Goal: Information Seeking & Learning: Learn about a topic

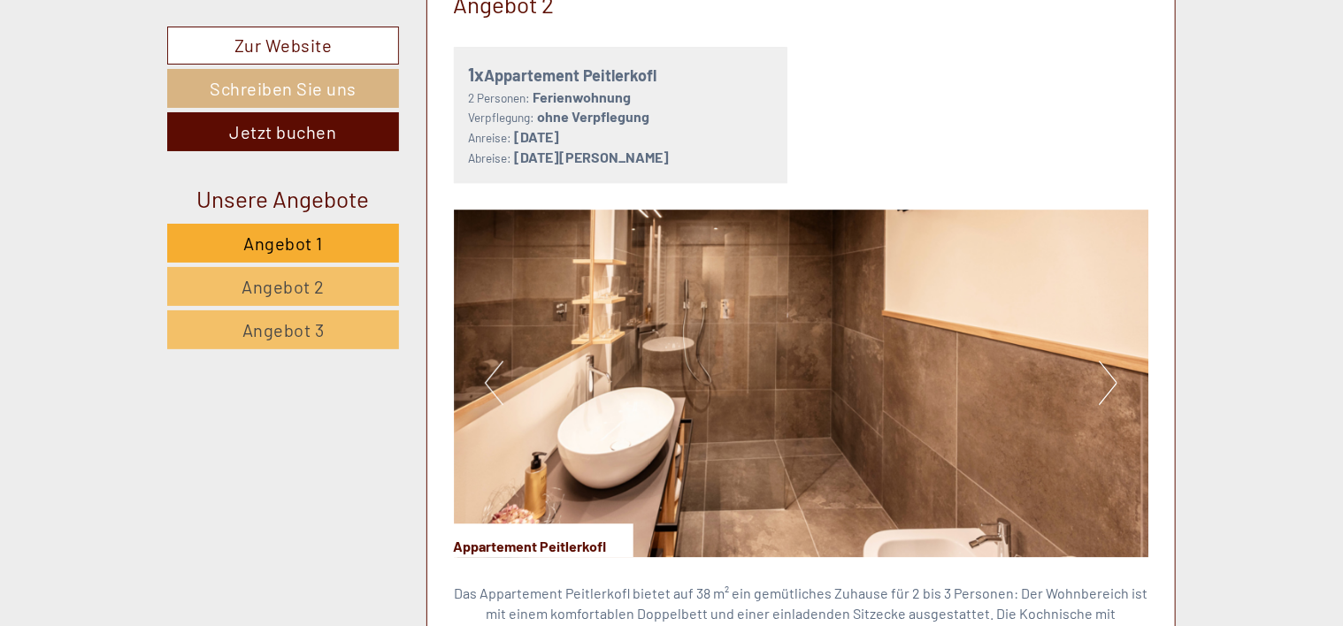
scroll to position [2556, 0]
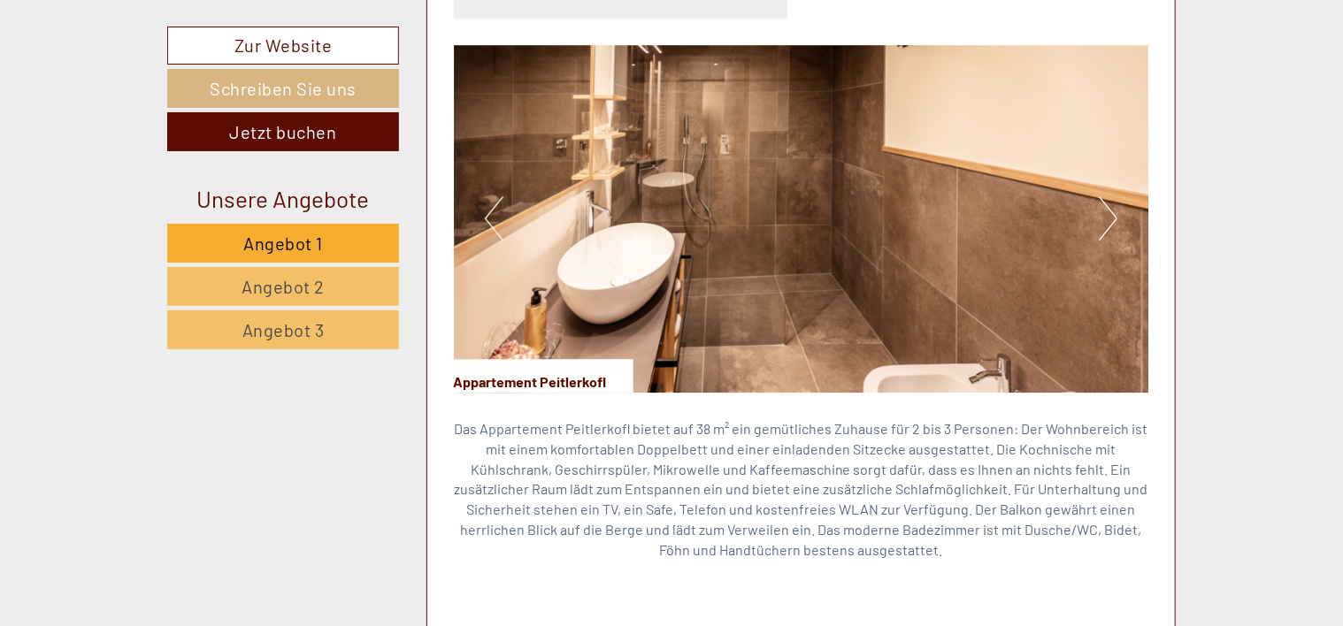
click at [1109, 196] on button "Next" at bounding box center [1108, 218] width 19 height 44
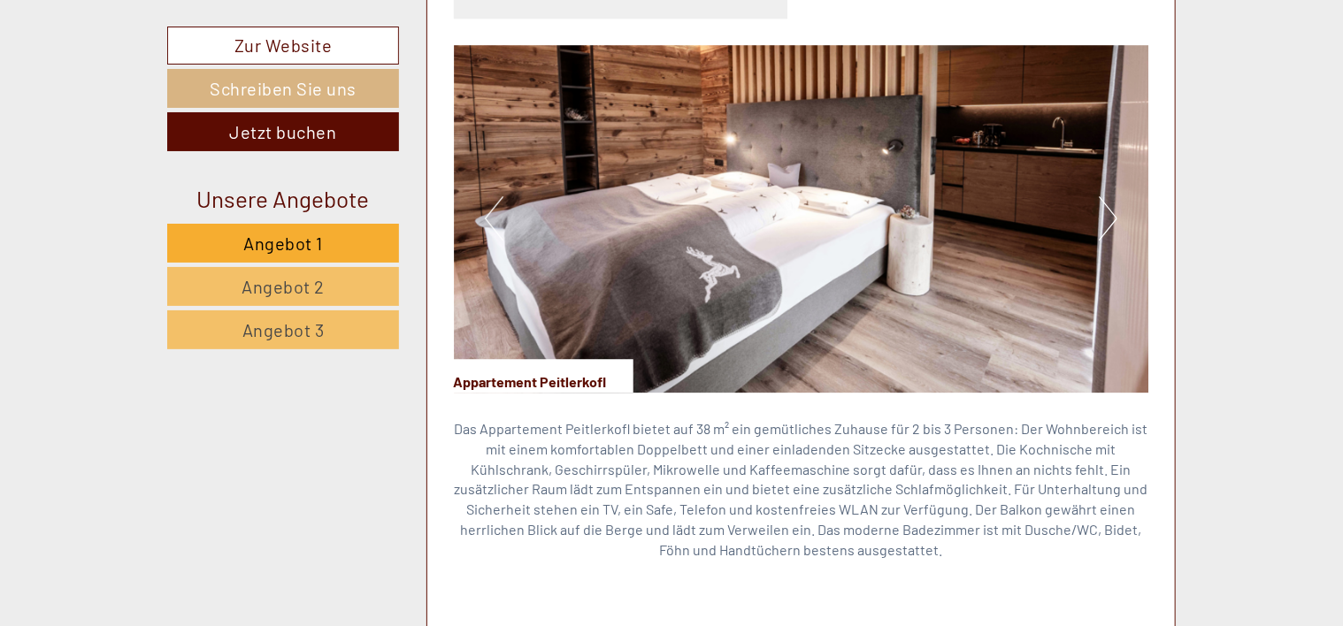
click at [1109, 196] on button "Next" at bounding box center [1108, 218] width 19 height 44
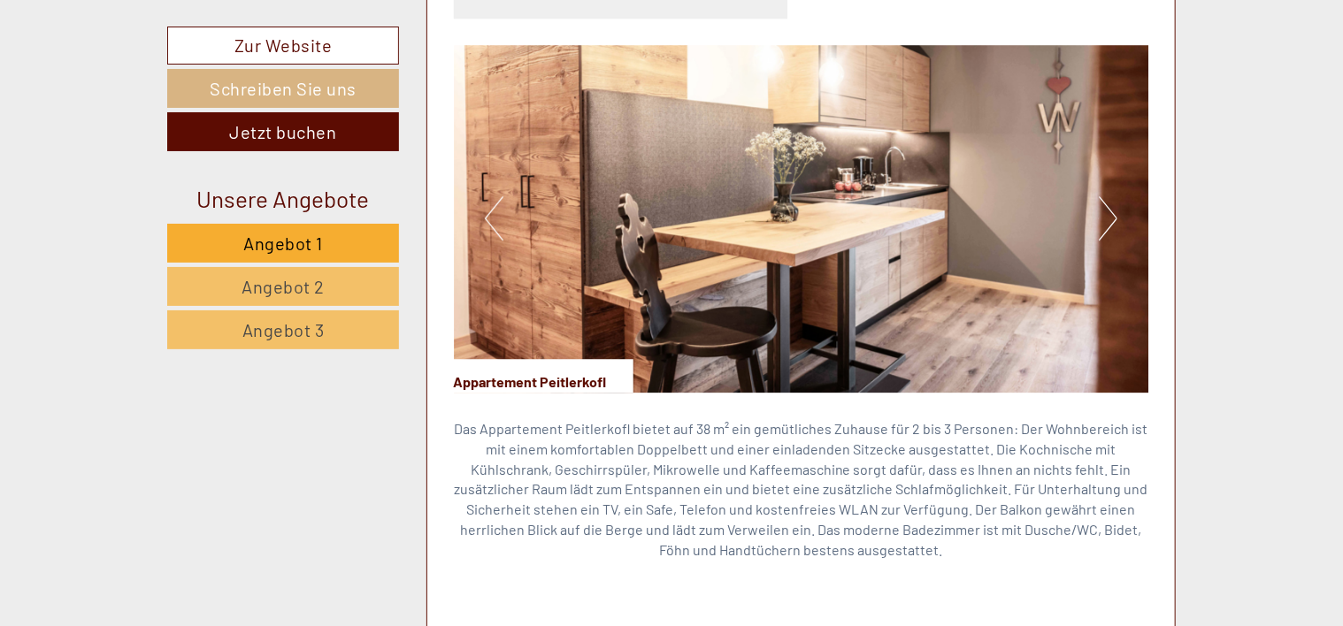
click at [1110, 202] on button "Next" at bounding box center [1108, 218] width 19 height 44
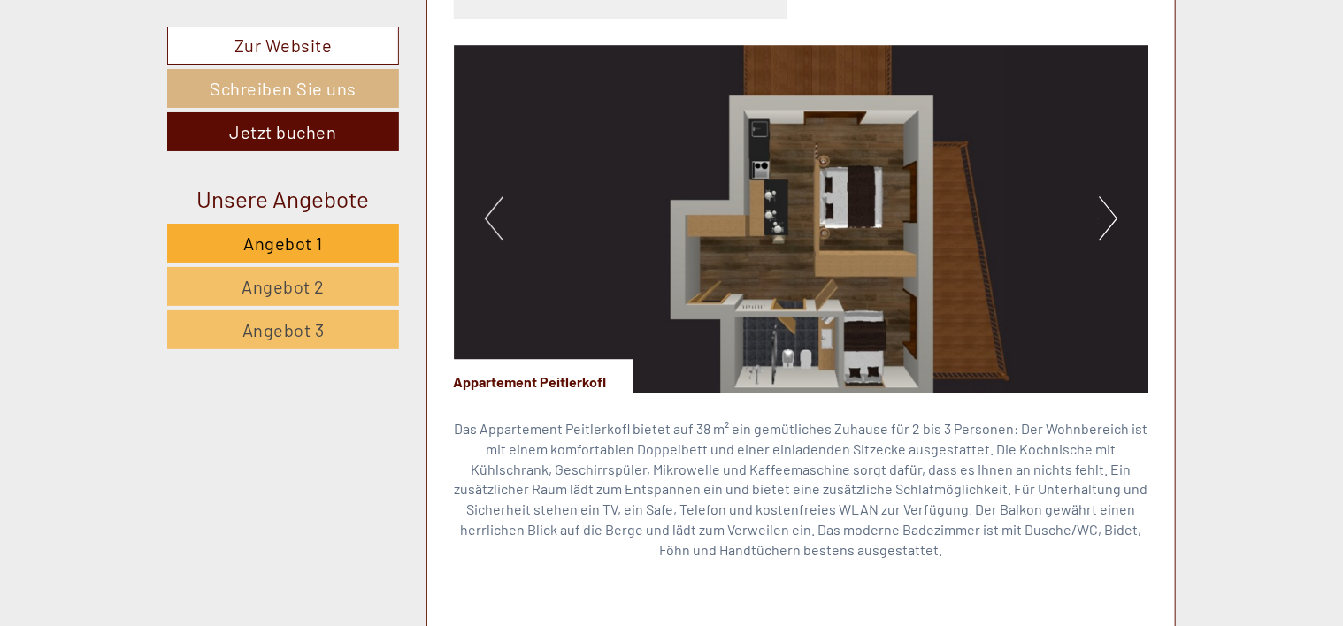
click at [776, 183] on img at bounding box center [801, 219] width 695 height 348
click at [1105, 196] on button "Next" at bounding box center [1108, 218] width 19 height 44
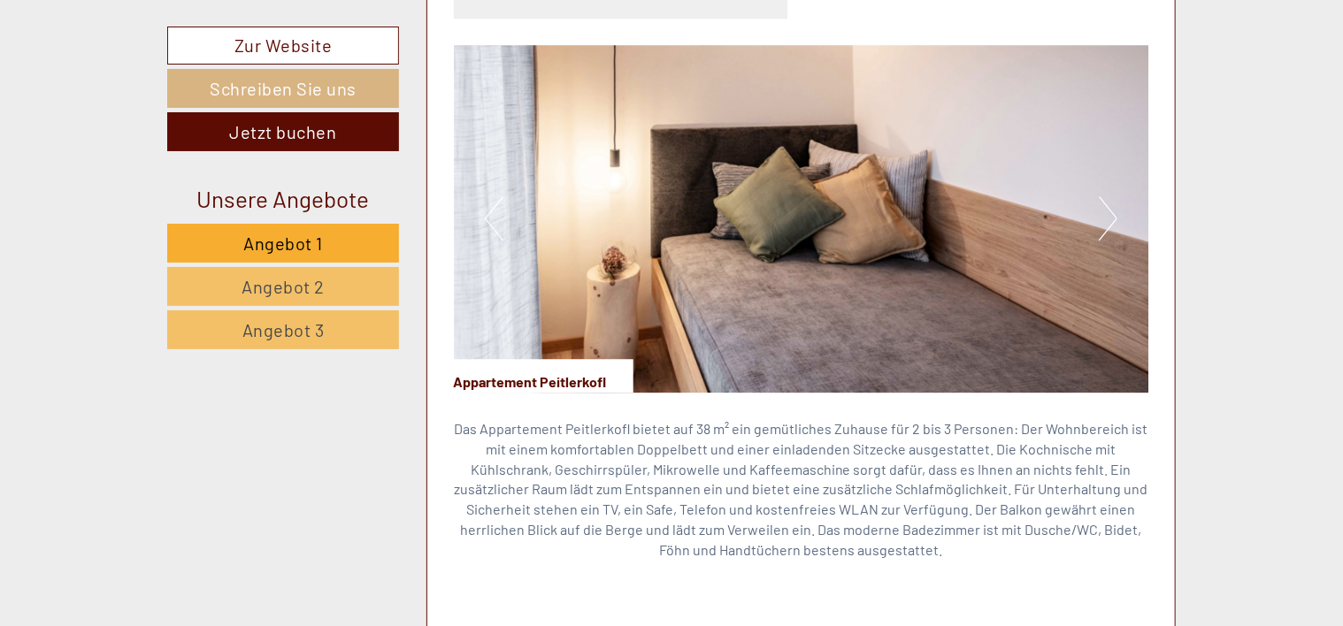
click at [1105, 196] on button "Next" at bounding box center [1108, 218] width 19 height 44
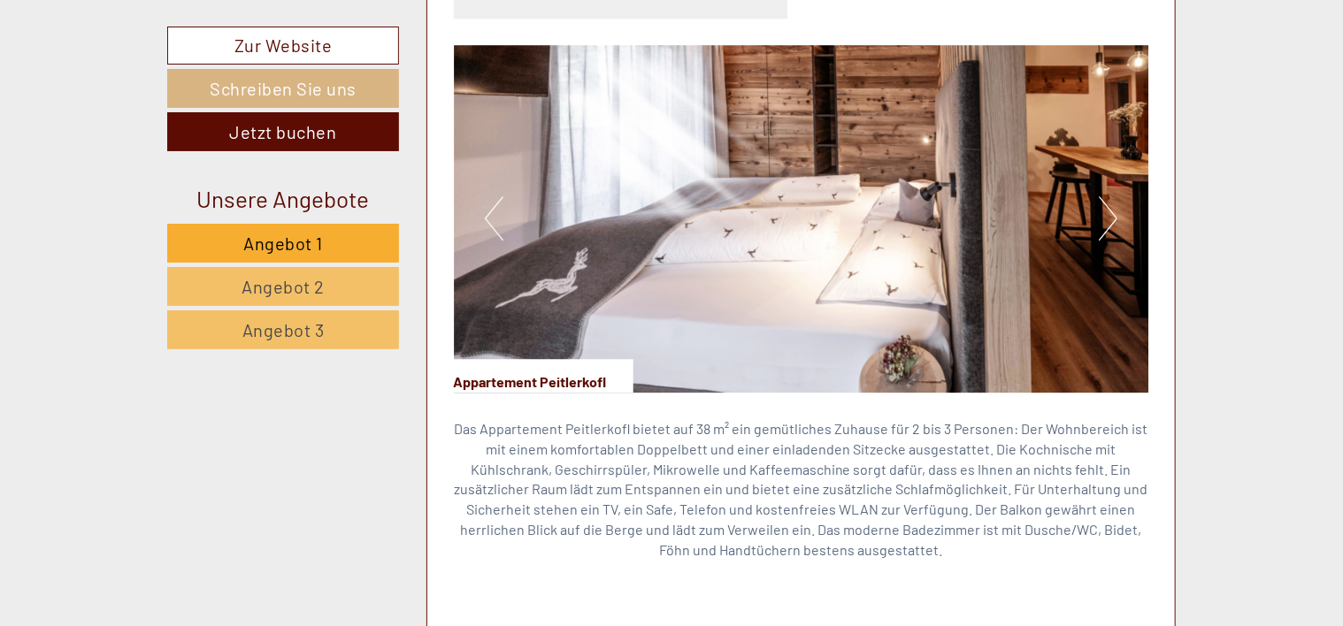
click at [1105, 196] on button "Next" at bounding box center [1108, 218] width 19 height 44
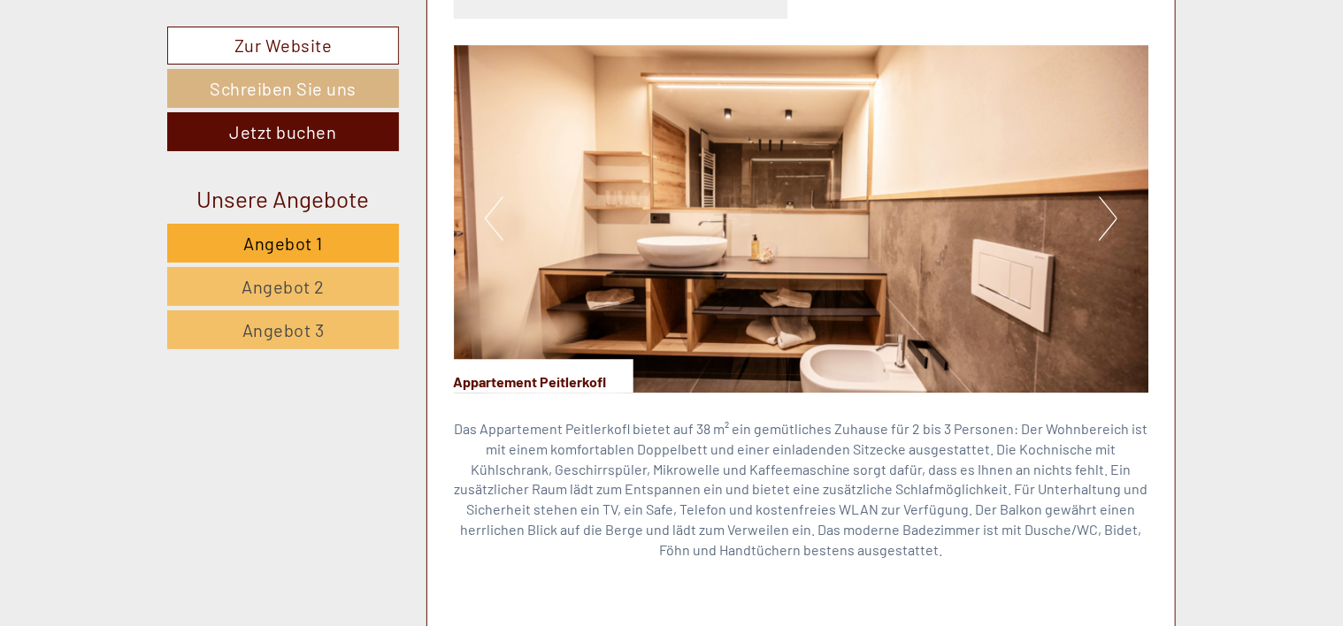
click at [1105, 196] on button "Next" at bounding box center [1108, 218] width 19 height 44
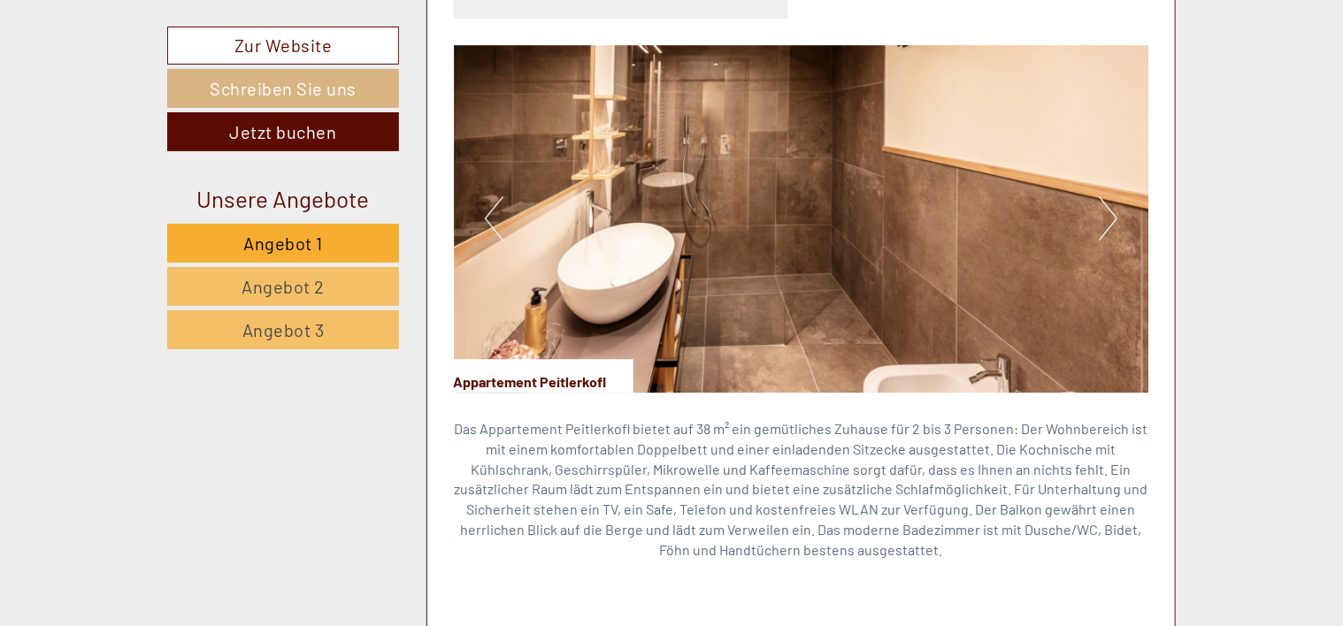
click at [1105, 196] on button "Next" at bounding box center [1108, 218] width 19 height 44
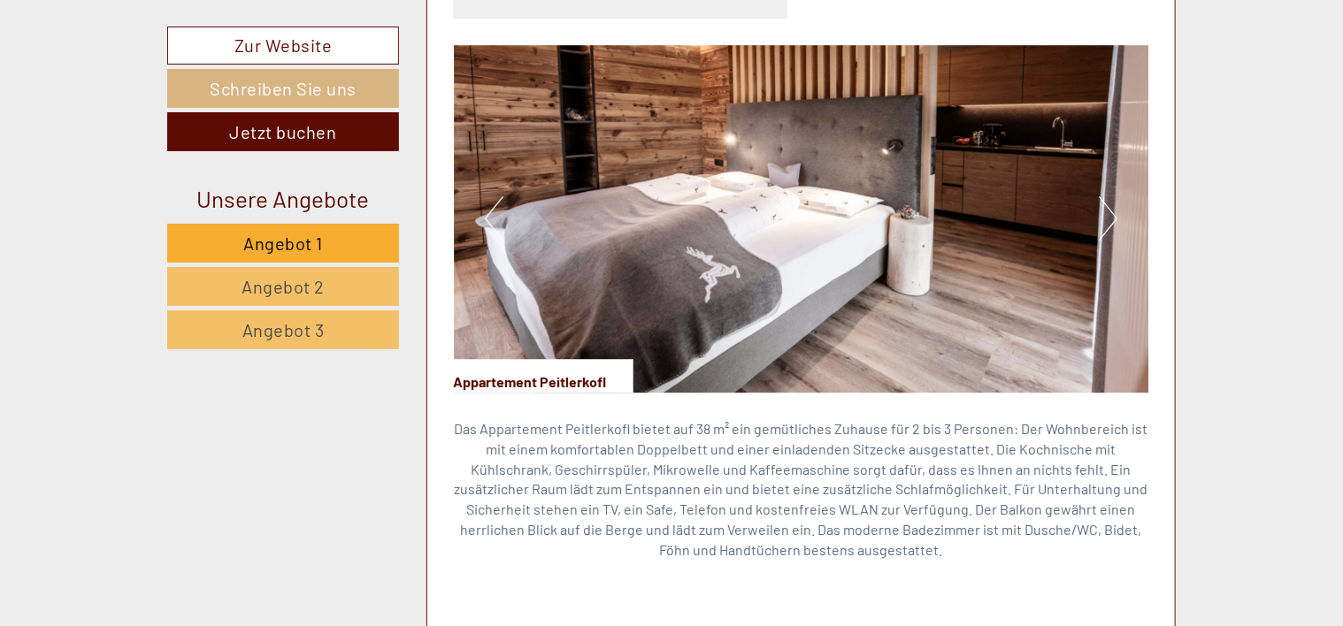
click at [1105, 196] on button "Next" at bounding box center [1108, 218] width 19 height 44
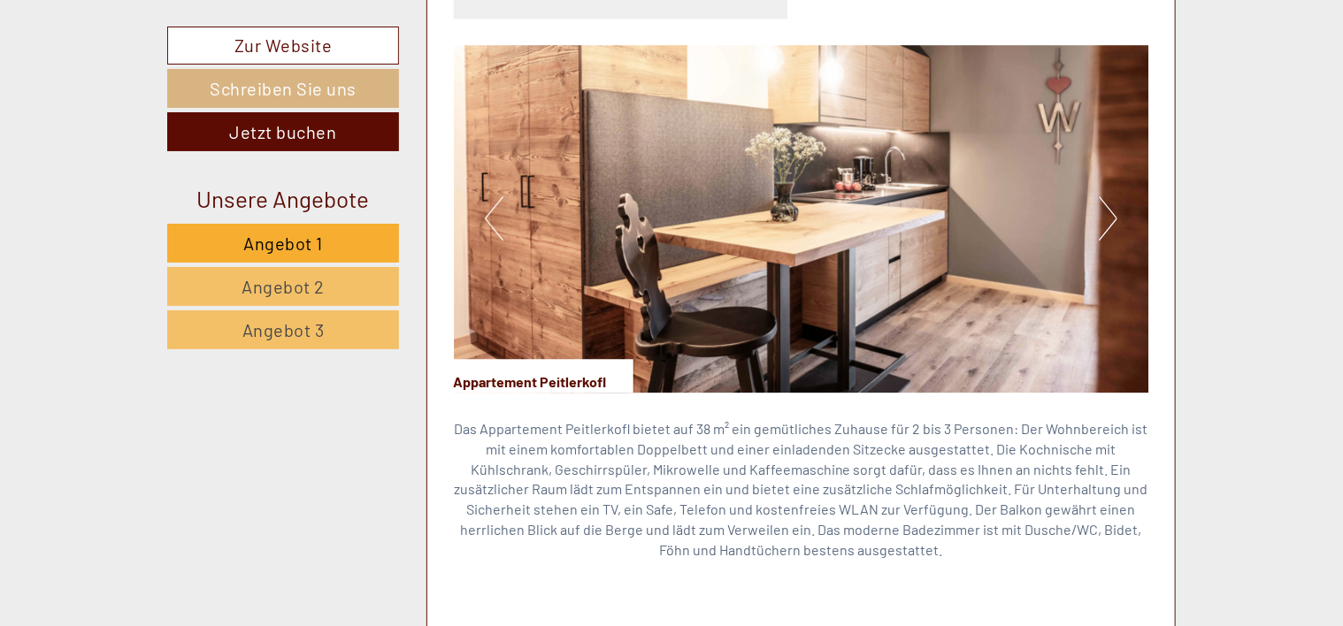
click at [1112, 196] on button "Next" at bounding box center [1108, 218] width 19 height 44
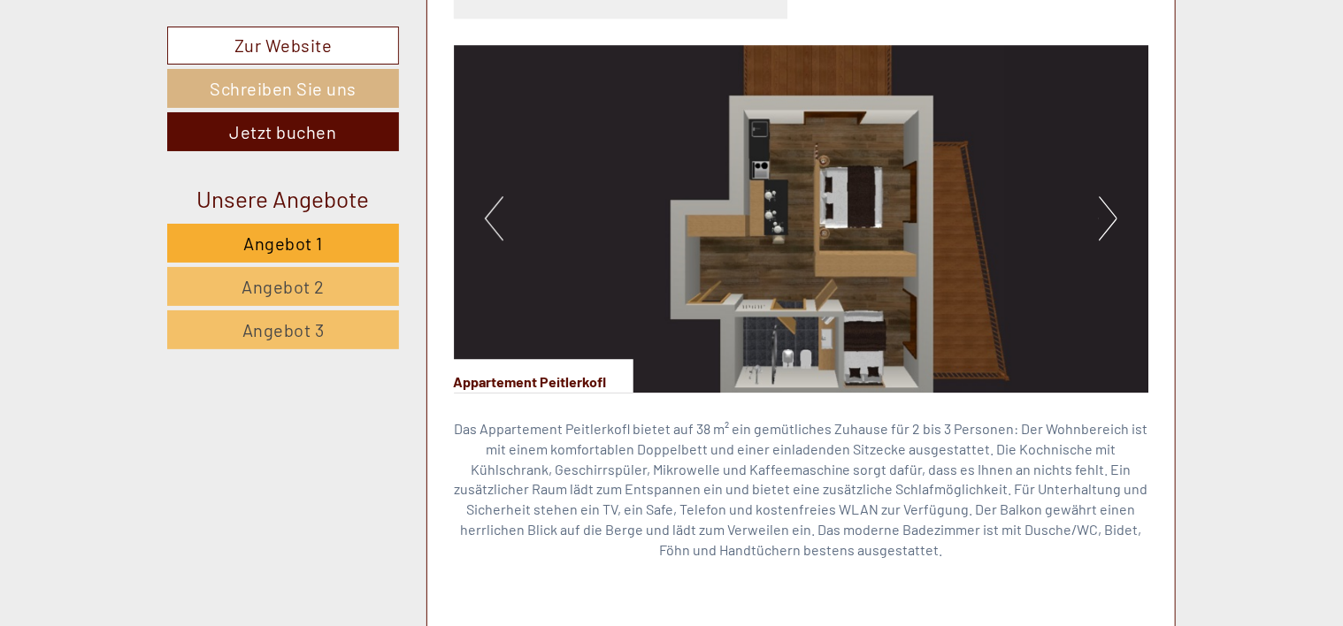
click at [492, 200] on button "Previous" at bounding box center [494, 218] width 19 height 44
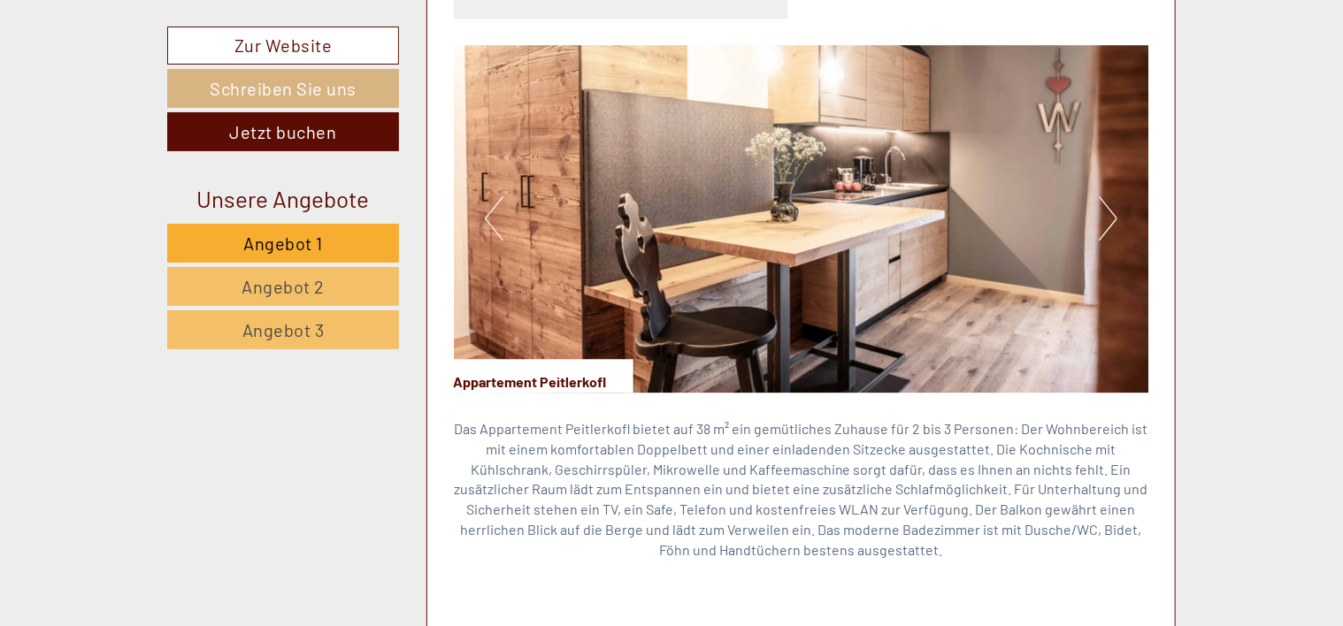
click at [492, 200] on button "Previous" at bounding box center [494, 218] width 19 height 44
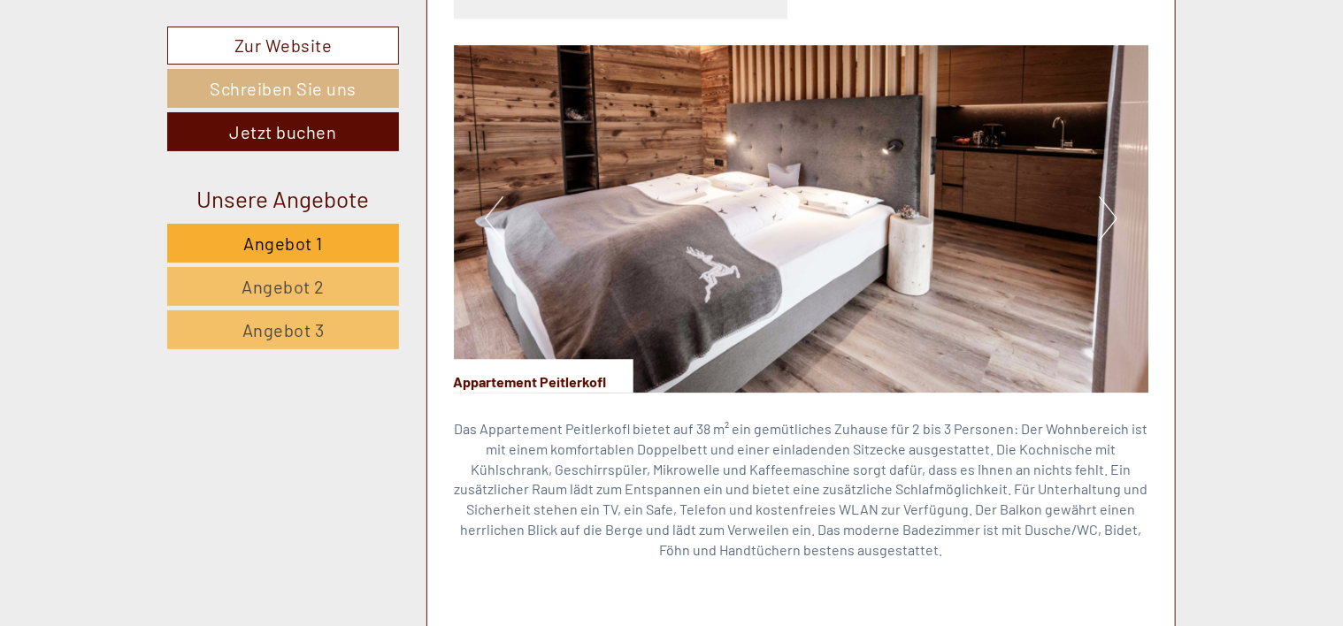
click at [492, 200] on button "Previous" at bounding box center [494, 218] width 19 height 44
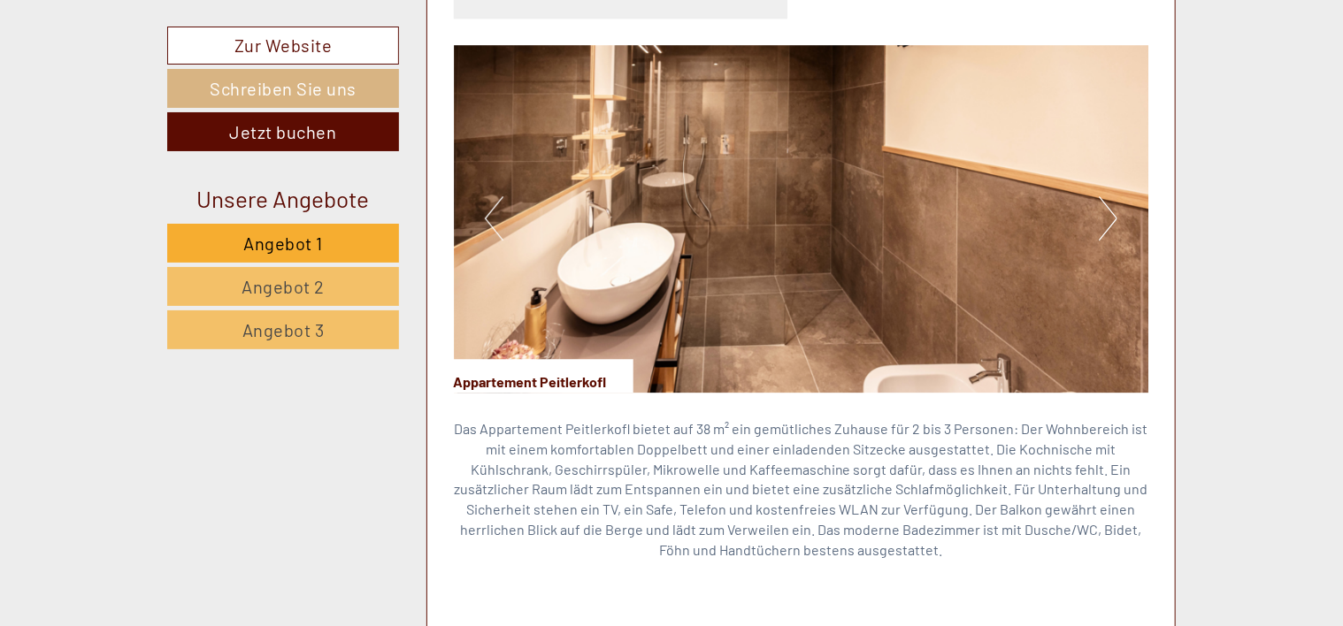
click at [492, 200] on button "Previous" at bounding box center [494, 218] width 19 height 44
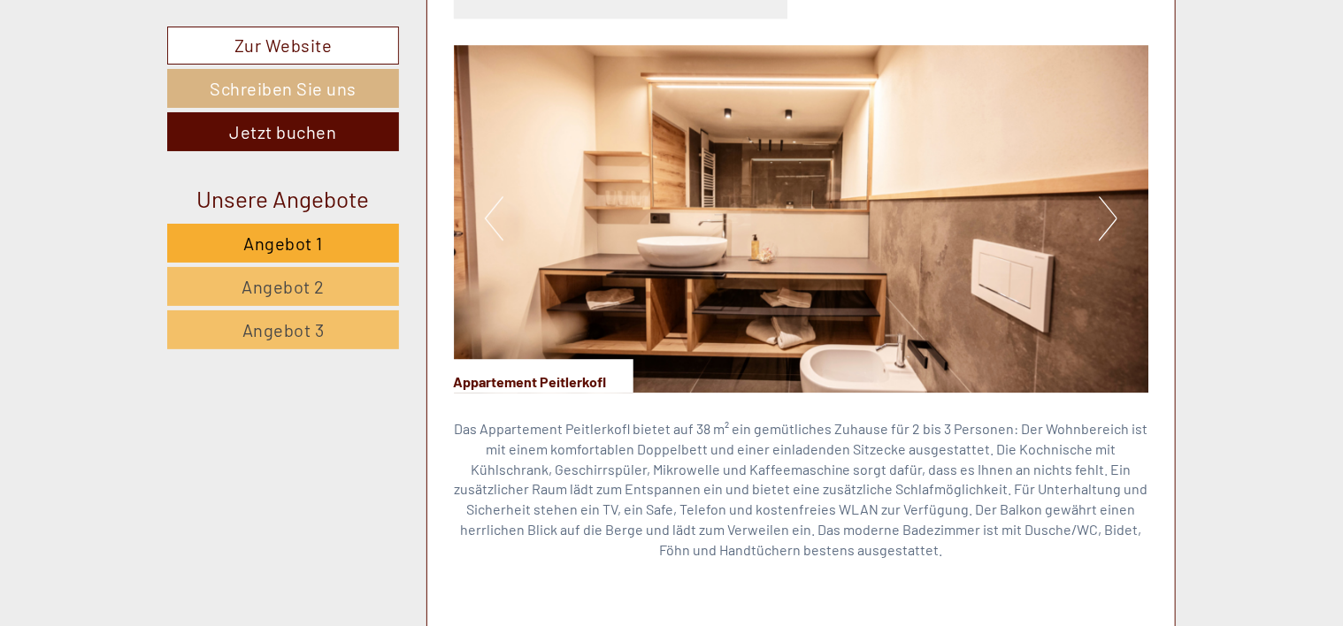
click at [492, 200] on button "Previous" at bounding box center [494, 218] width 19 height 44
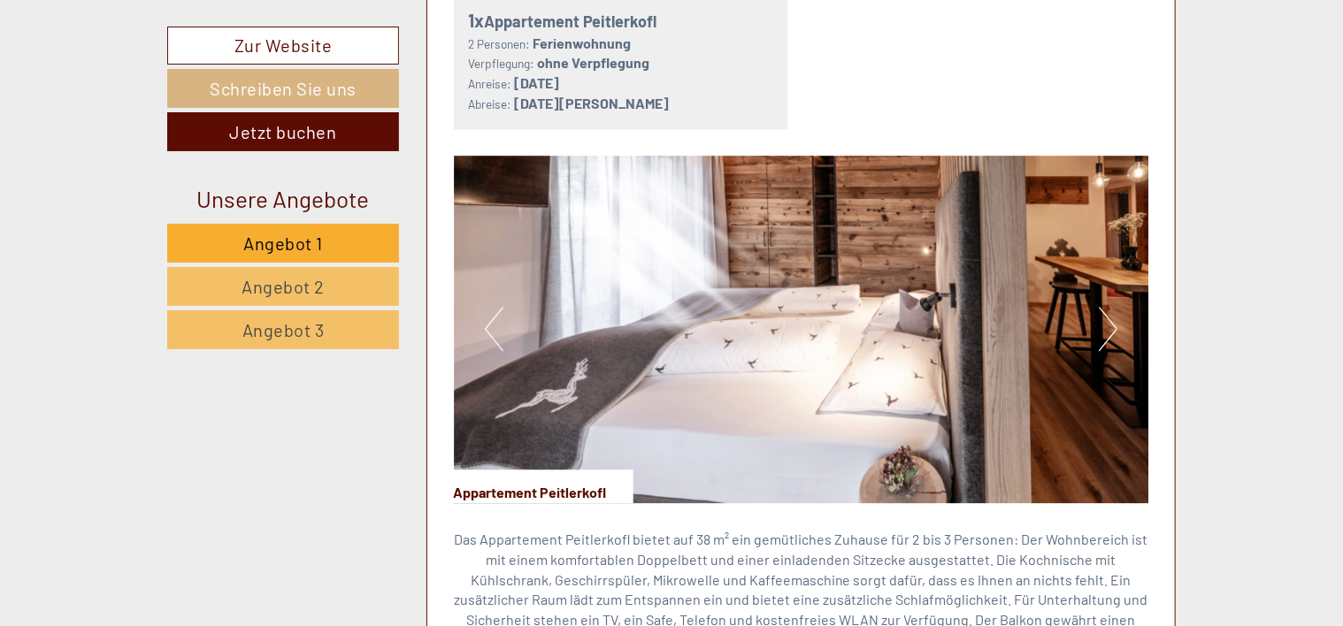
scroll to position [2458, 0]
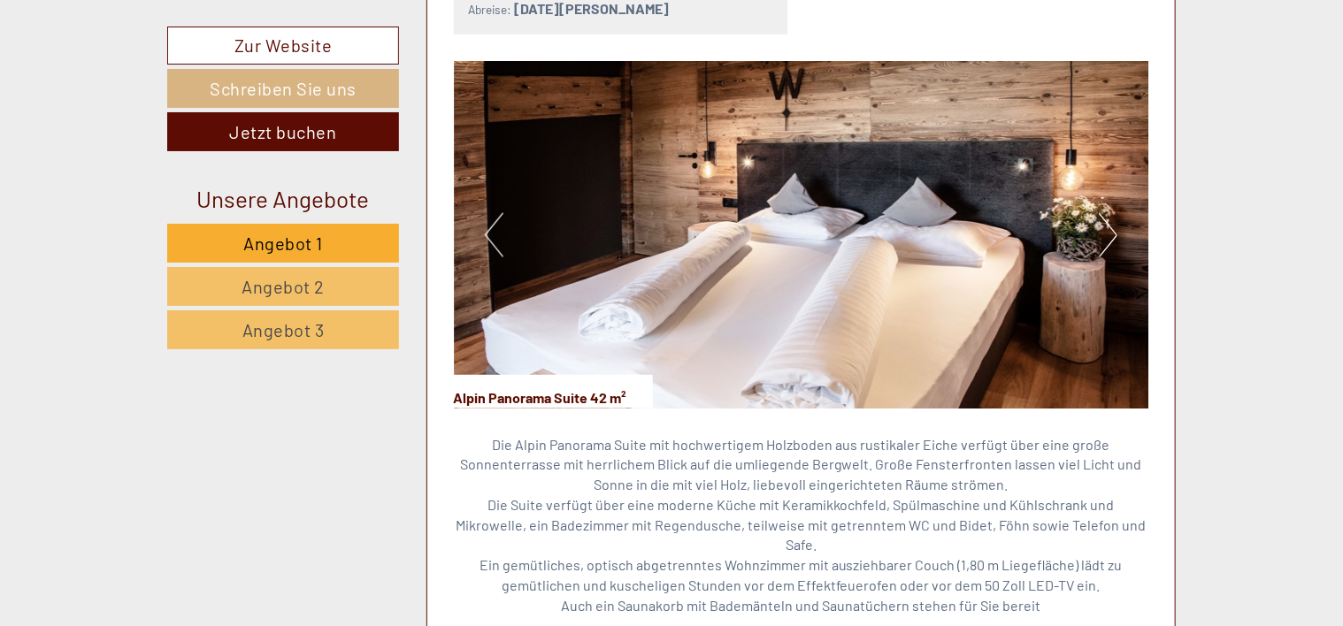
scroll to position [1186, 0]
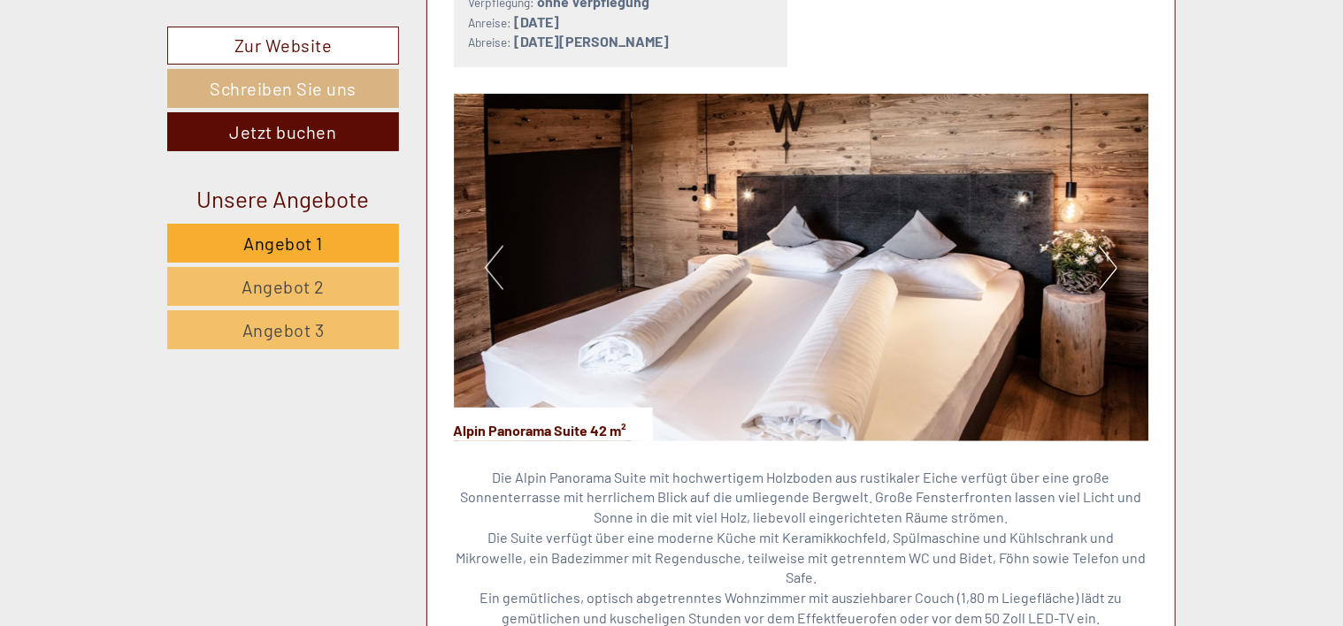
click at [1111, 265] on button "Next" at bounding box center [1108, 268] width 19 height 44
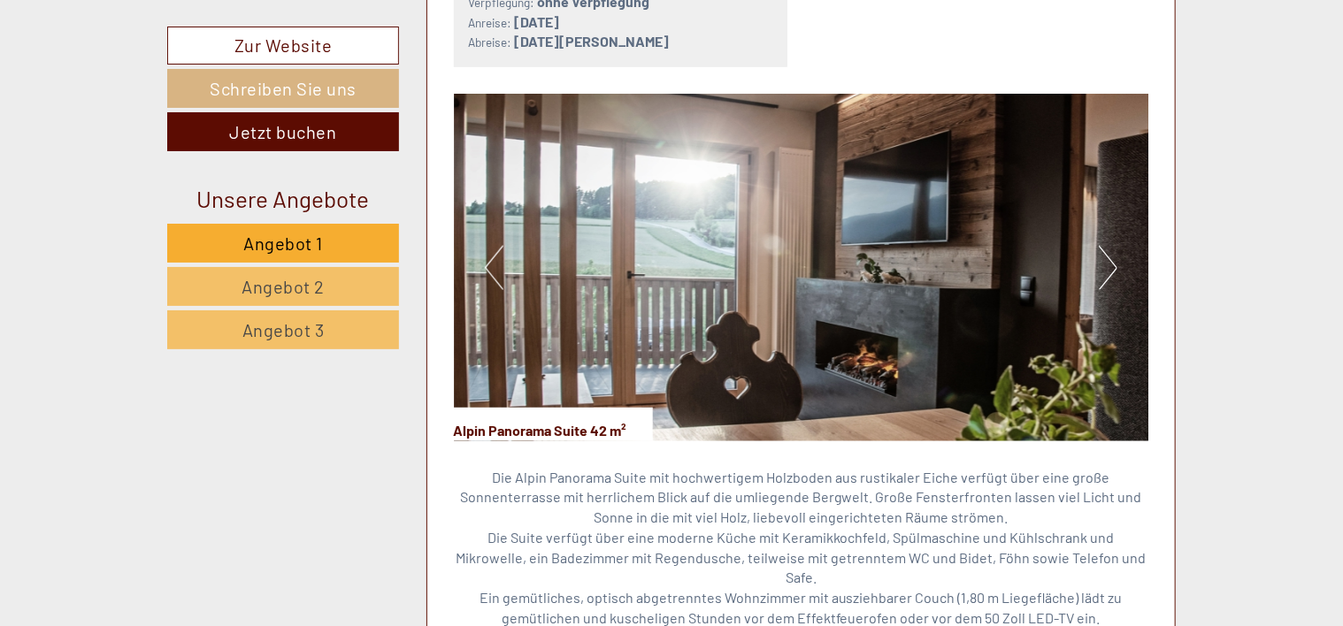
click at [1111, 265] on button "Next" at bounding box center [1108, 268] width 19 height 44
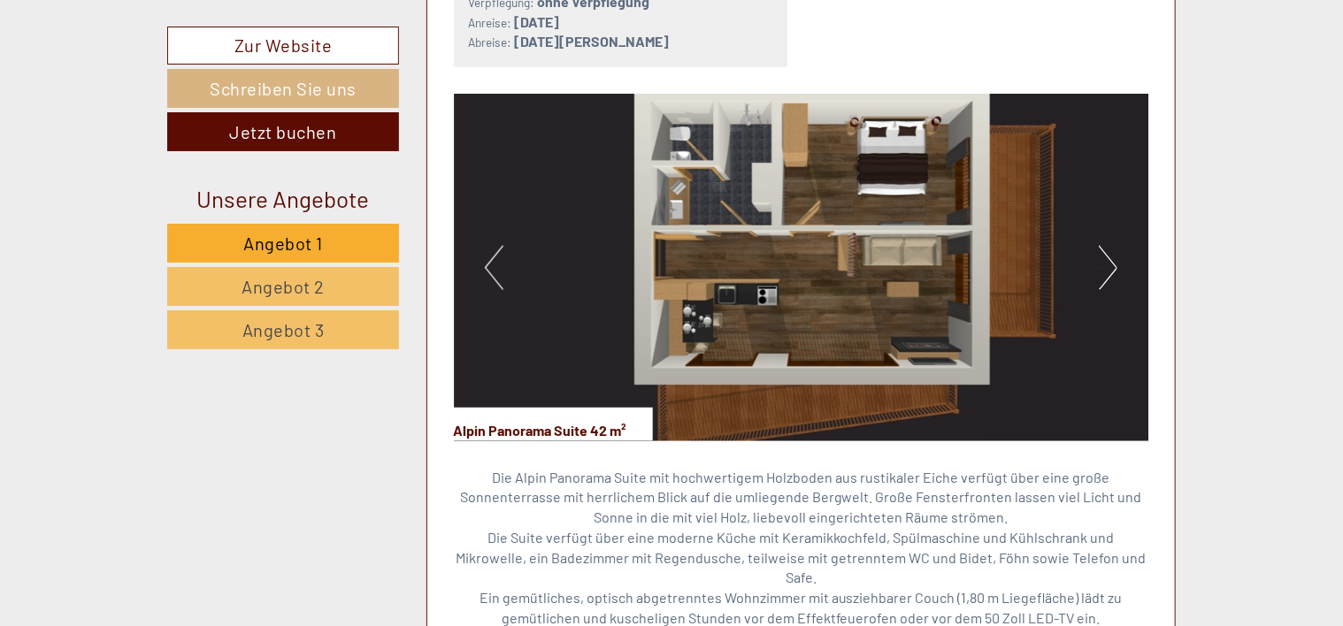
click at [1111, 265] on button "Next" at bounding box center [1108, 268] width 19 height 44
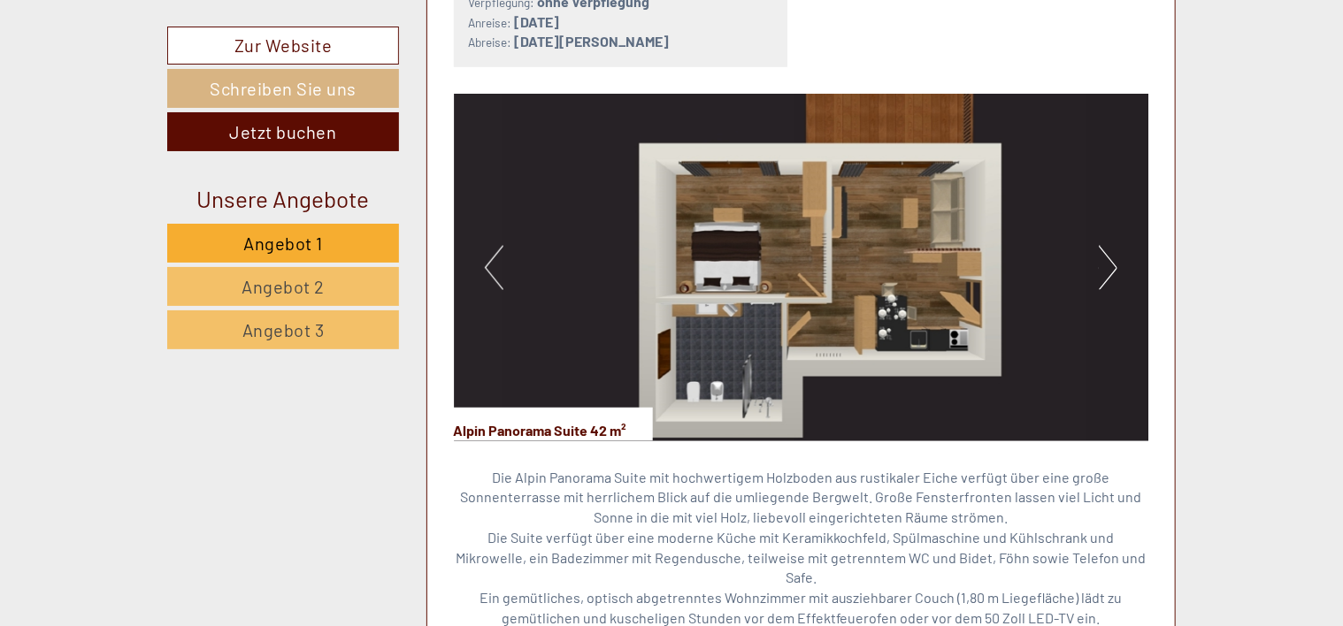
click at [494, 265] on button "Previous" at bounding box center [494, 268] width 19 height 44
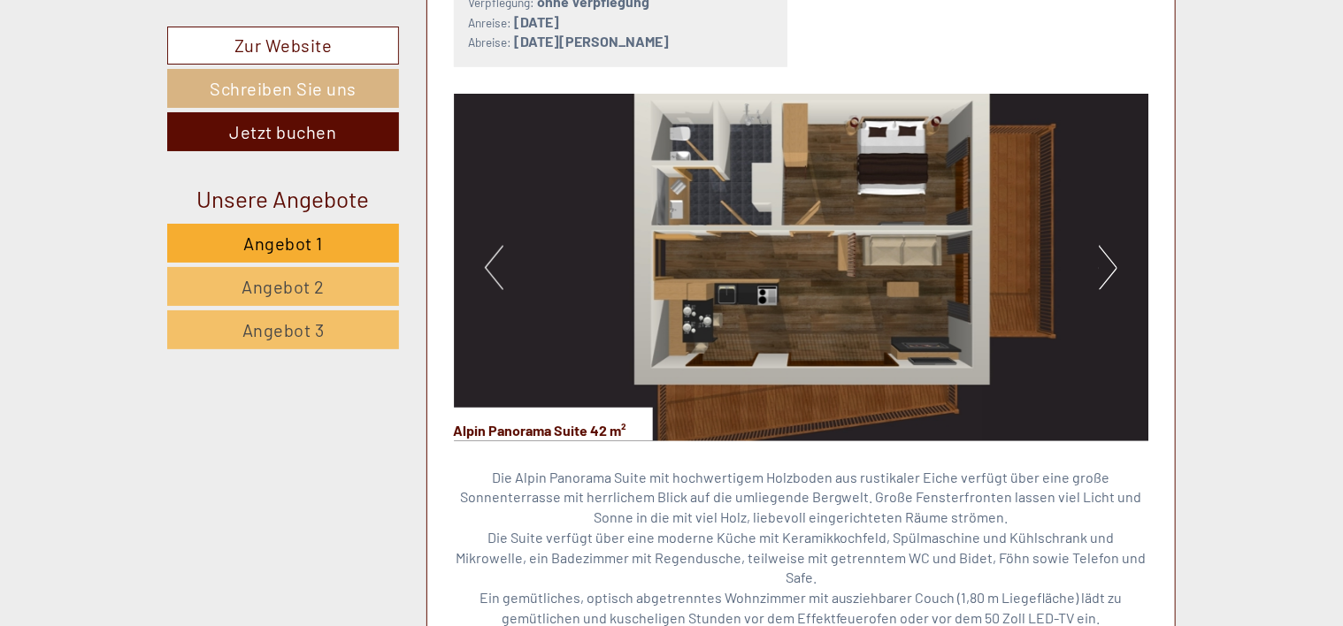
click at [1108, 269] on button "Next" at bounding box center [1108, 268] width 19 height 44
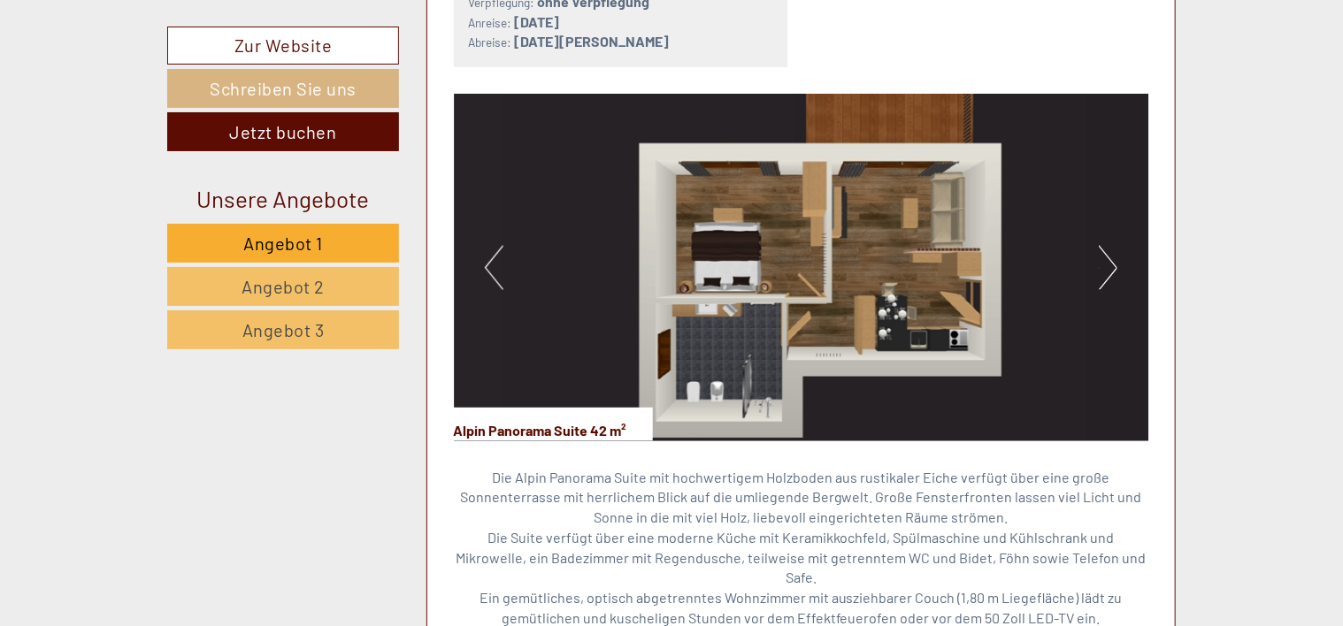
click at [1107, 266] on button "Next" at bounding box center [1108, 268] width 19 height 44
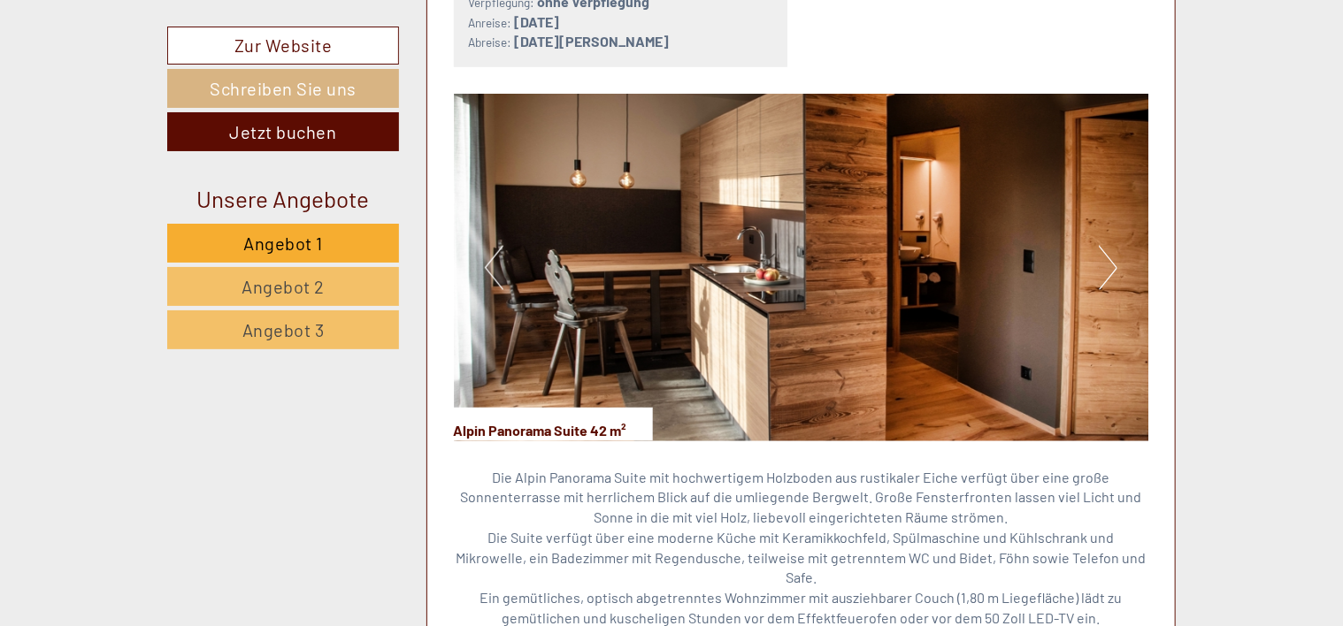
click at [1107, 264] on button "Next" at bounding box center [1108, 268] width 19 height 44
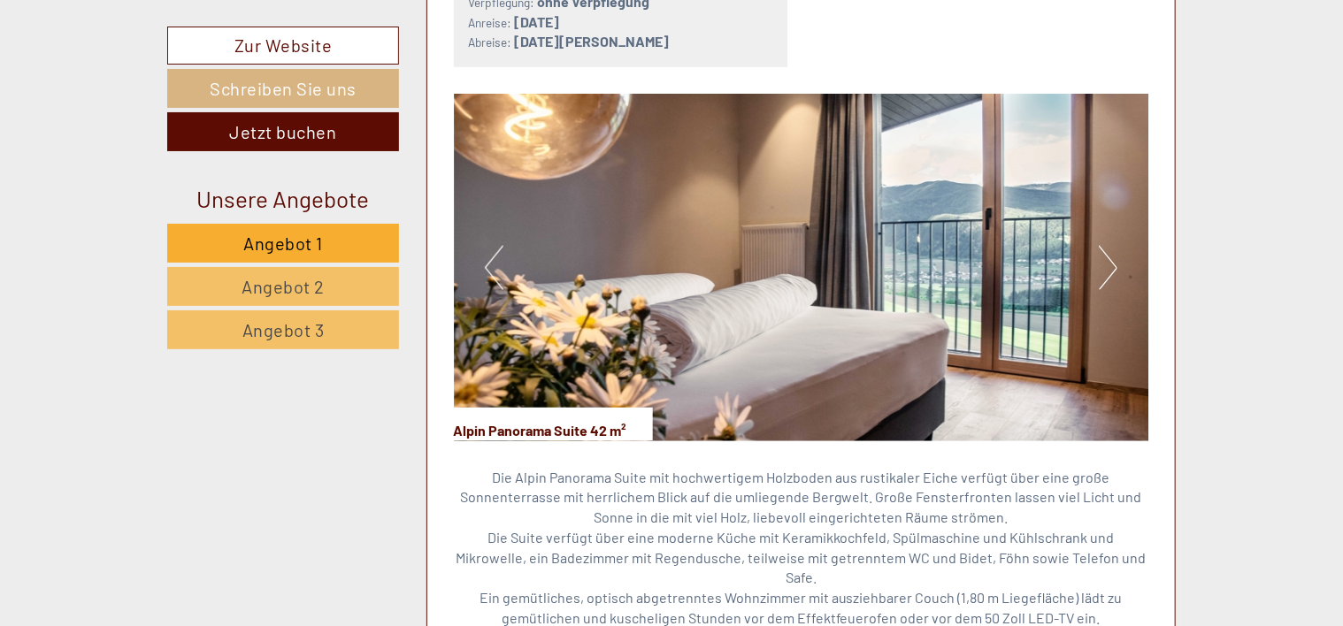
click at [1107, 264] on button "Next" at bounding box center [1108, 268] width 19 height 44
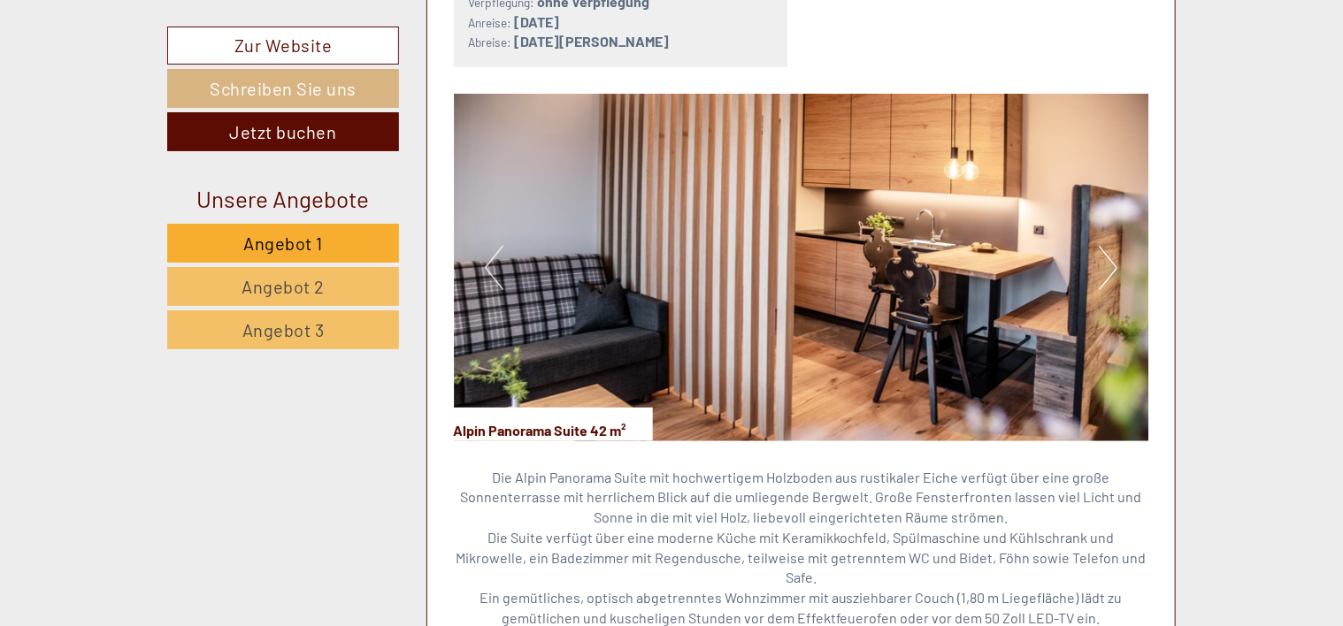
click at [1107, 264] on button "Next" at bounding box center [1108, 268] width 19 height 44
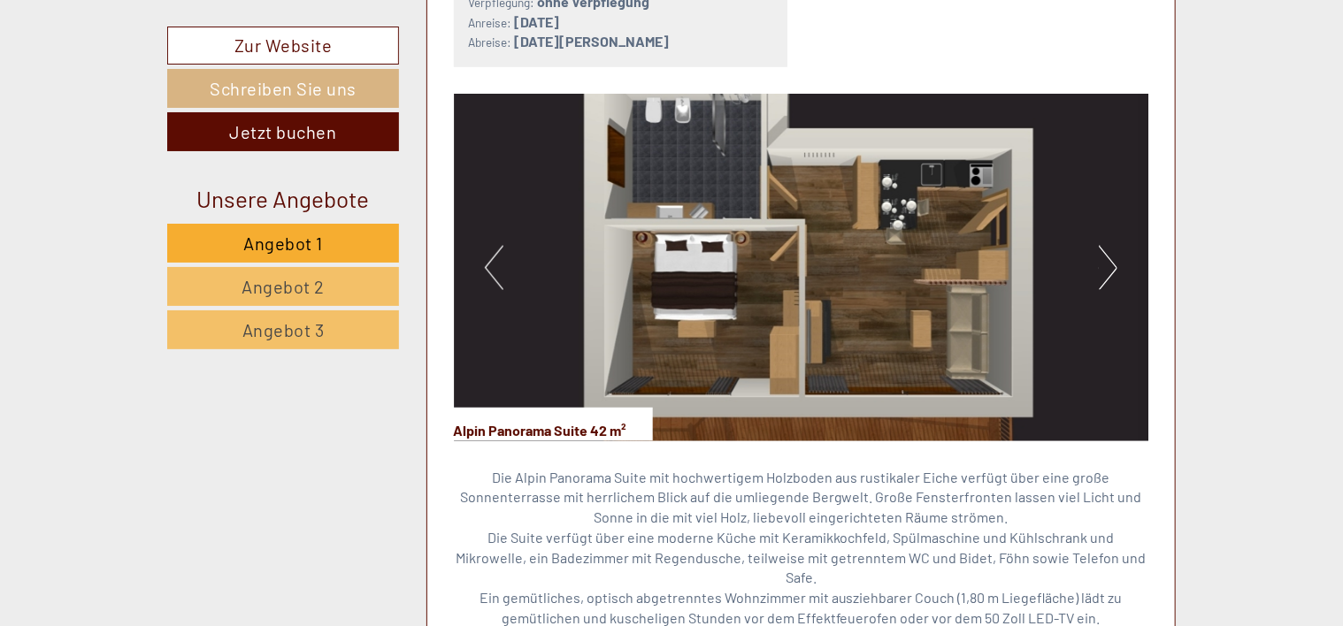
click at [1107, 264] on button "Next" at bounding box center [1108, 268] width 19 height 44
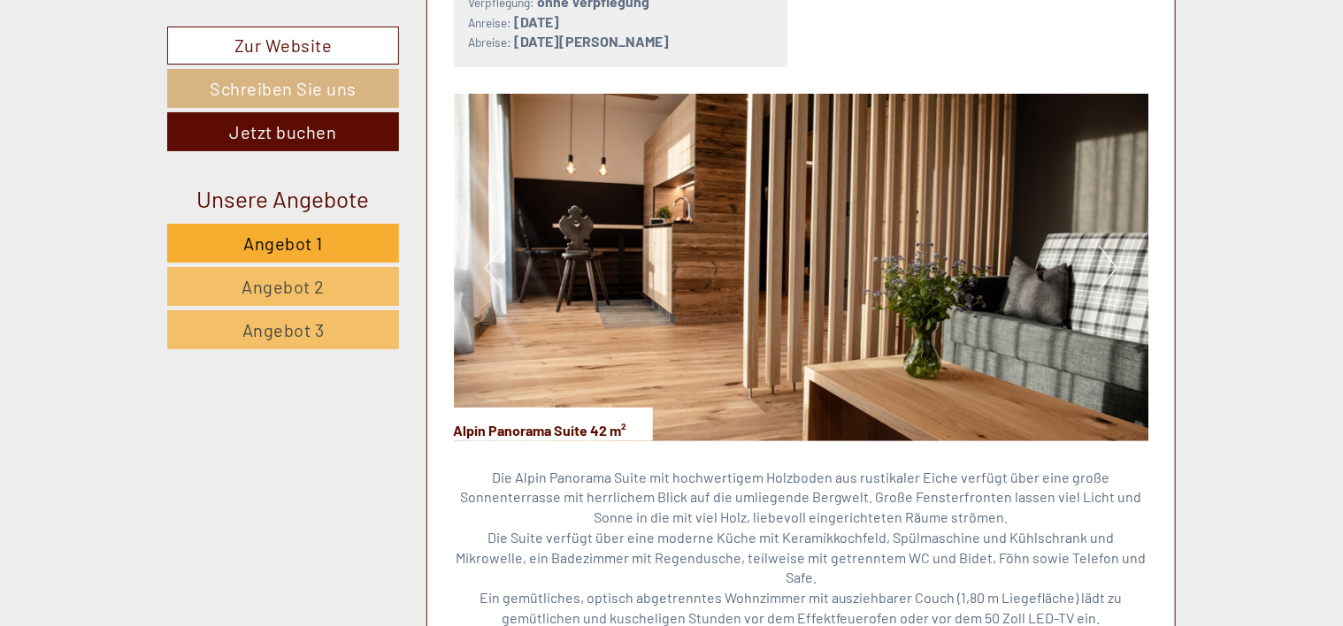
click at [1107, 264] on button "Next" at bounding box center [1108, 268] width 19 height 44
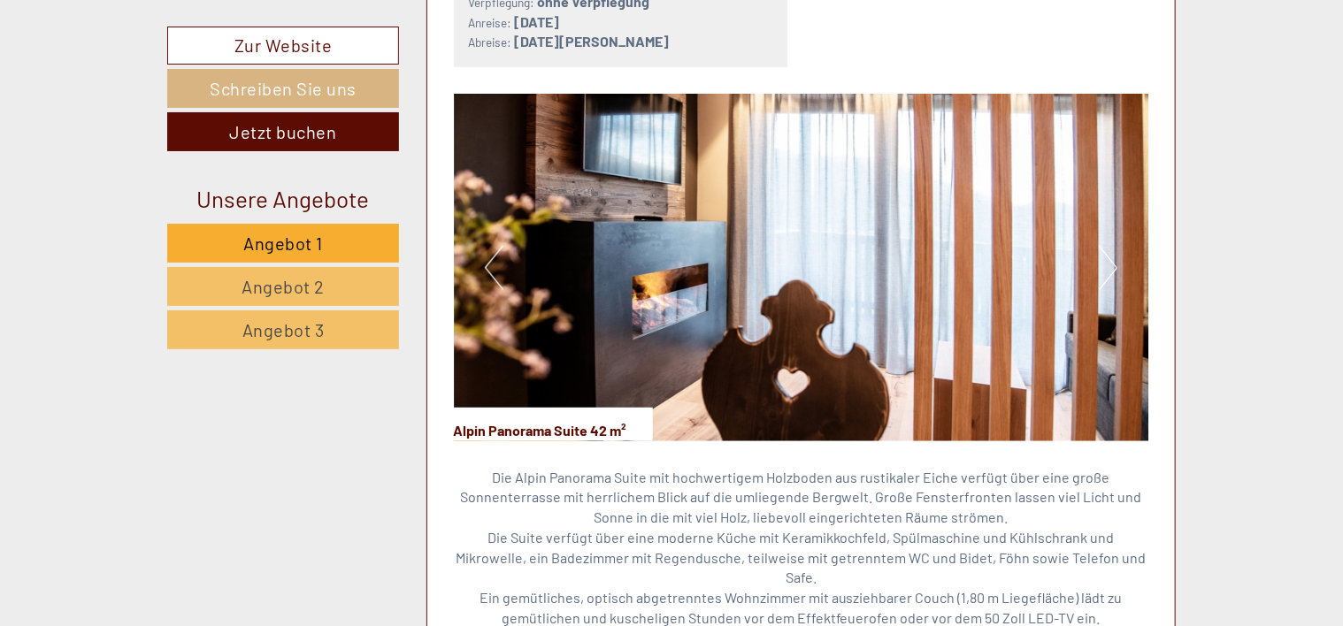
click at [1107, 264] on button "Next" at bounding box center [1108, 268] width 19 height 44
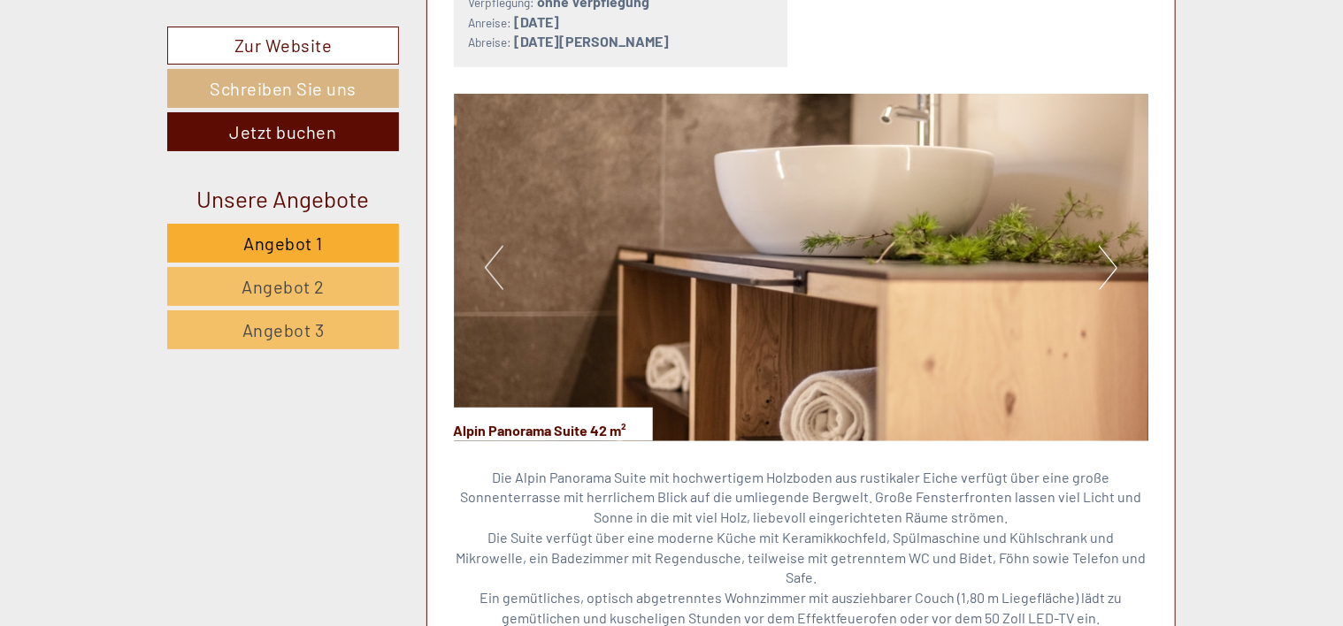
click at [1107, 264] on button "Next" at bounding box center [1108, 268] width 19 height 44
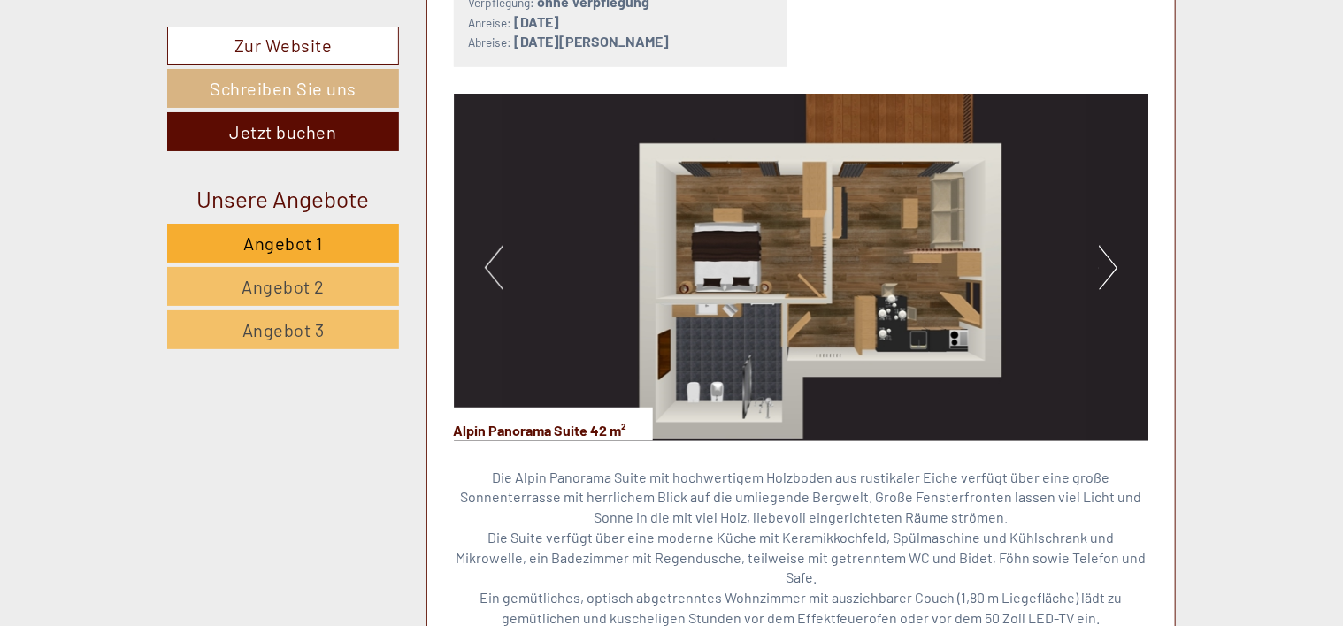
click at [1107, 264] on button "Next" at bounding box center [1108, 268] width 19 height 44
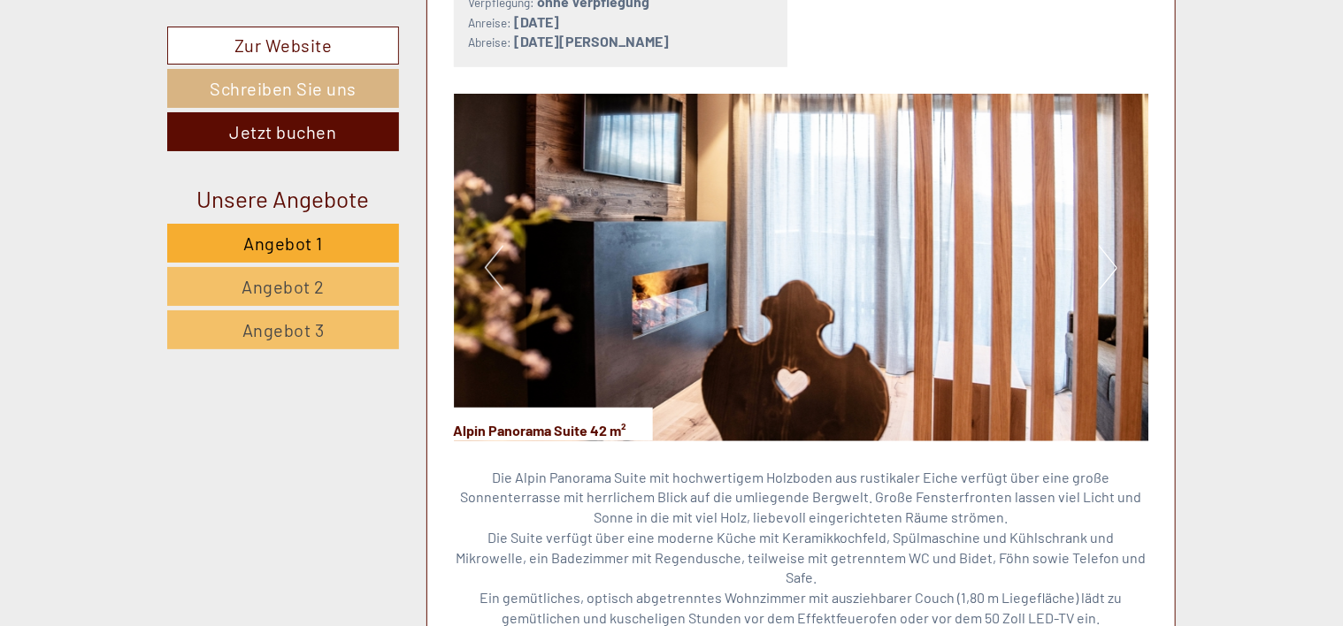
click at [1107, 264] on button "Next" at bounding box center [1108, 268] width 19 height 44
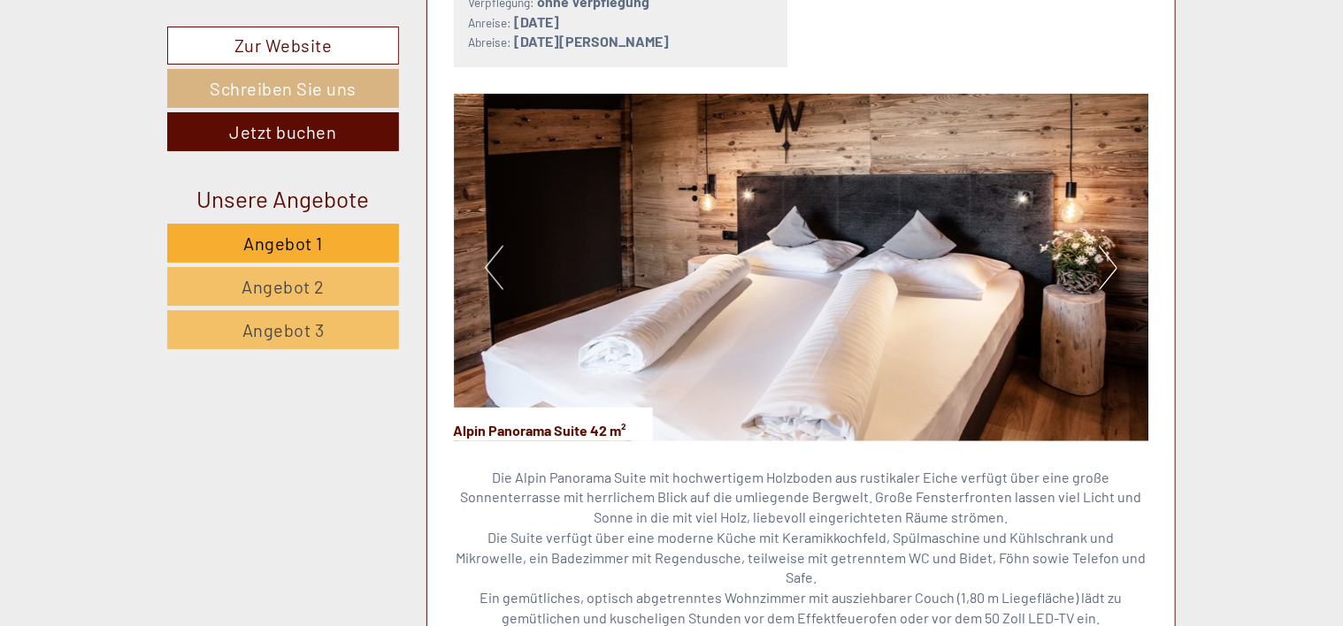
click at [1107, 264] on button "Next" at bounding box center [1108, 268] width 19 height 44
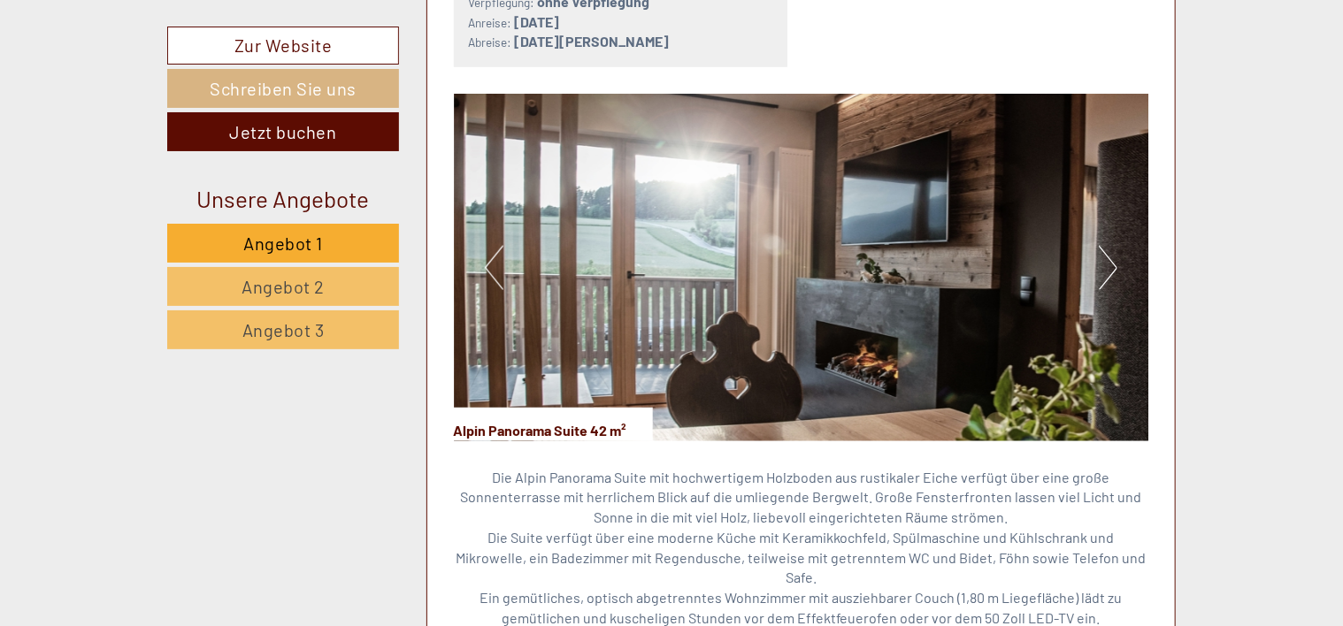
click at [1107, 264] on button "Next" at bounding box center [1108, 268] width 19 height 44
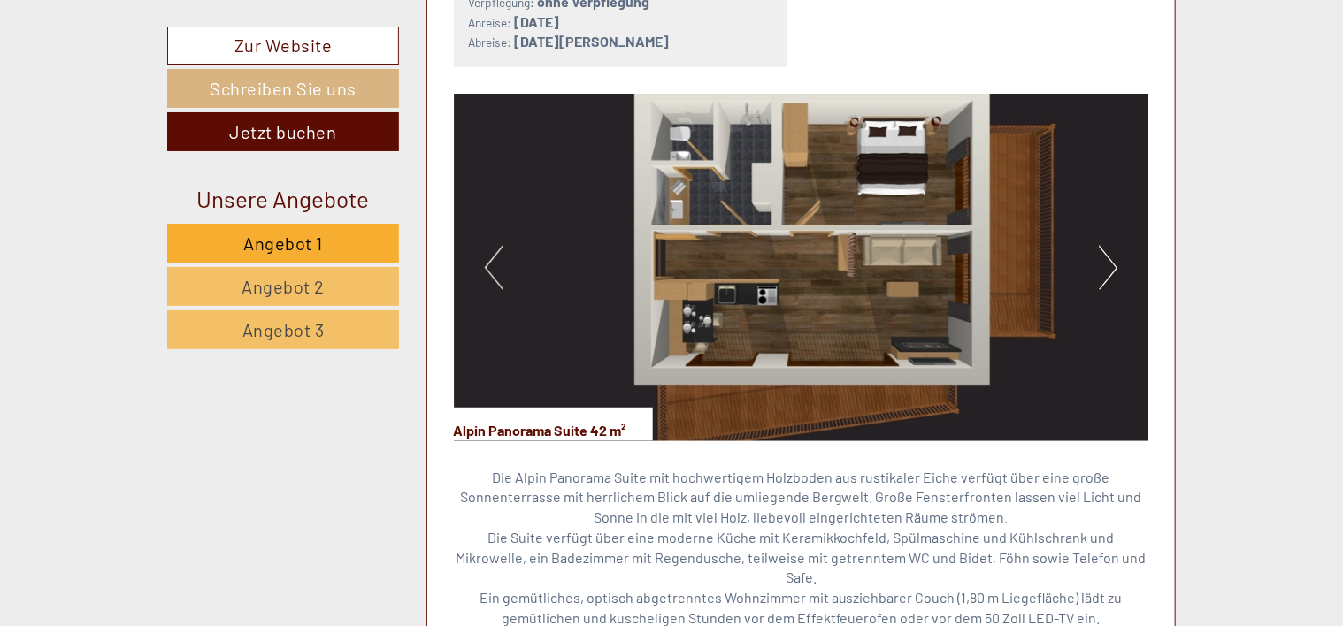
click at [1107, 264] on button "Next" at bounding box center [1108, 268] width 19 height 44
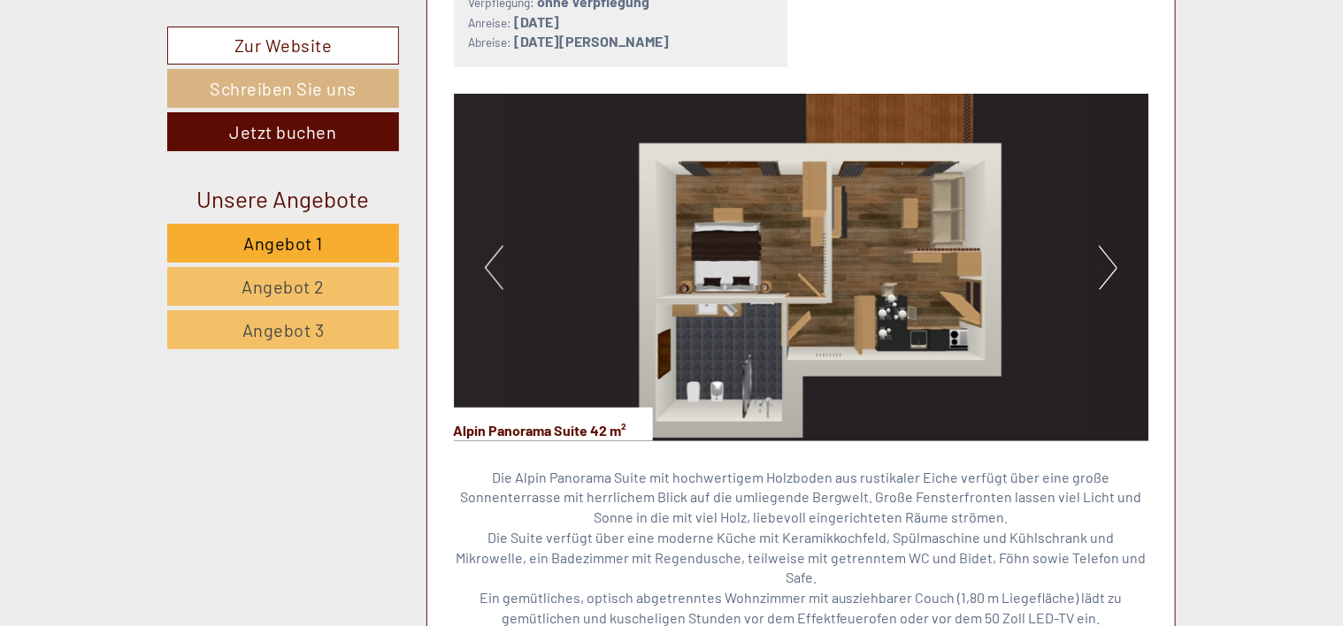
click at [1107, 264] on button "Next" at bounding box center [1108, 268] width 19 height 44
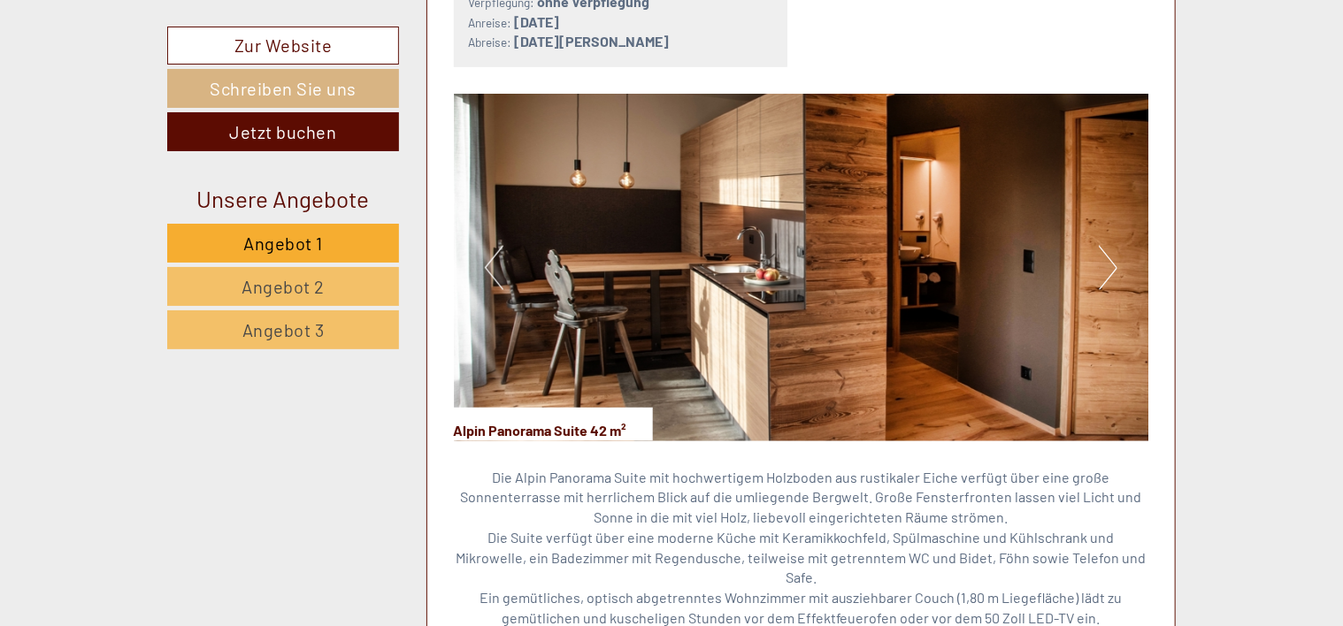
click at [1107, 264] on button "Next" at bounding box center [1108, 268] width 19 height 44
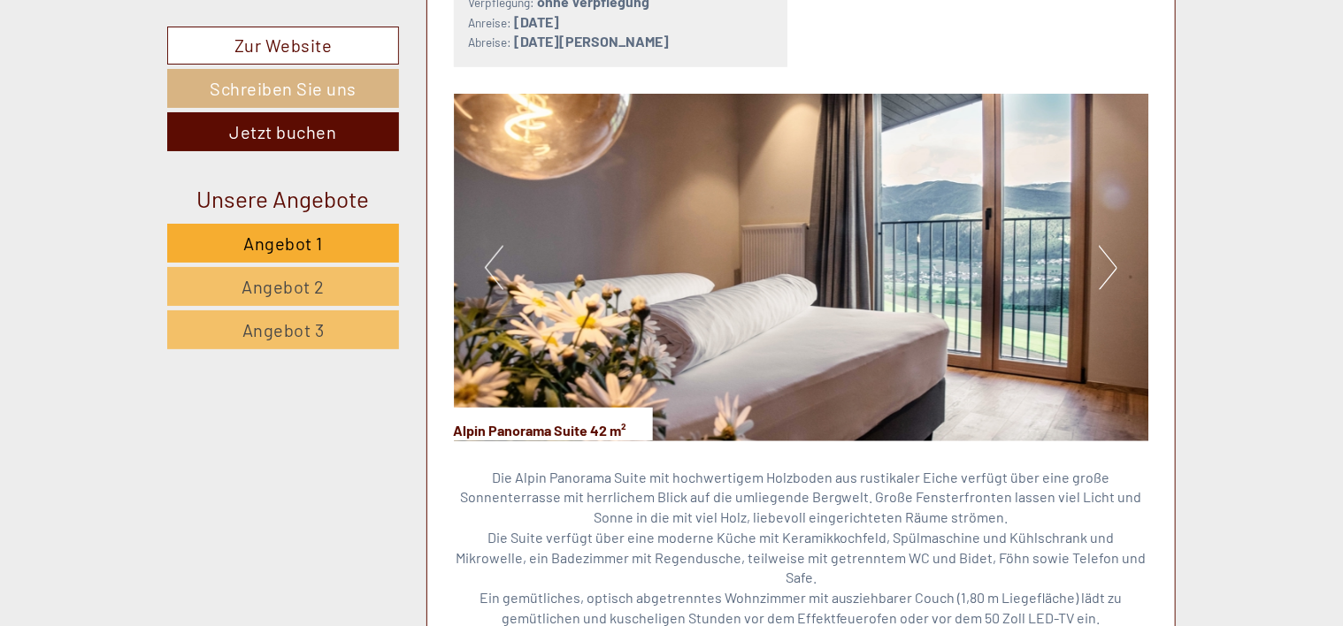
click at [1107, 264] on button "Next" at bounding box center [1108, 268] width 19 height 44
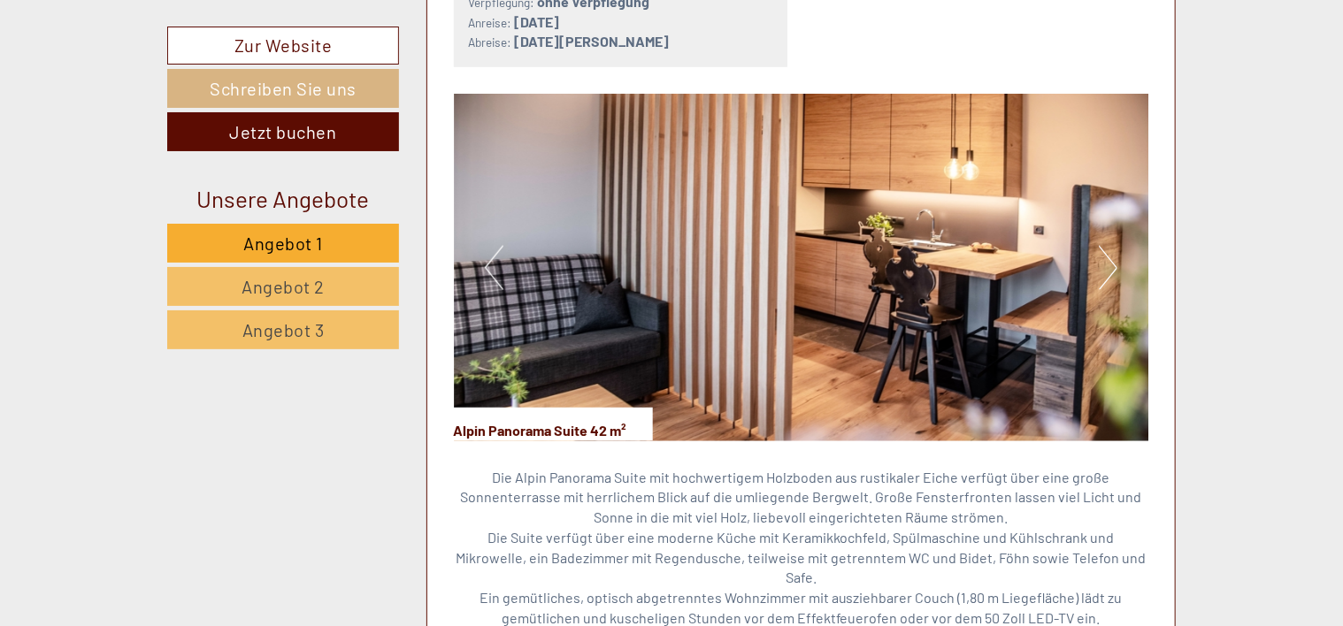
click at [1107, 264] on button "Next" at bounding box center [1108, 268] width 19 height 44
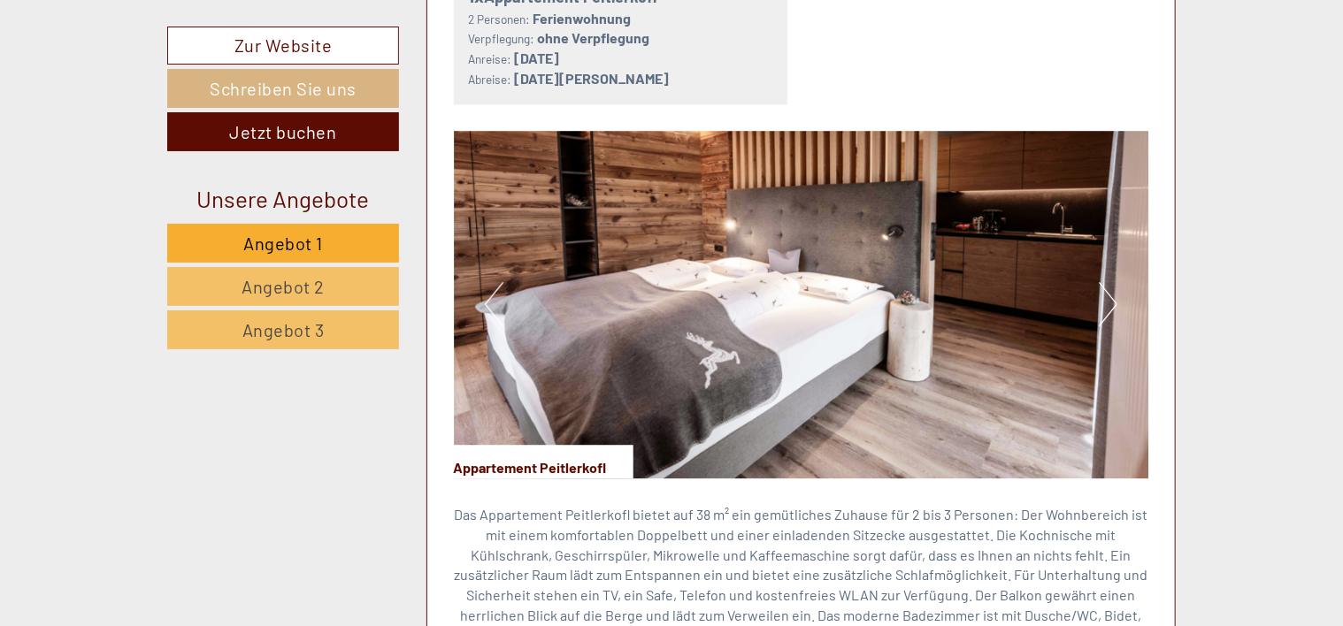
scroll to position [2448, 0]
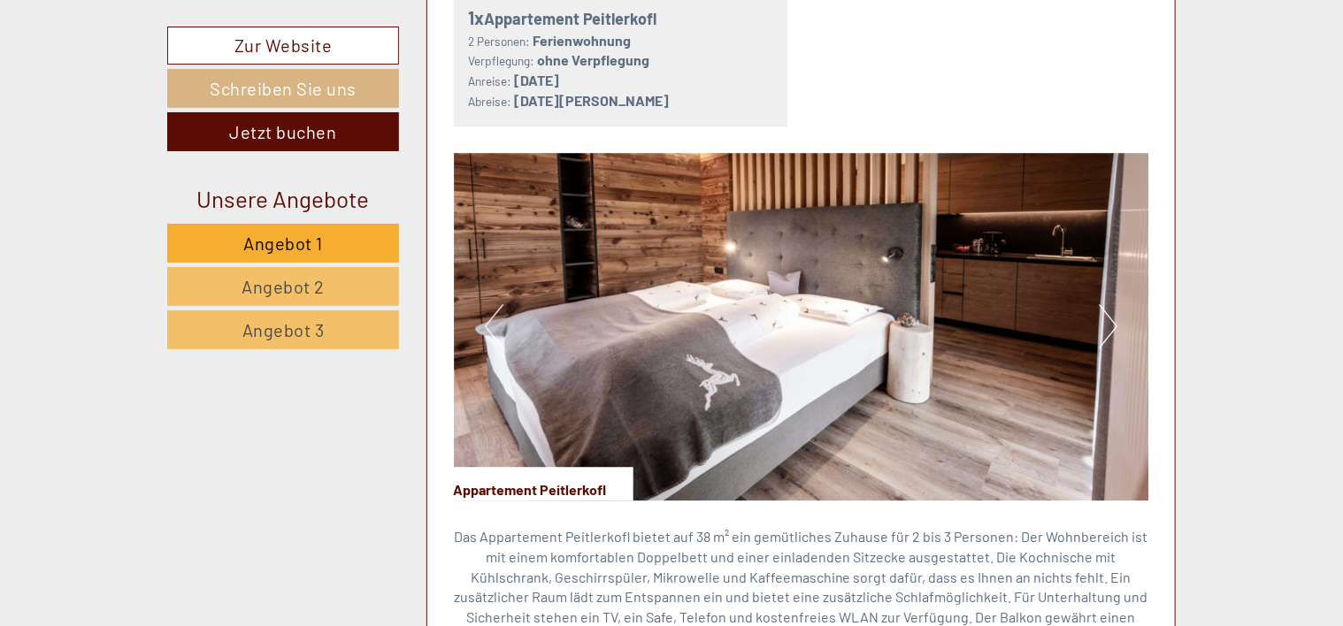
click at [1107, 304] on button "Next" at bounding box center [1108, 326] width 19 height 44
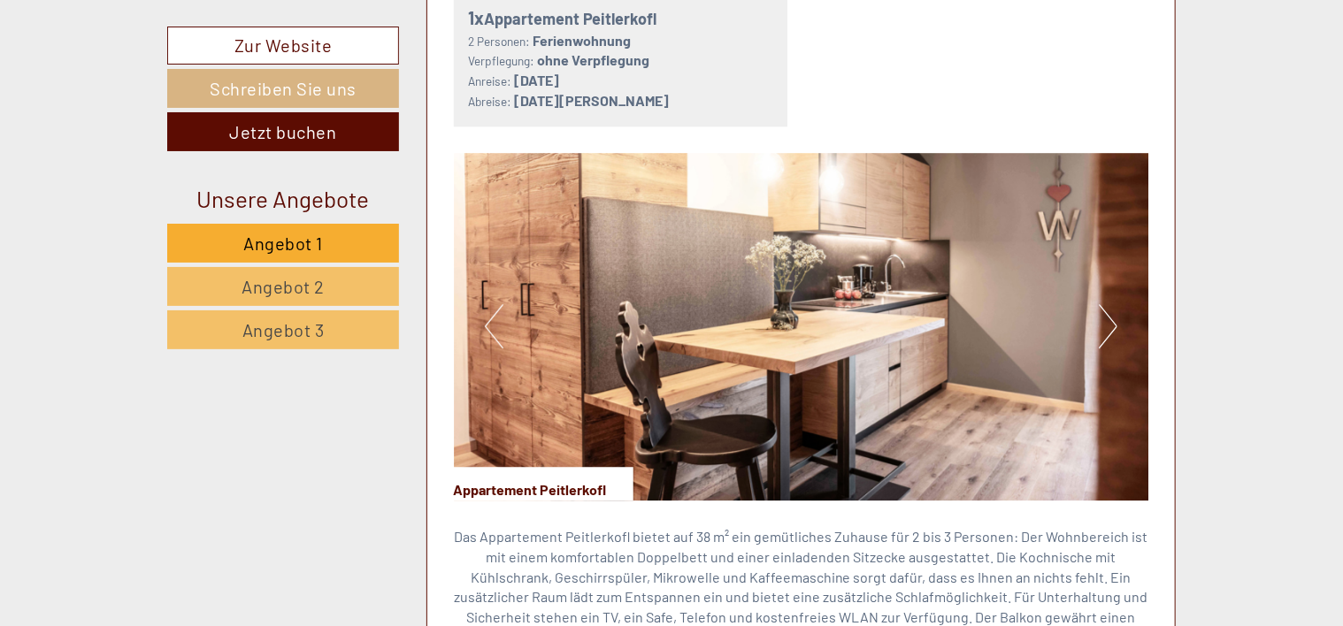
click at [1107, 304] on button "Next" at bounding box center [1108, 326] width 19 height 44
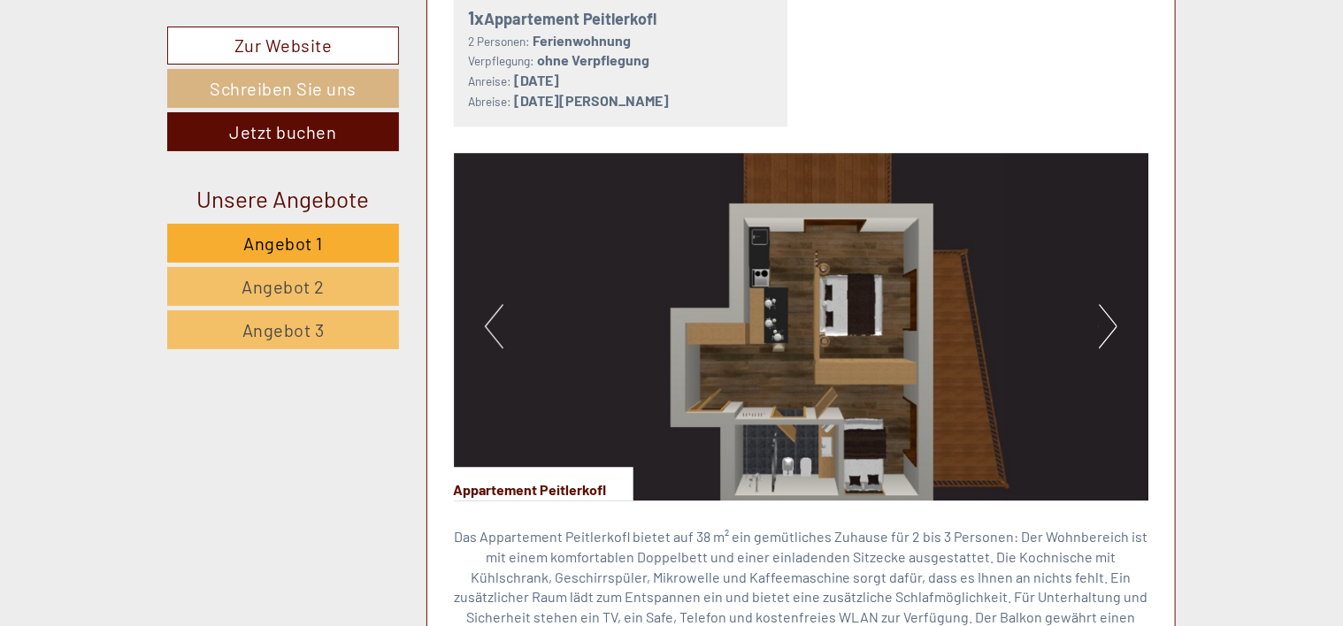
click at [491, 304] on button "Previous" at bounding box center [494, 326] width 19 height 44
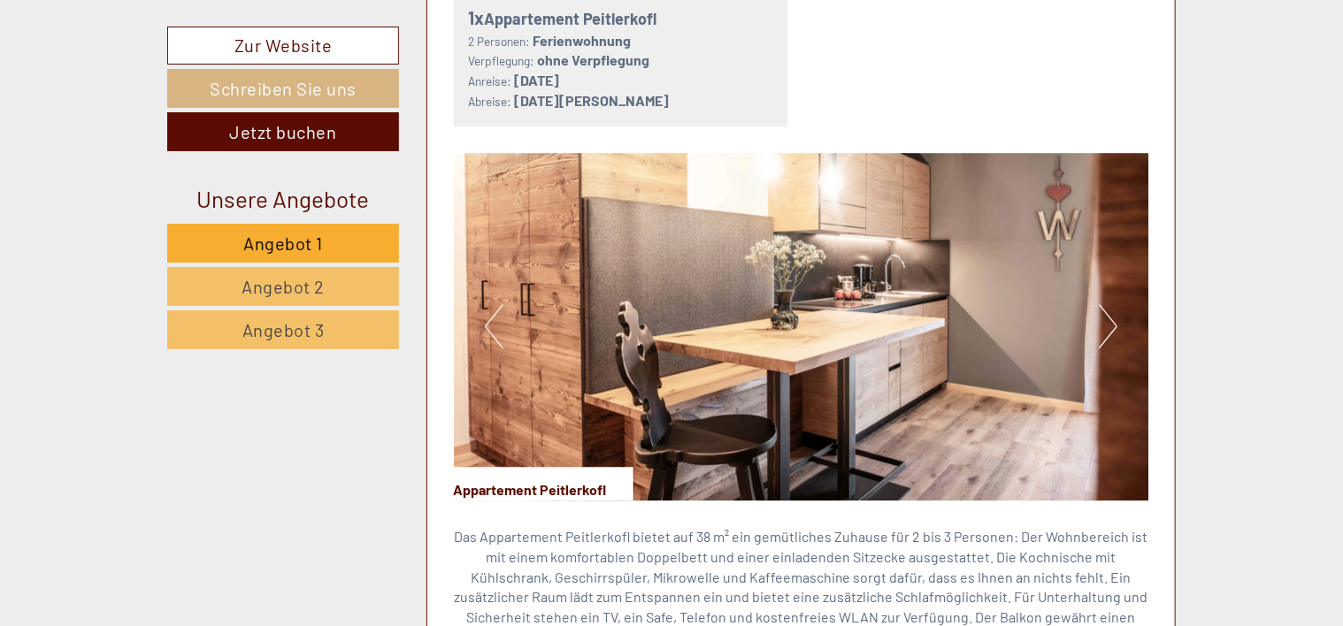
click at [1111, 304] on button "Next" at bounding box center [1108, 326] width 19 height 44
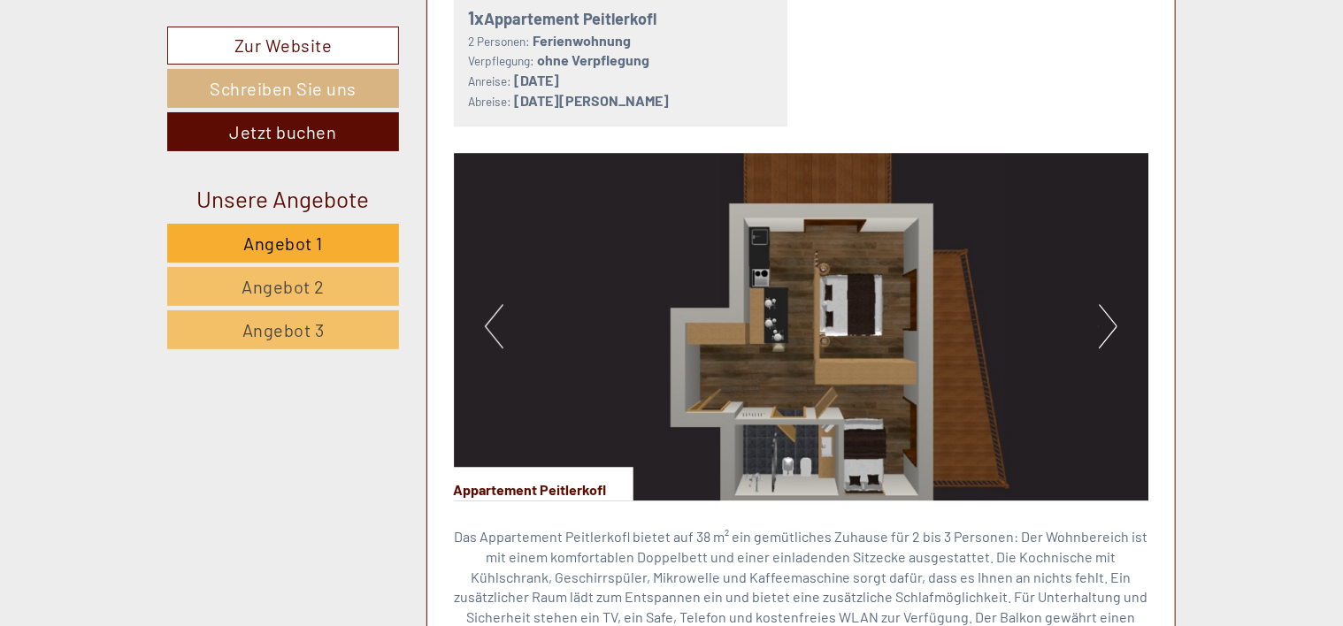
click at [1111, 304] on button "Next" at bounding box center [1108, 326] width 19 height 44
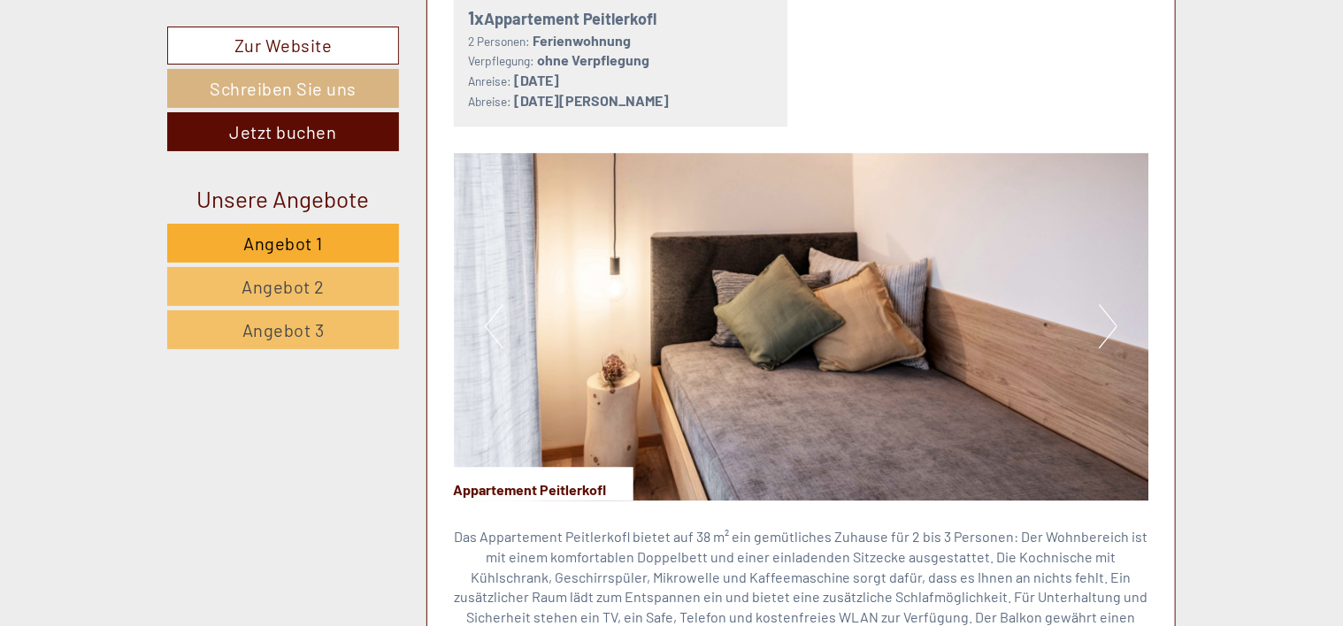
click at [494, 304] on button "Previous" at bounding box center [494, 326] width 19 height 44
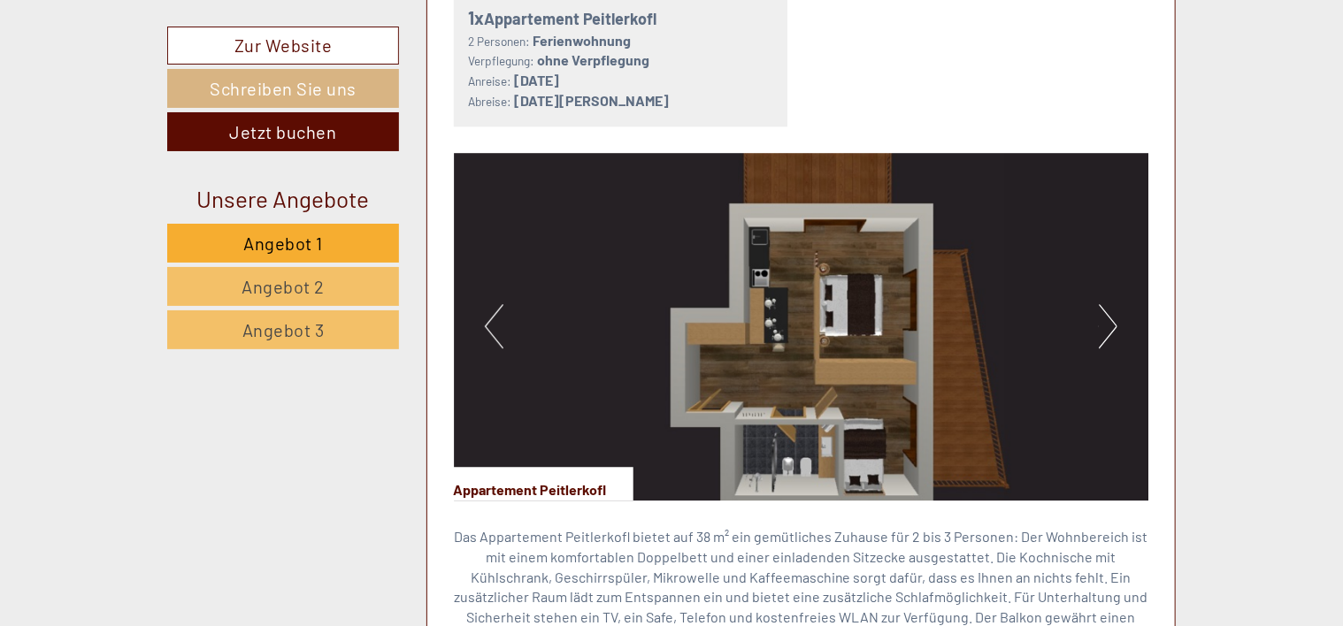
click at [1109, 304] on button "Next" at bounding box center [1108, 326] width 19 height 44
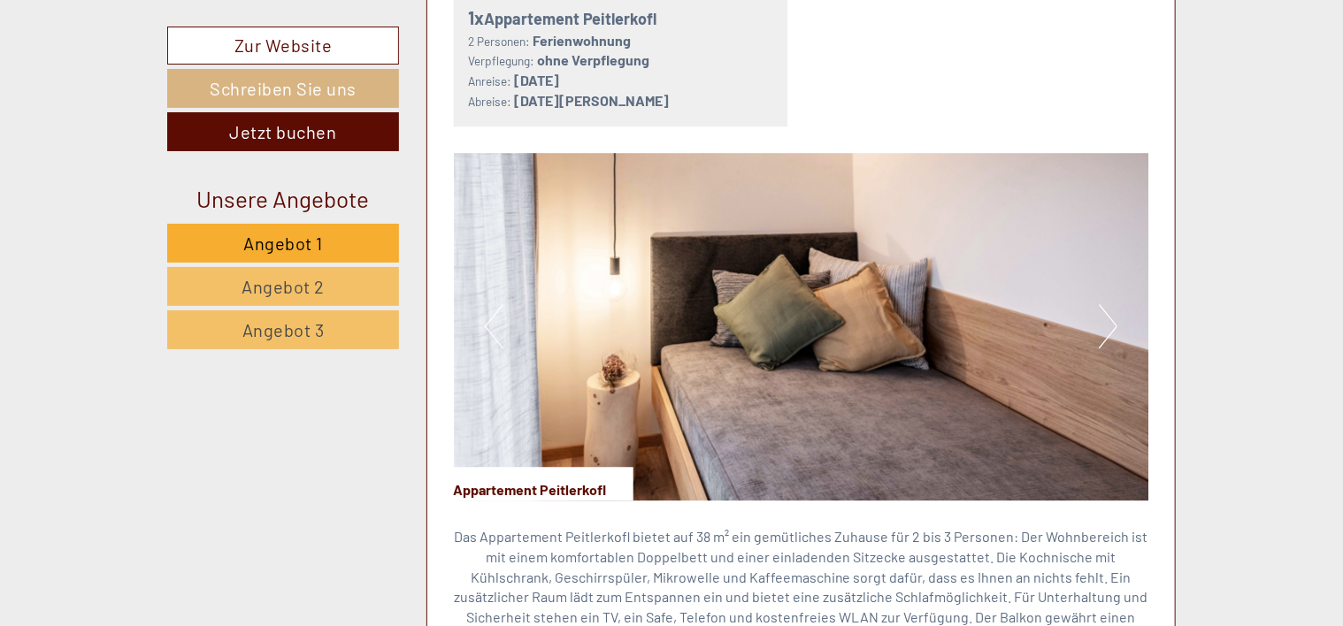
click at [1109, 304] on button "Next" at bounding box center [1108, 326] width 19 height 44
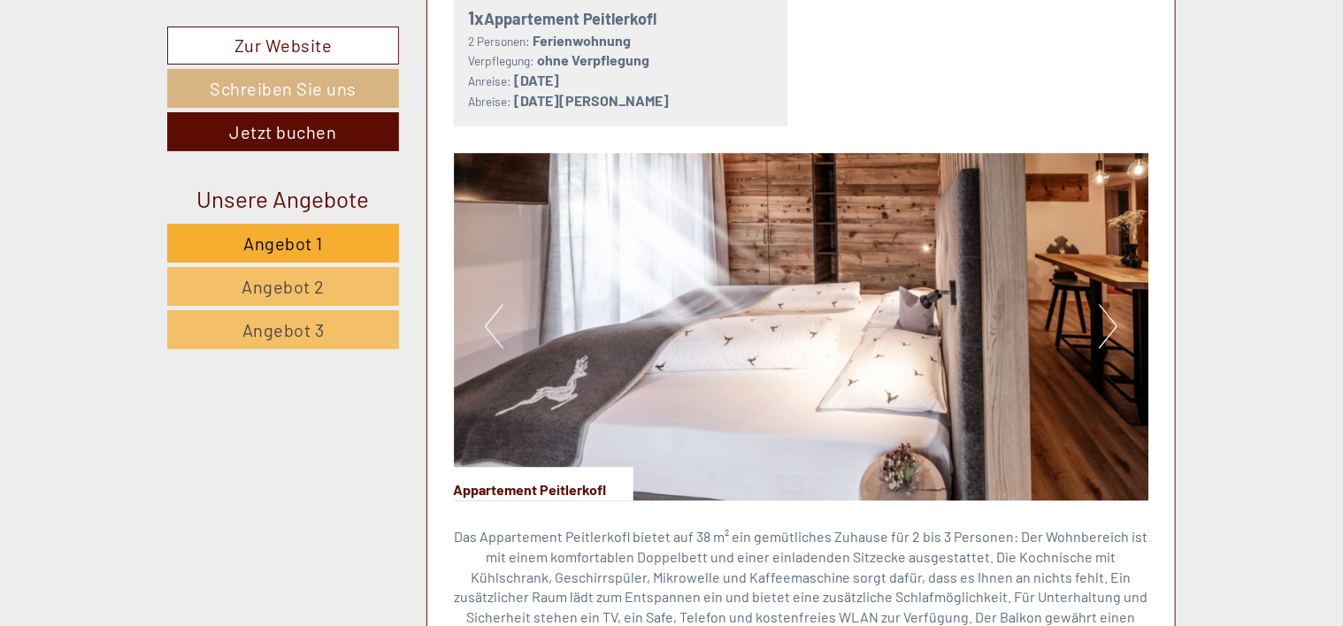
click at [1113, 304] on button "Next" at bounding box center [1108, 326] width 19 height 44
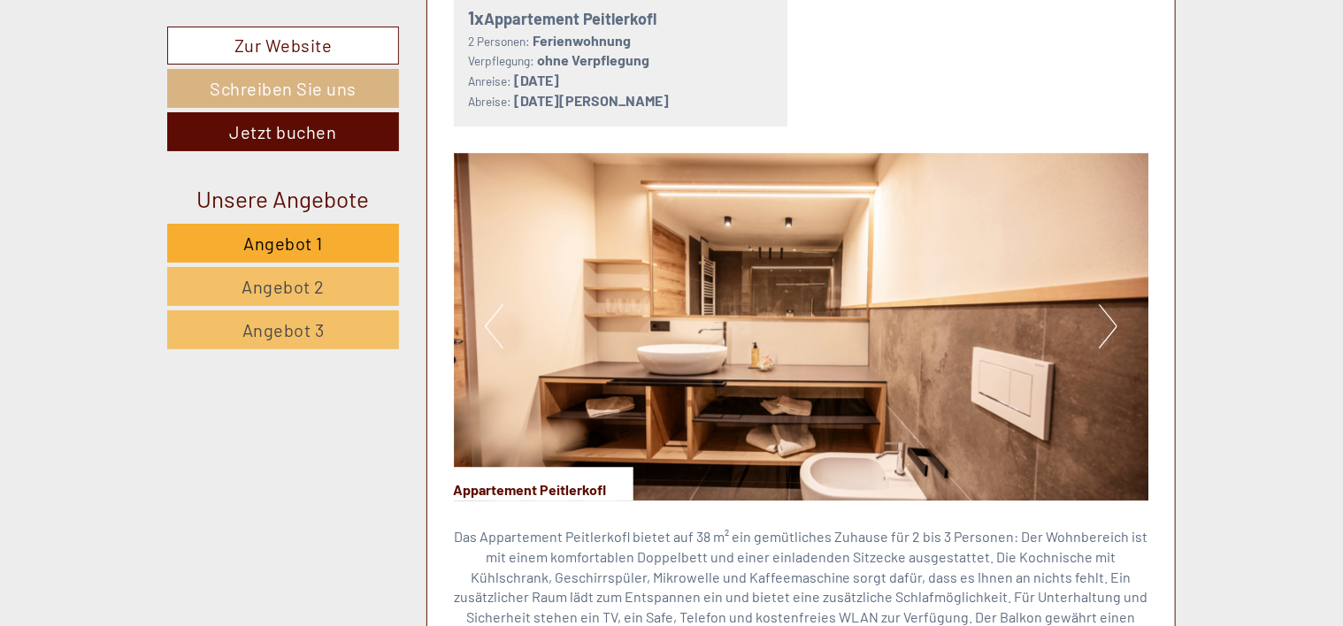
click at [1113, 304] on button "Next" at bounding box center [1108, 326] width 19 height 44
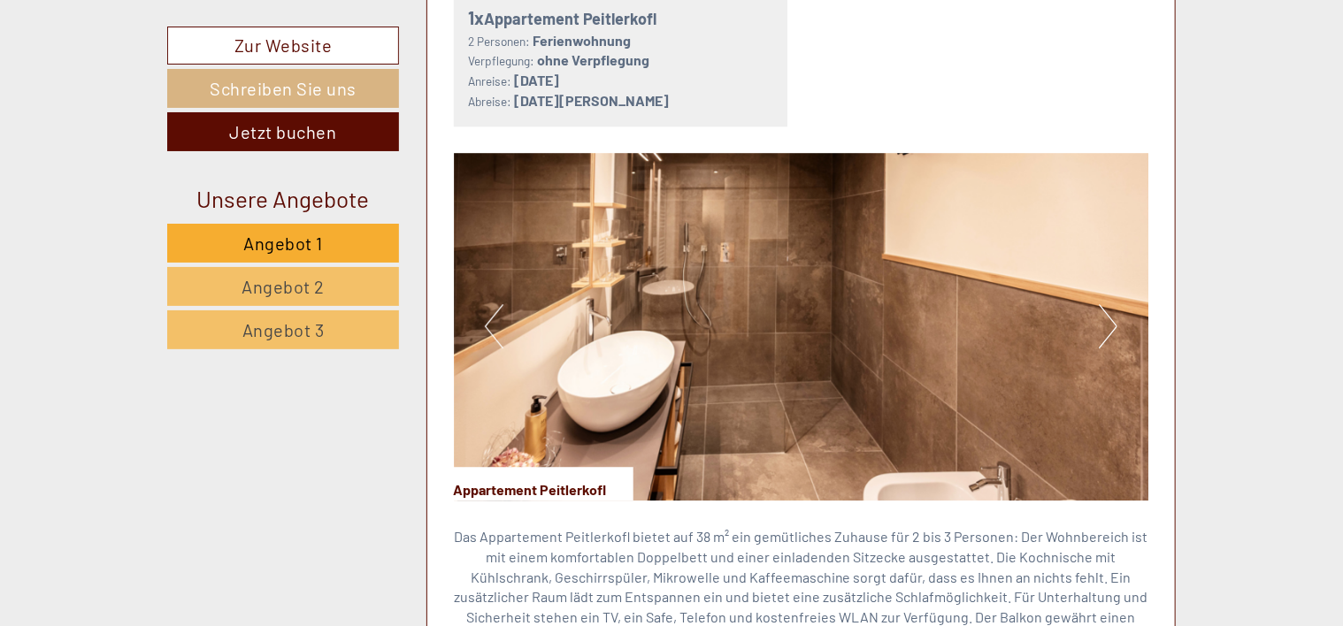
click at [1113, 304] on button "Next" at bounding box center [1108, 326] width 19 height 44
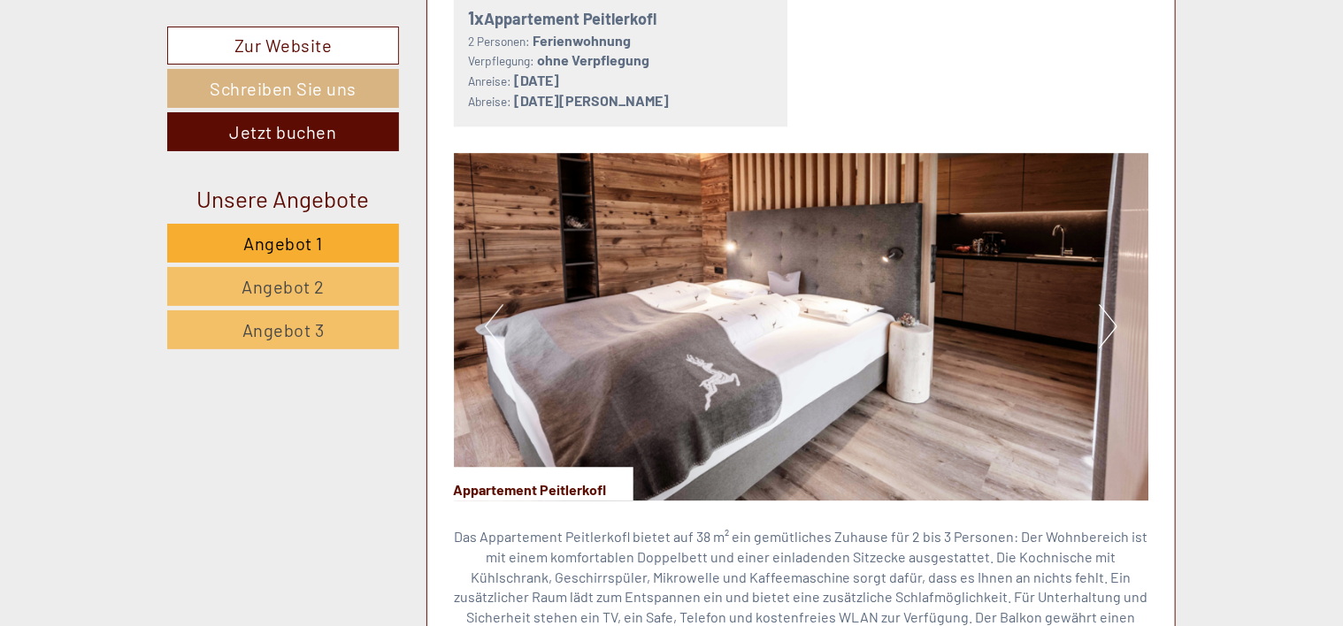
click at [1113, 304] on button "Next" at bounding box center [1108, 326] width 19 height 44
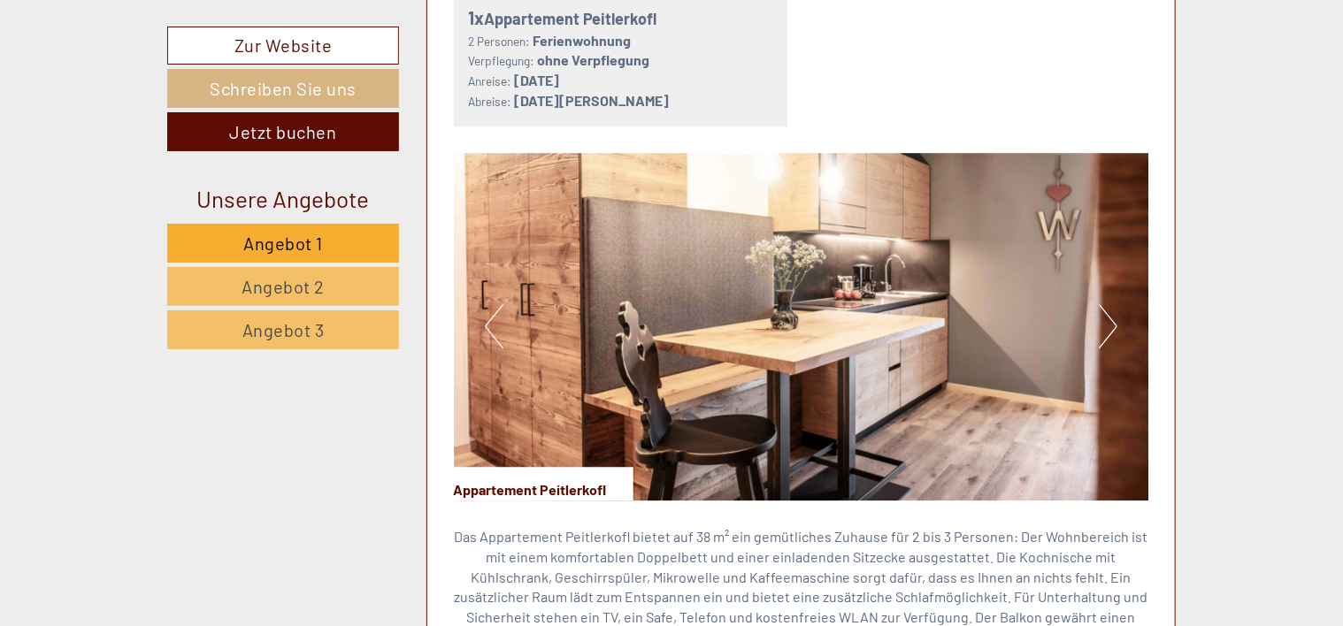
click at [1113, 304] on button "Next" at bounding box center [1108, 326] width 19 height 44
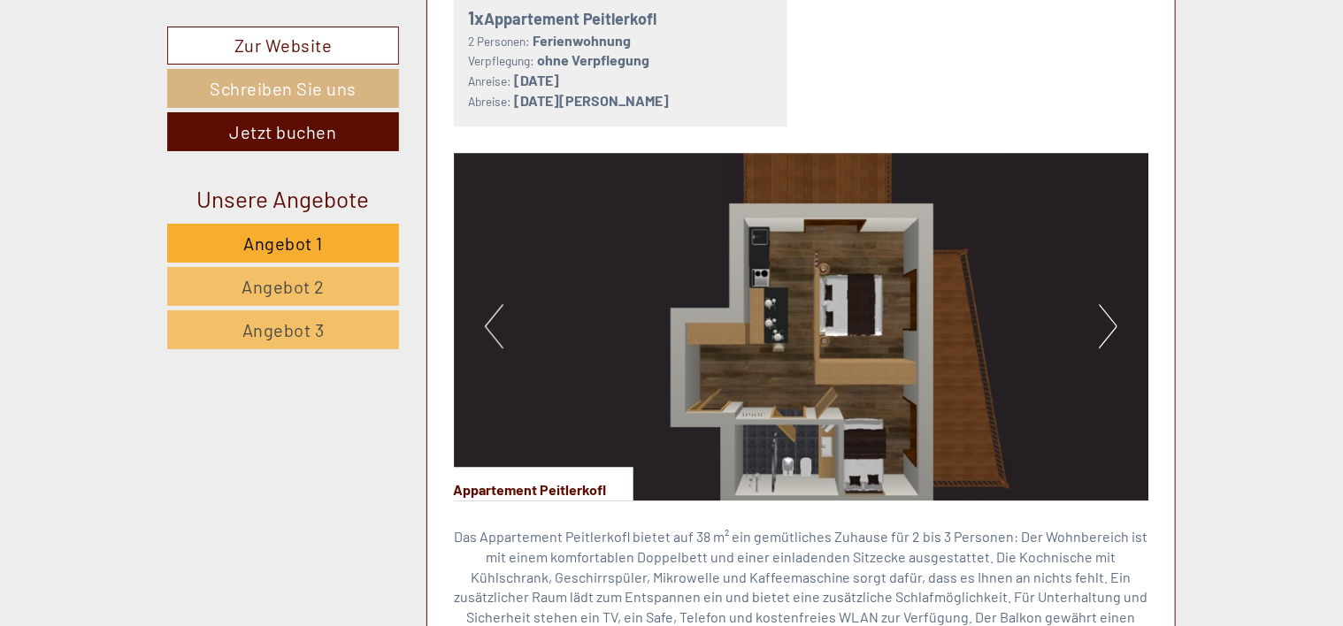
click at [1113, 304] on button "Next" at bounding box center [1108, 326] width 19 height 44
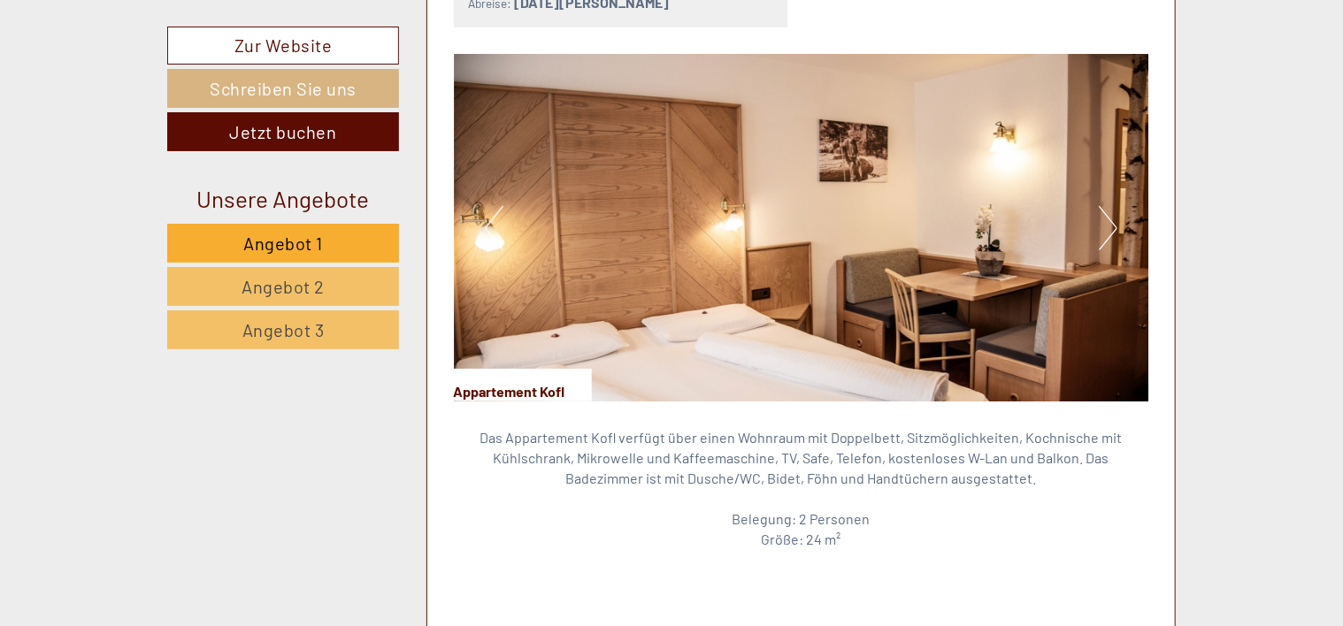
scroll to position [3658, 0]
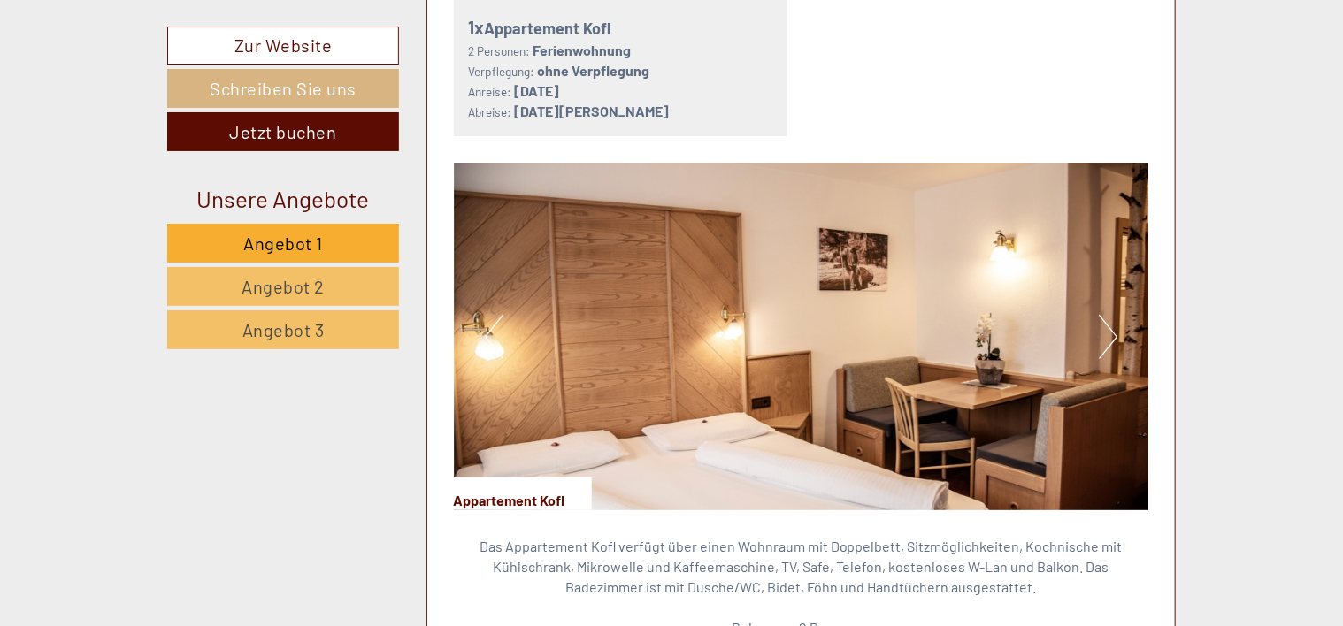
click at [1115, 315] on button "Next" at bounding box center [1108, 337] width 19 height 44
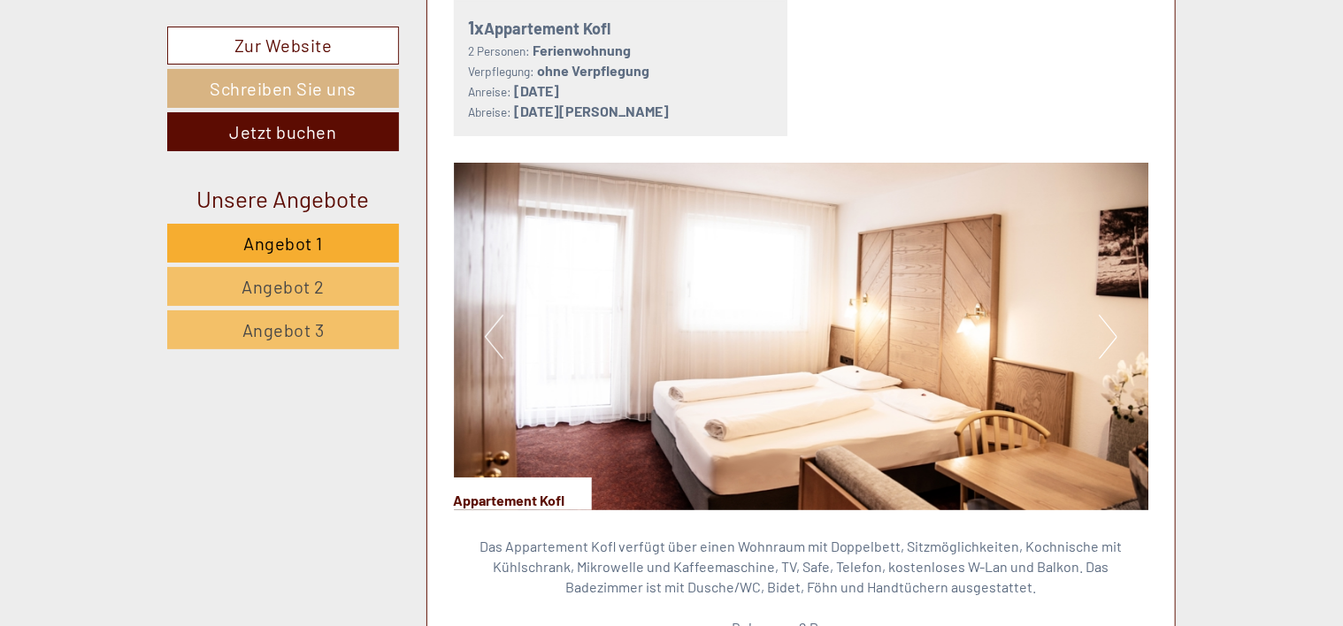
click at [1115, 315] on button "Next" at bounding box center [1108, 337] width 19 height 44
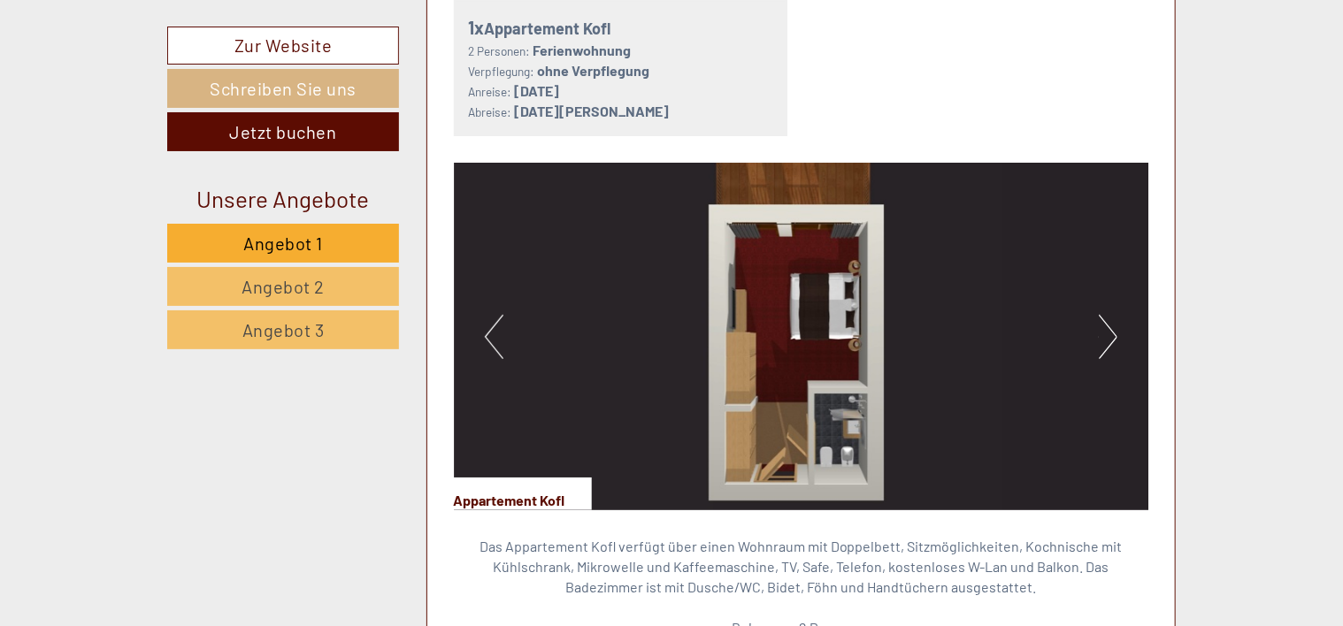
click at [1115, 315] on button "Next" at bounding box center [1108, 337] width 19 height 44
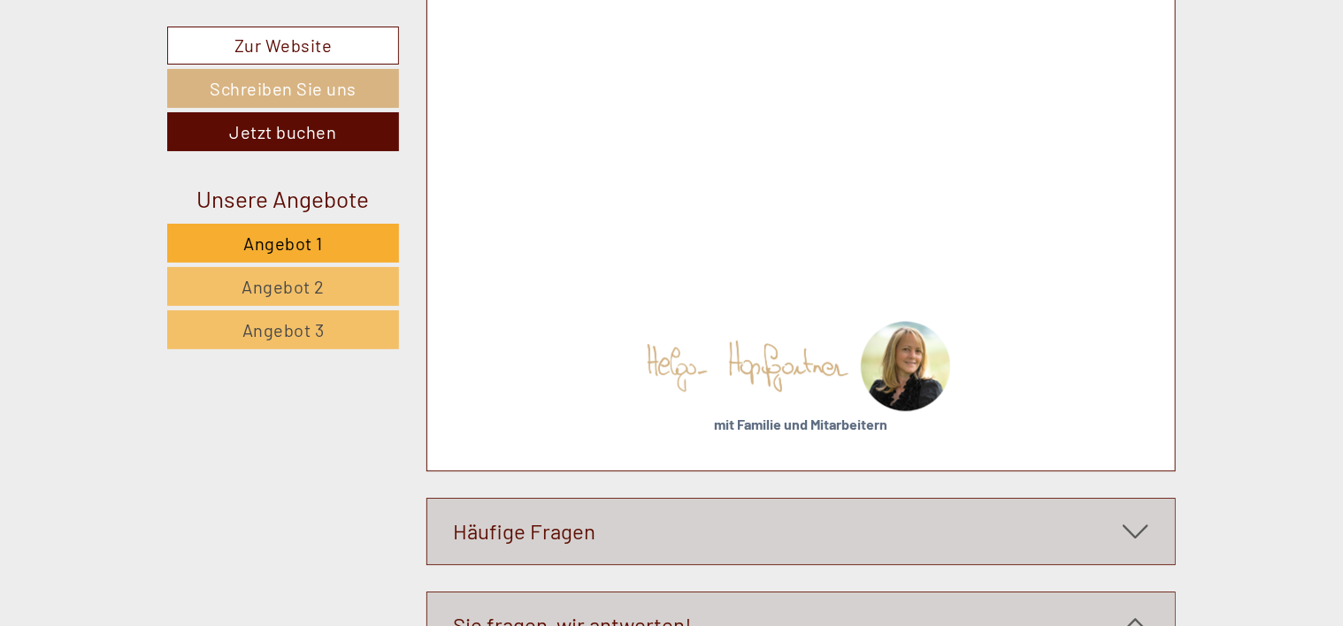
scroll to position [9085, 0]
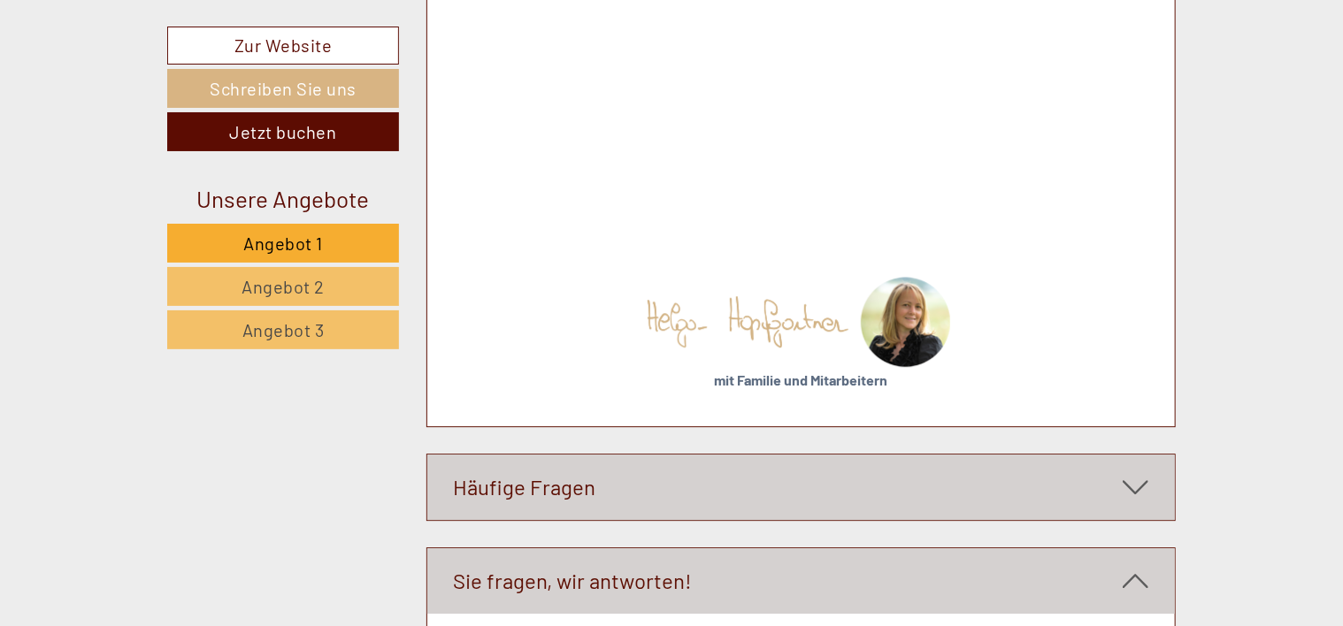
drag, startPoint x: 455, startPoint y: 178, endPoint x: 565, endPoint y: 190, distance: 111.3
copy div "Greinwaldner Str. 23 39030 - Pfalzen"
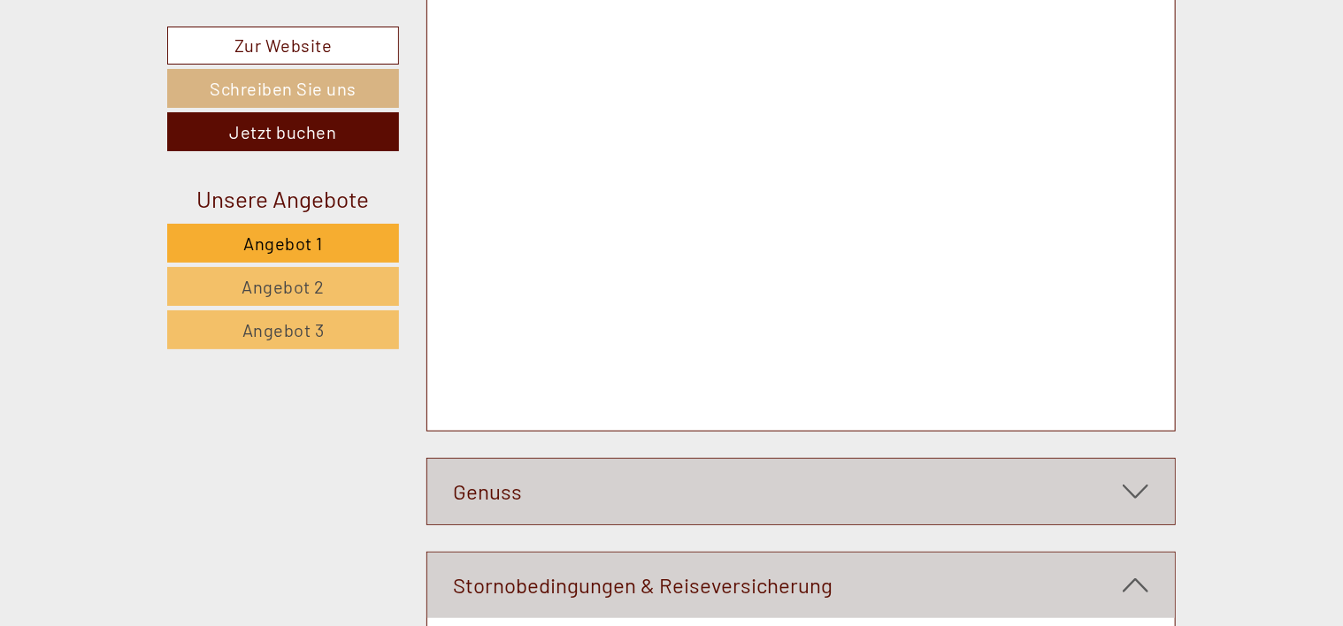
scroll to position [6924, 0]
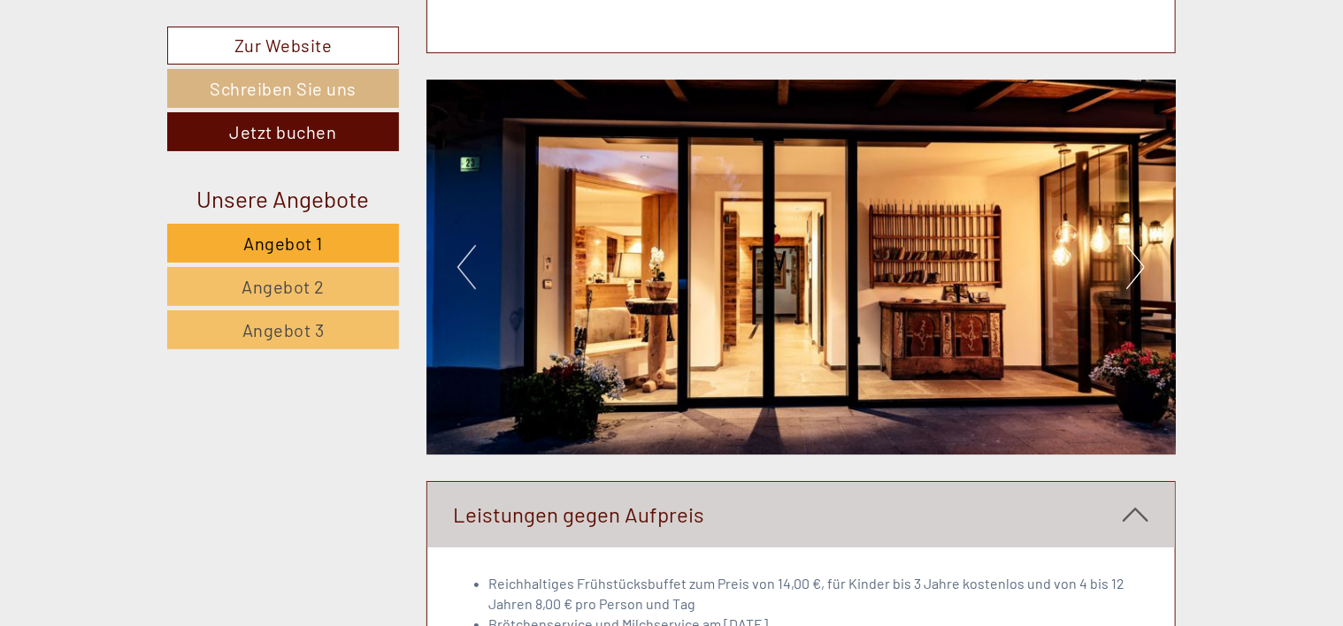
scroll to position [5871, 0]
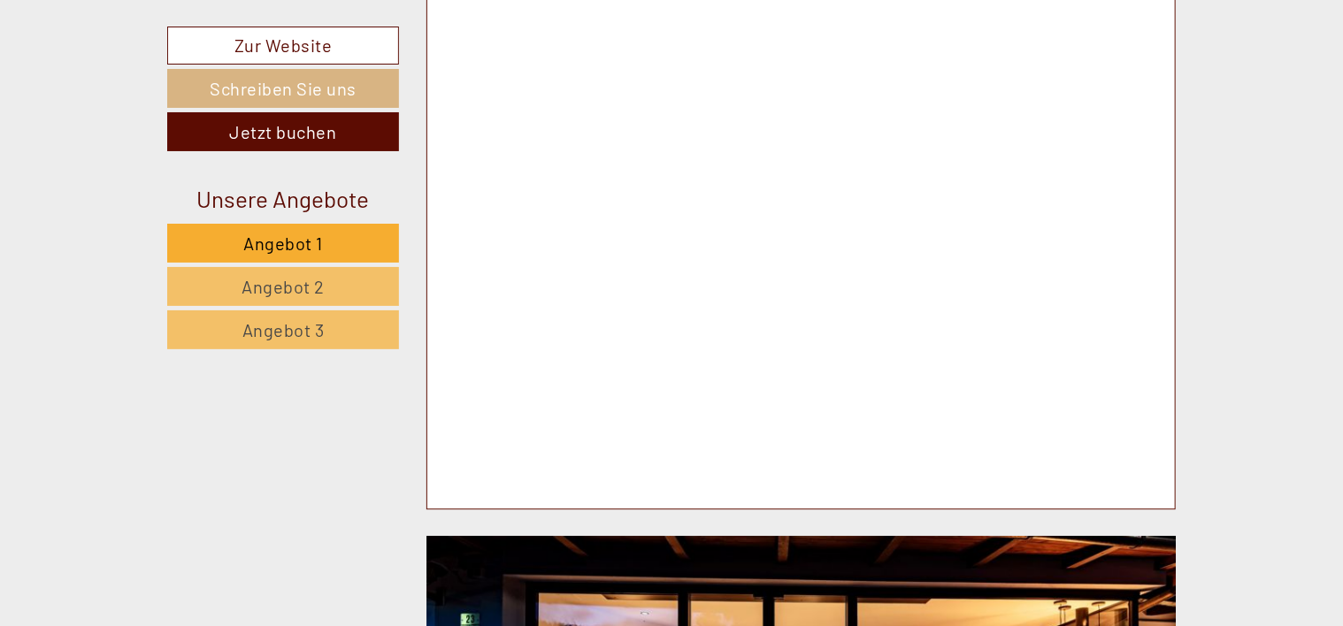
scroll to position [5370, 0]
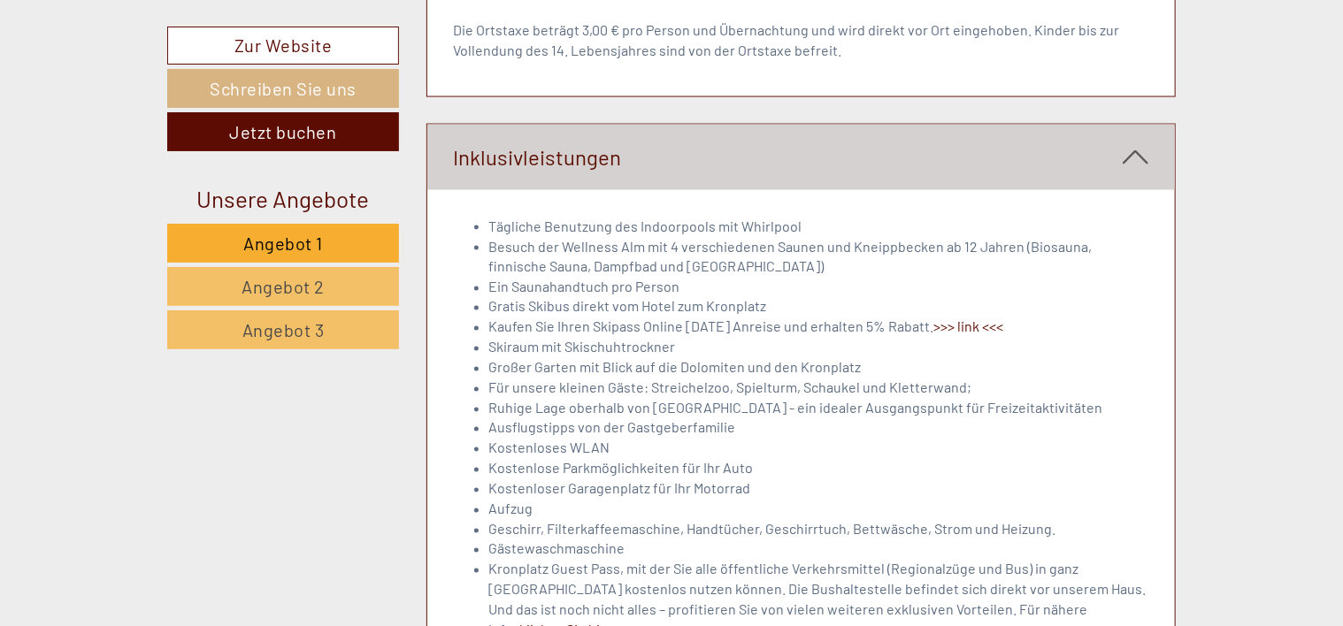
scroll to position [4770, 0]
click at [614, 621] on link "klicken Sie hier" at bounding box center [567, 629] width 94 height 17
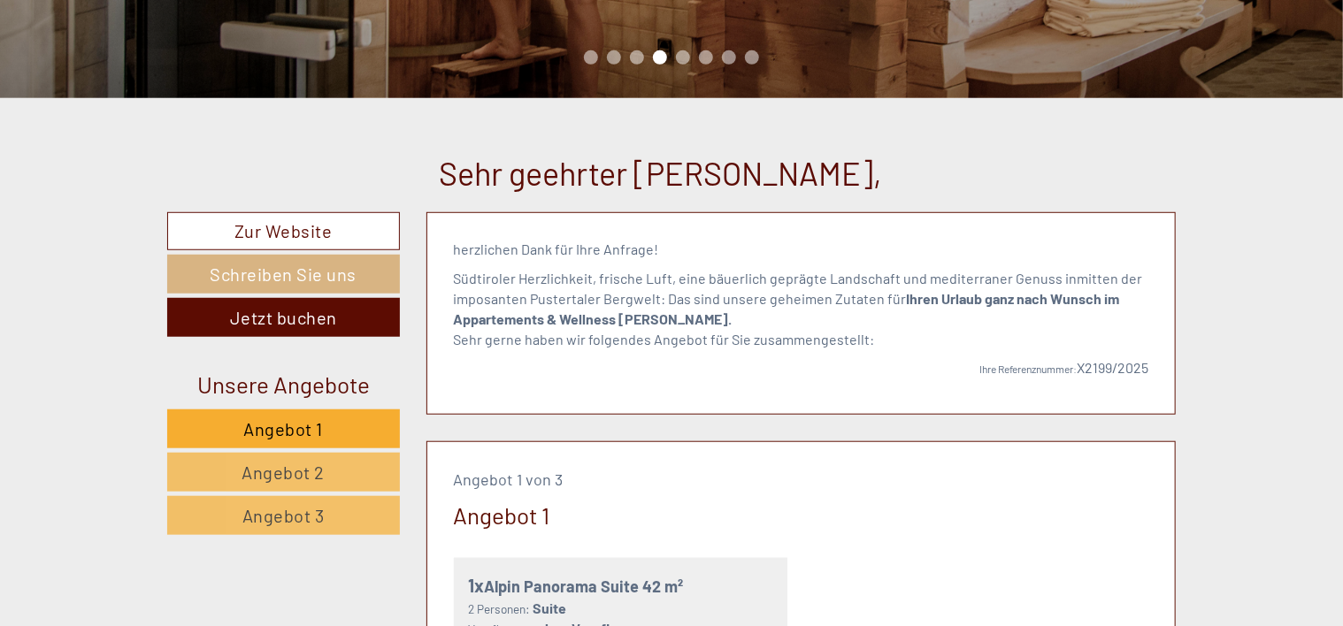
scroll to position [0, 0]
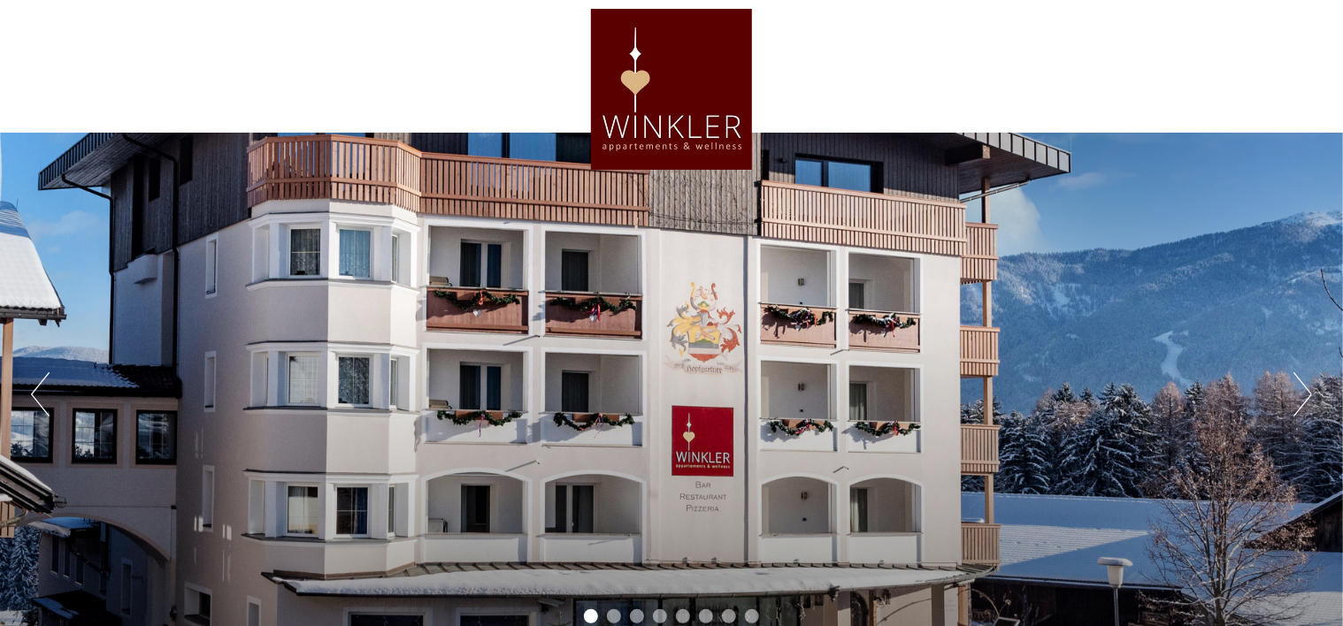
drag, startPoint x: 1342, startPoint y: 21, endPoint x: 1354, endPoint y: 109, distance: 88.4
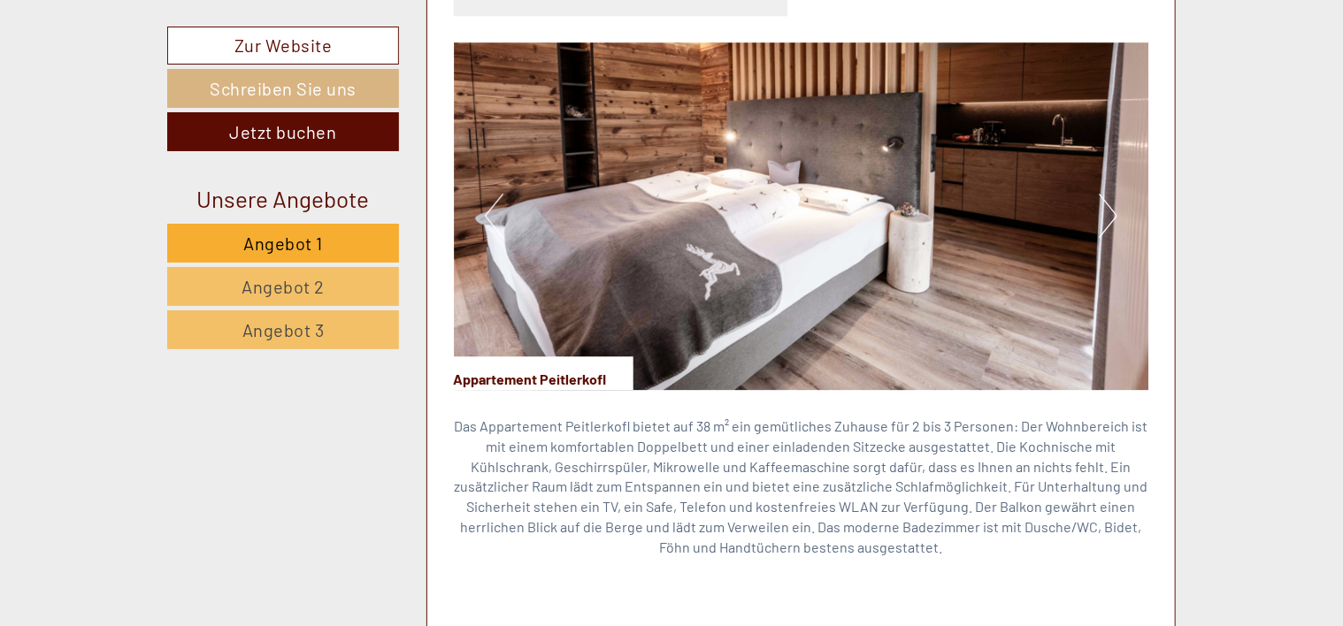
scroll to position [2547, 0]
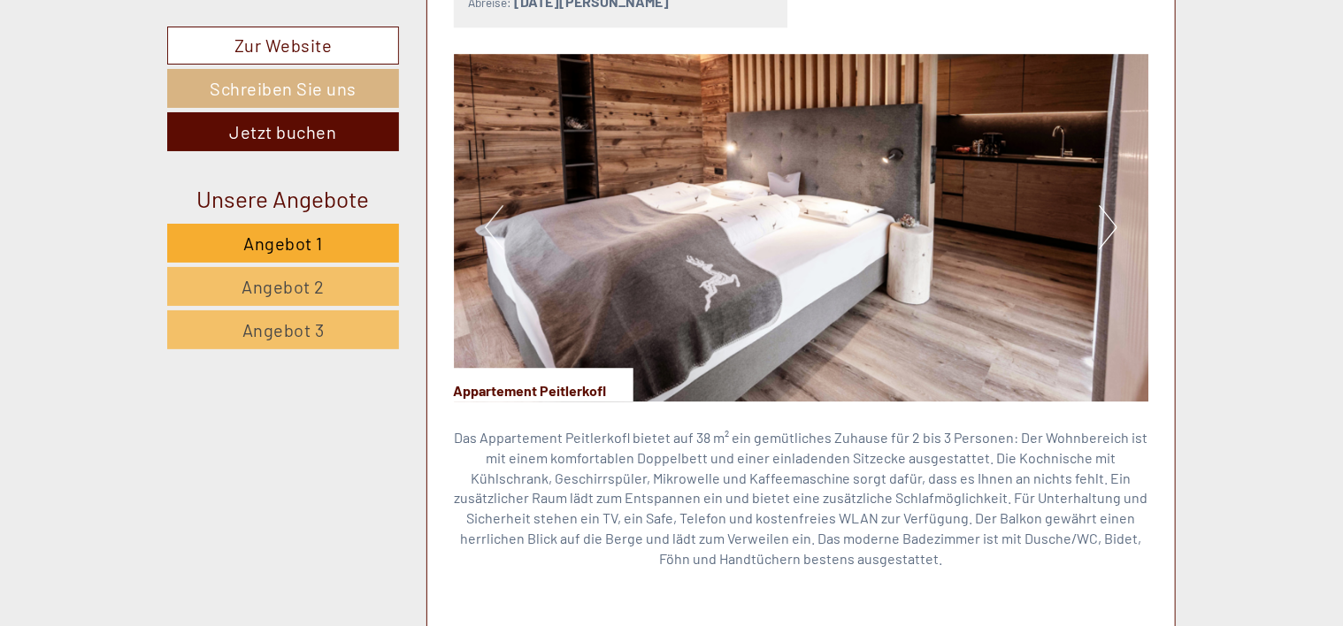
click at [1107, 205] on button "Next" at bounding box center [1108, 227] width 19 height 44
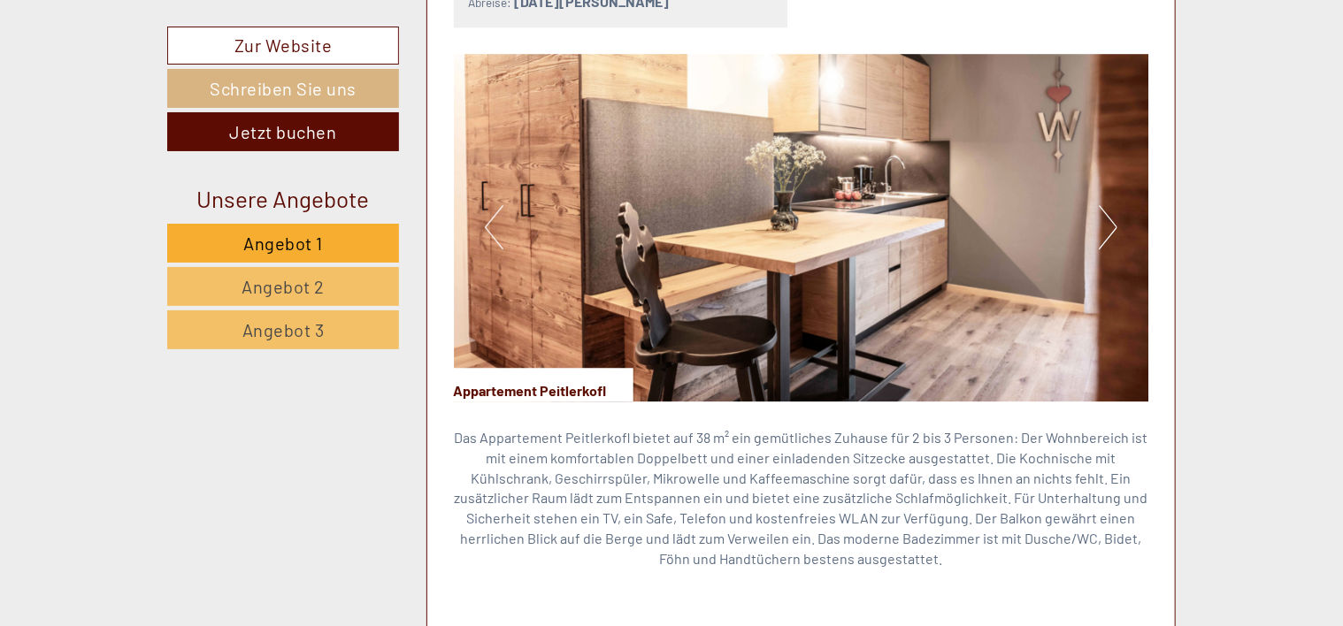
click at [1107, 205] on button "Next" at bounding box center [1108, 227] width 19 height 44
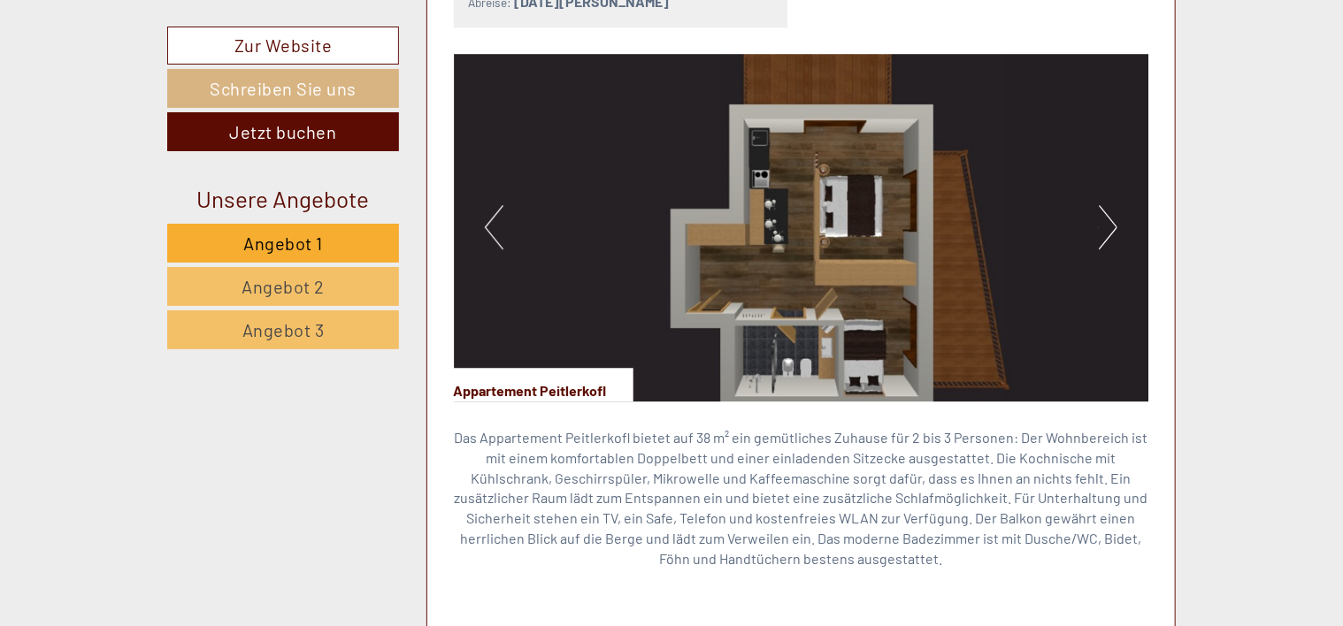
click at [1109, 205] on button "Next" at bounding box center [1108, 227] width 19 height 44
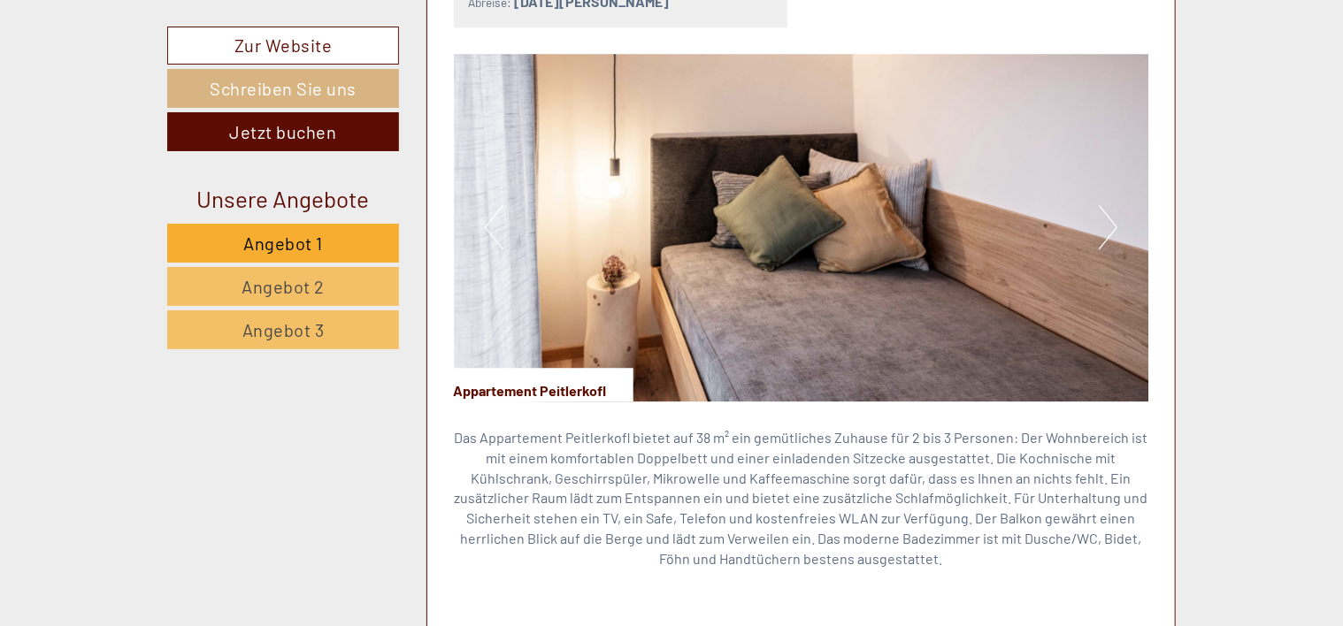
click at [1109, 205] on button "Next" at bounding box center [1108, 227] width 19 height 44
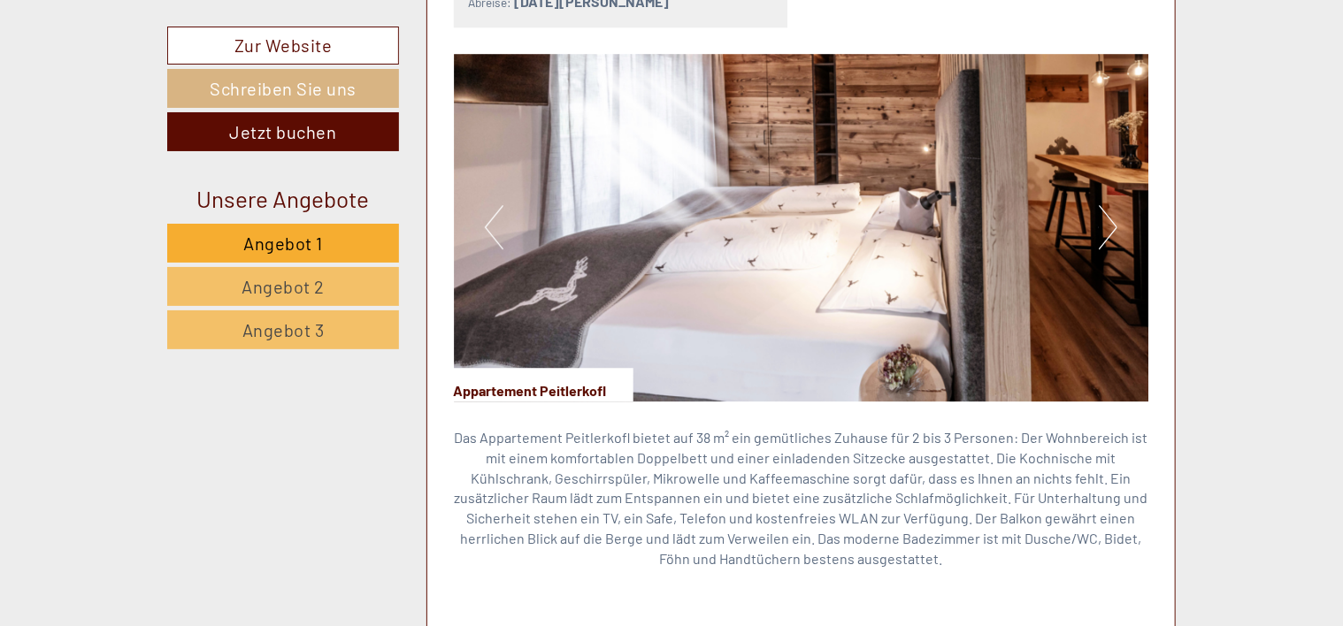
click at [1109, 205] on button "Next" at bounding box center [1108, 227] width 19 height 44
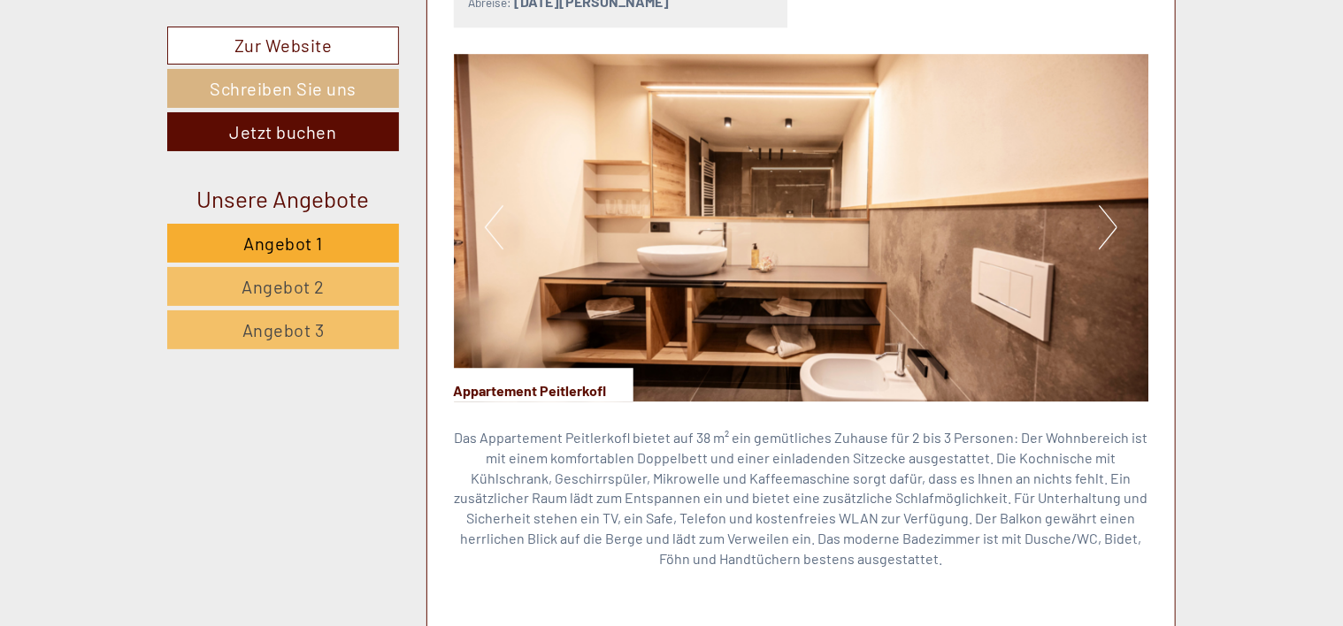
click at [1109, 205] on button "Next" at bounding box center [1108, 227] width 19 height 44
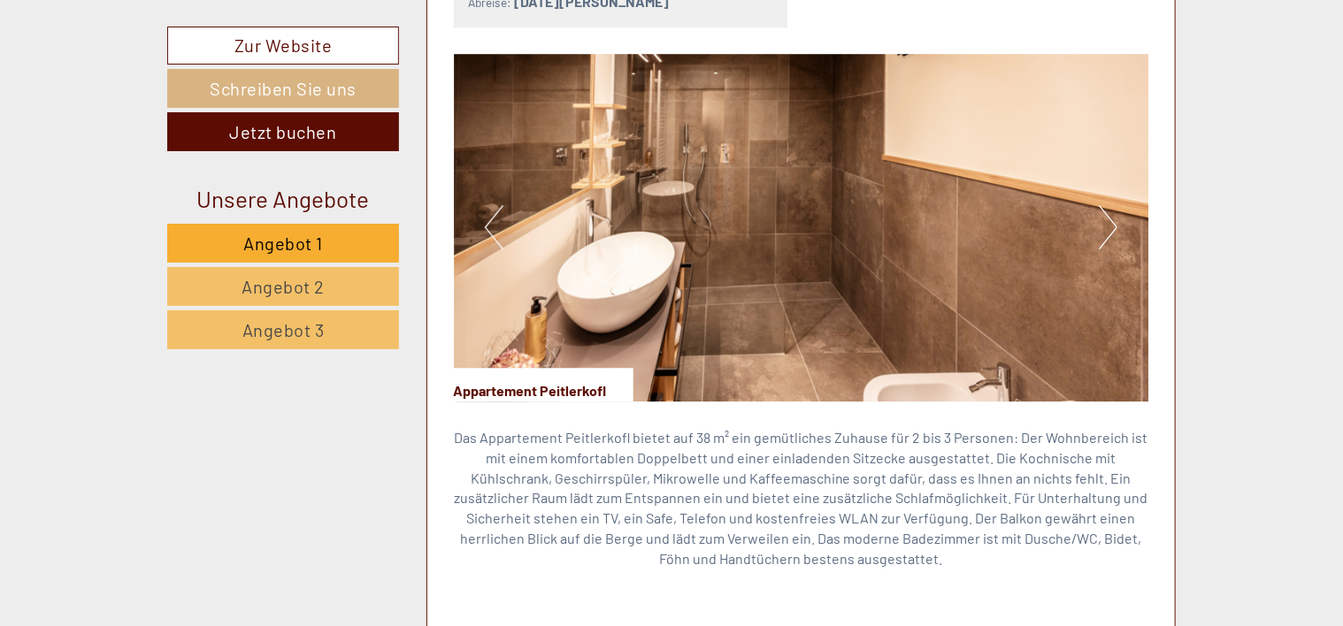
click at [1109, 205] on button "Next" at bounding box center [1108, 227] width 19 height 44
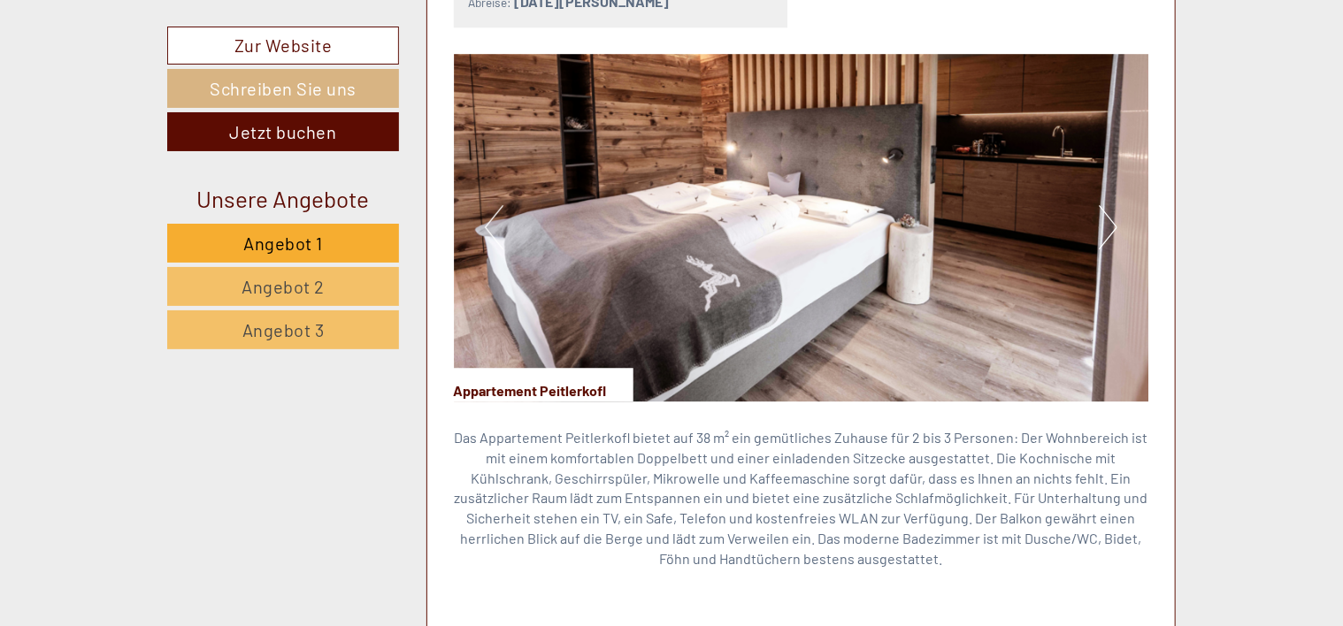
click at [1109, 205] on button "Next" at bounding box center [1108, 227] width 19 height 44
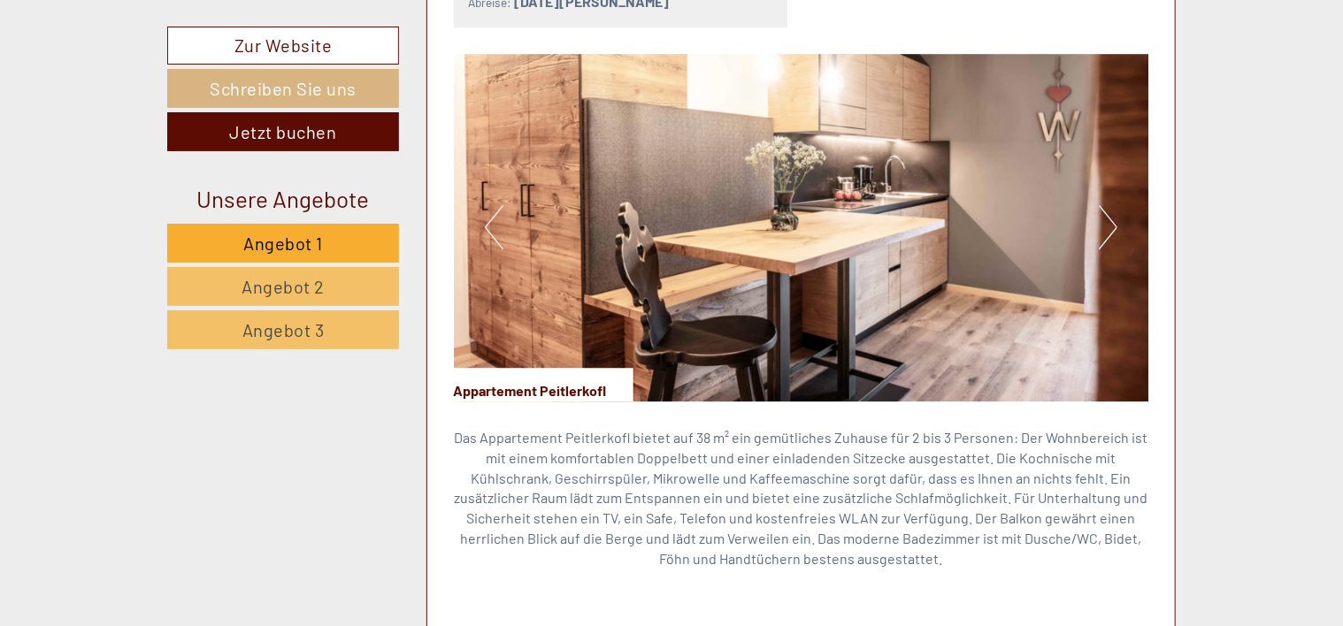
click at [1109, 205] on button "Next" at bounding box center [1108, 227] width 19 height 44
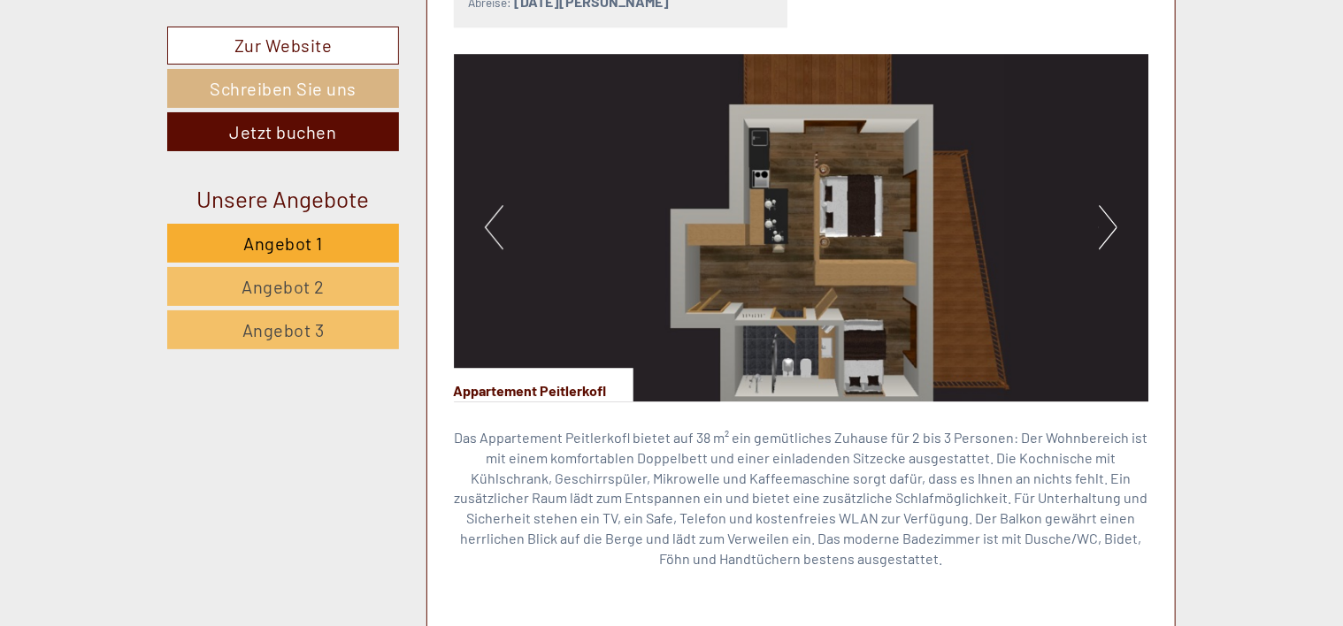
click at [1104, 210] on button "Next" at bounding box center [1108, 227] width 19 height 44
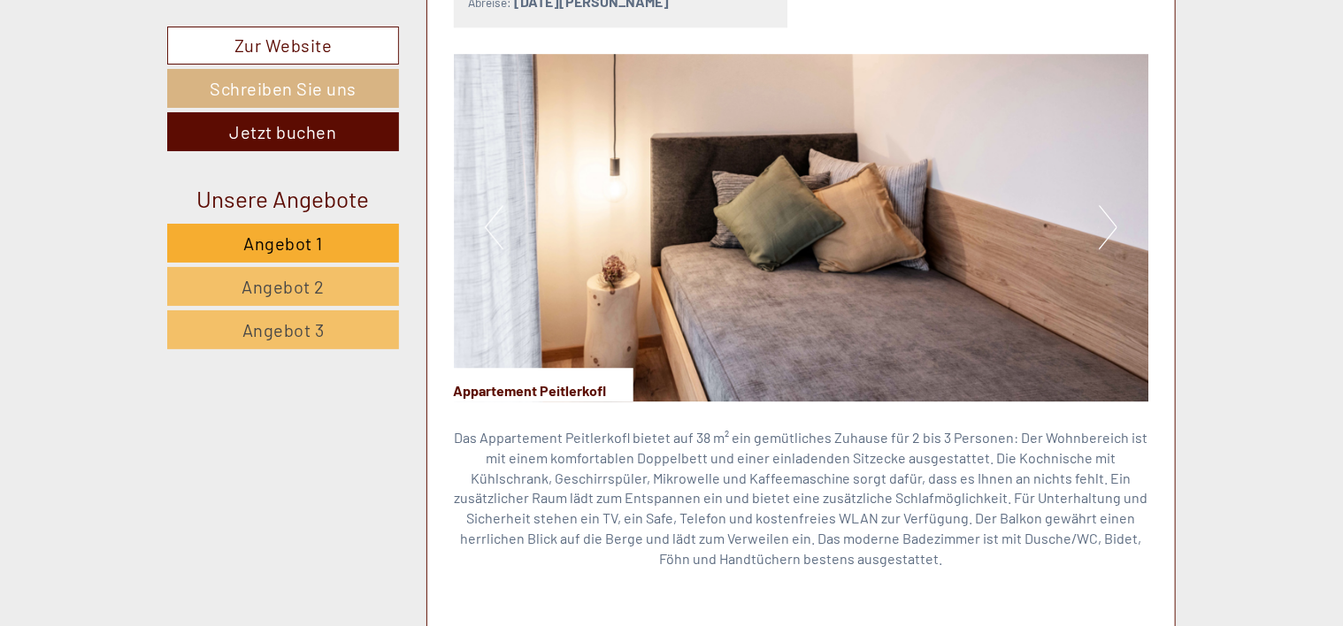
click at [1104, 210] on button "Next" at bounding box center [1108, 227] width 19 height 44
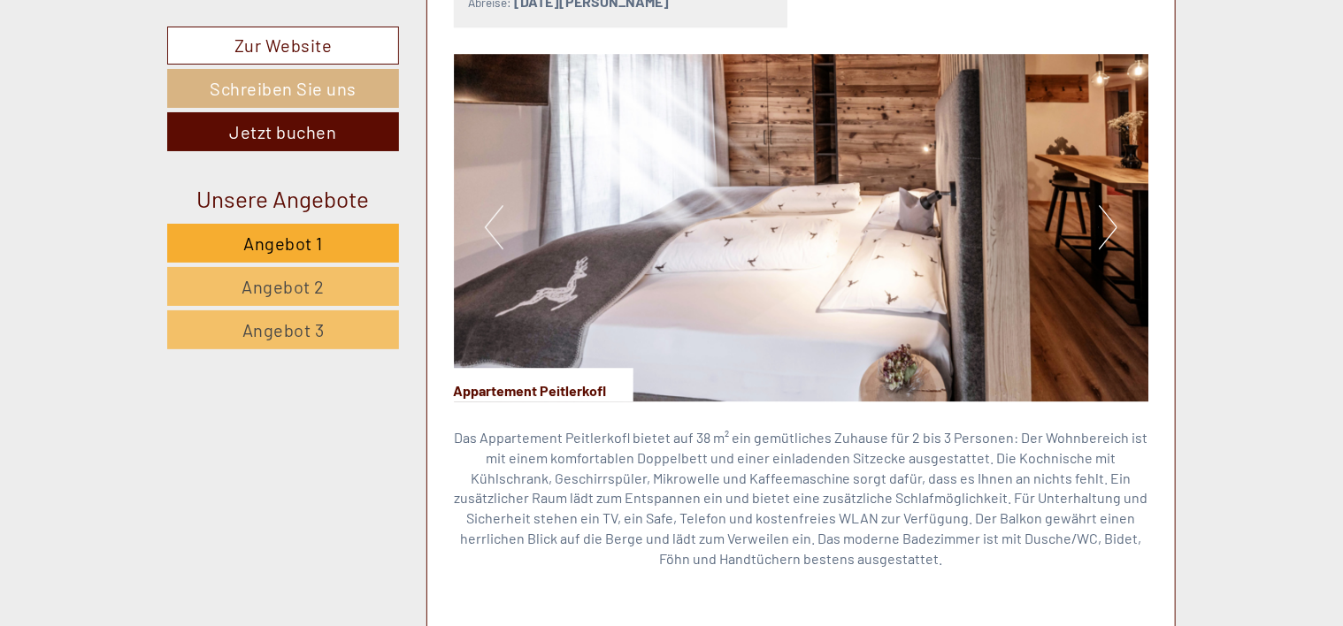
click at [1104, 210] on button "Next" at bounding box center [1108, 227] width 19 height 44
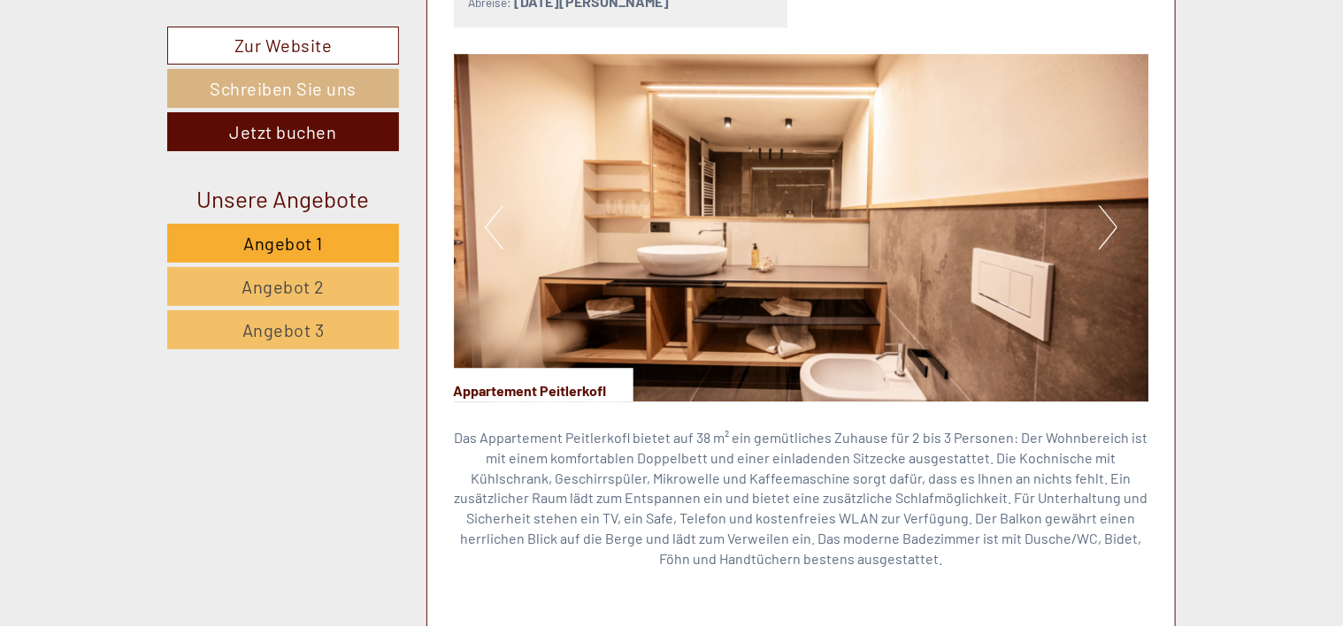
click at [1104, 210] on button "Next" at bounding box center [1108, 227] width 19 height 44
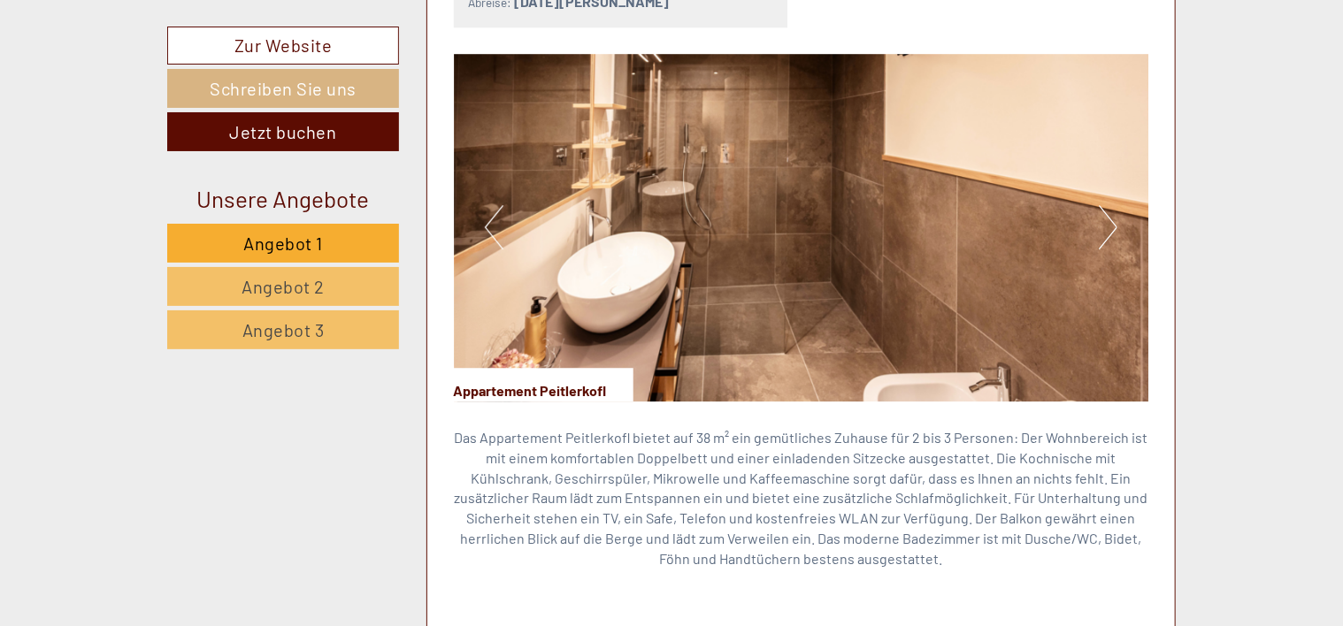
click at [1104, 210] on button "Next" at bounding box center [1108, 227] width 19 height 44
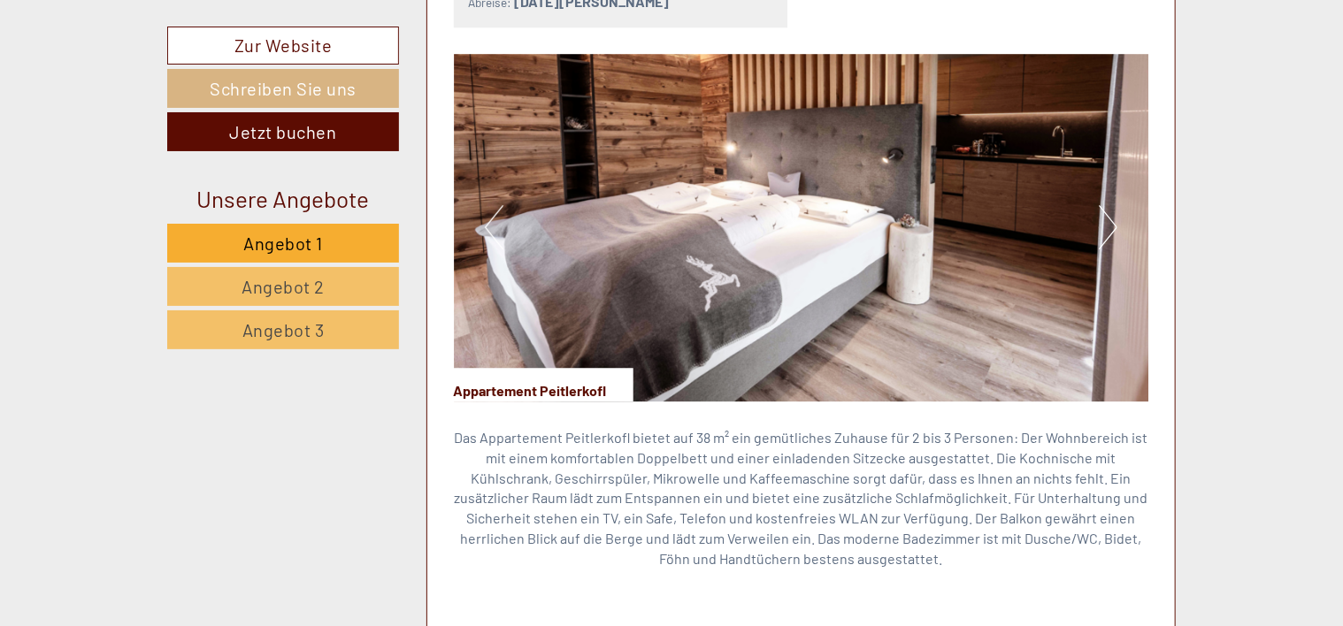
click at [1104, 210] on button "Next" at bounding box center [1108, 227] width 19 height 44
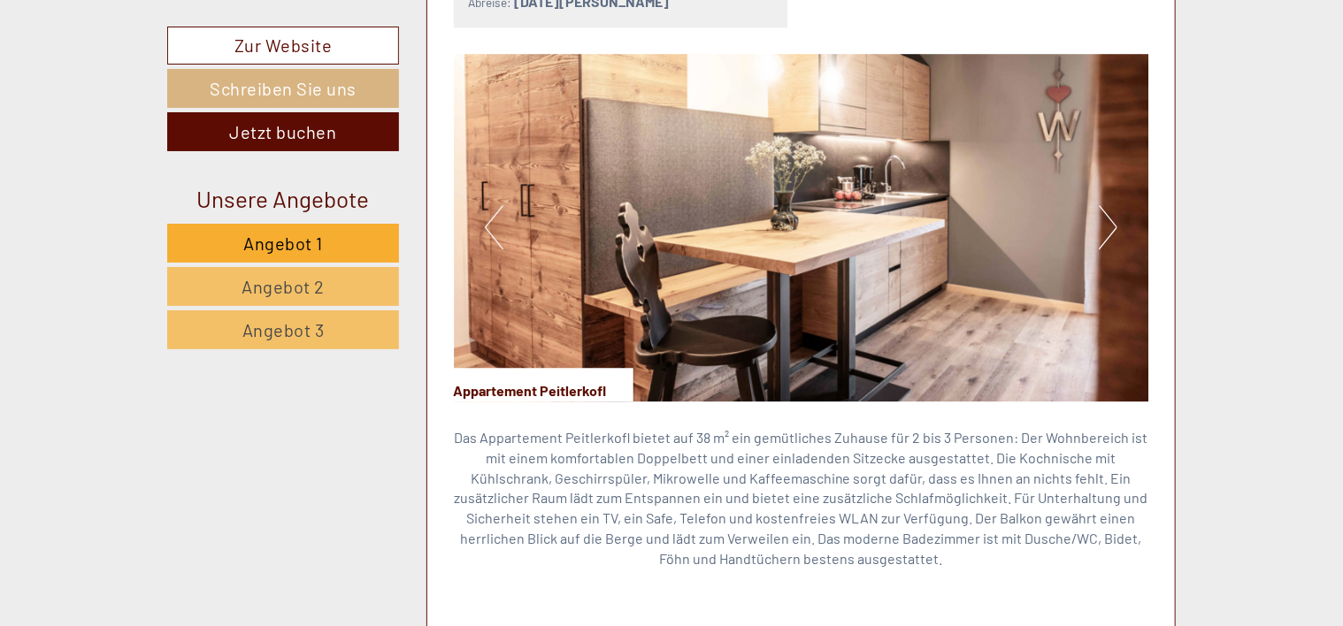
click at [1108, 205] on button "Next" at bounding box center [1108, 227] width 19 height 44
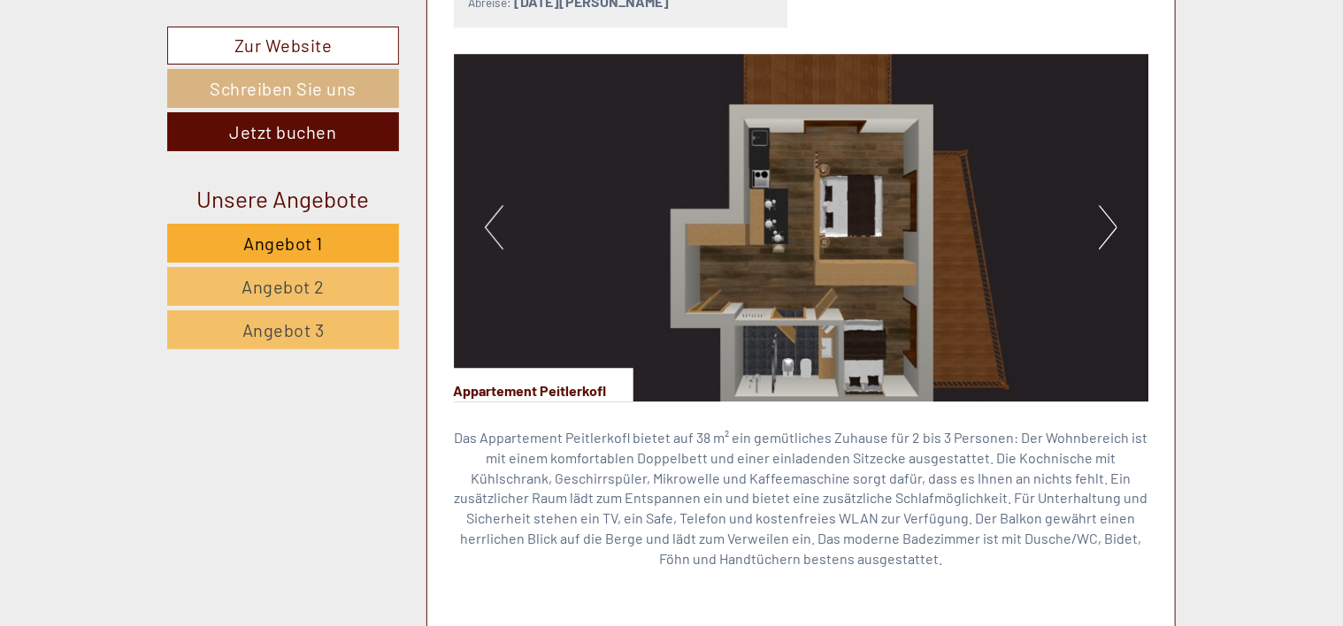
click at [494, 205] on button "Previous" at bounding box center [494, 227] width 19 height 44
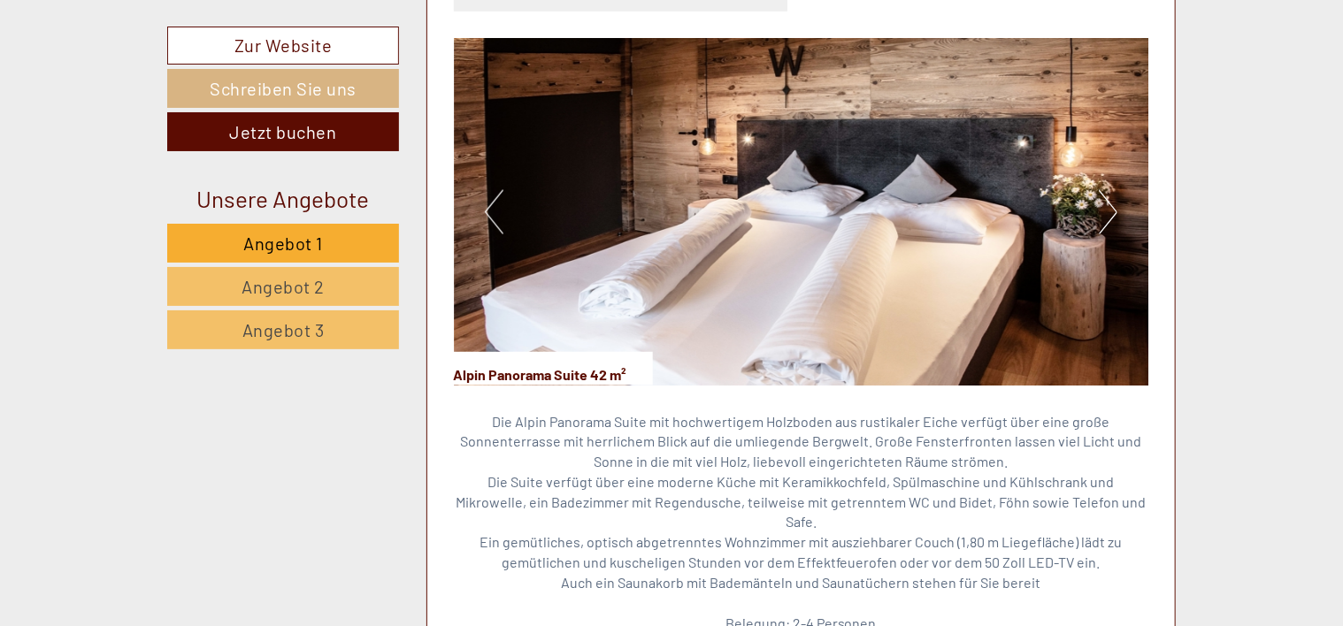
scroll to position [1230, 0]
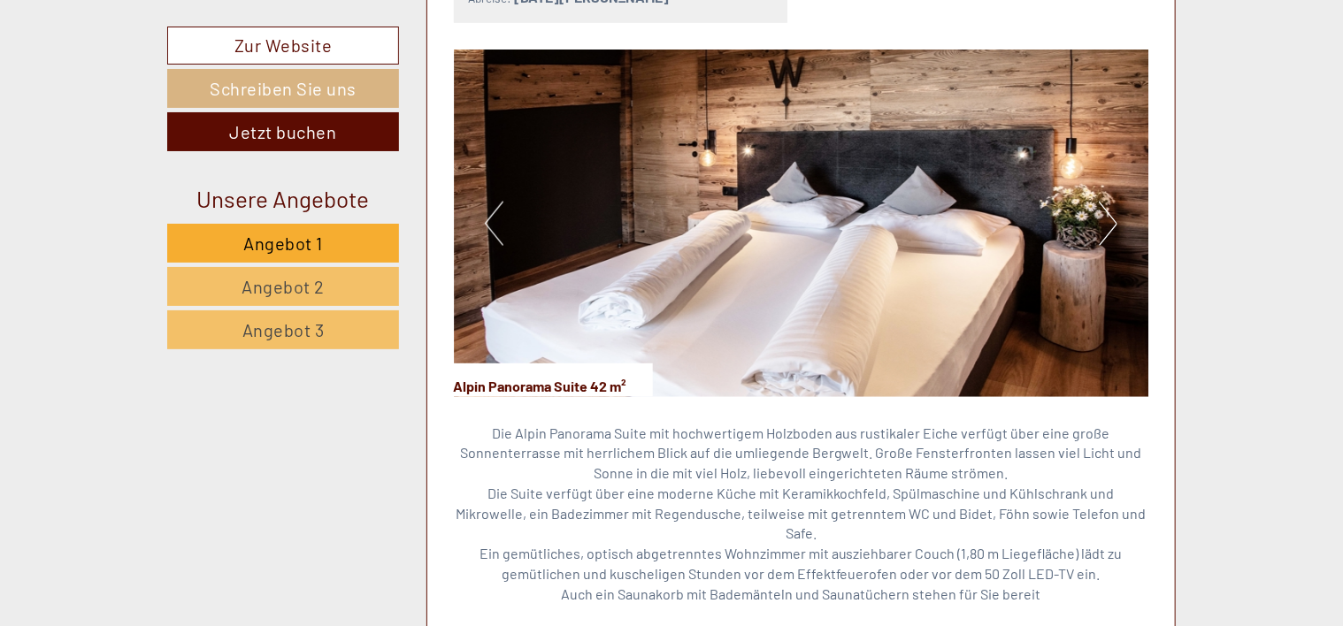
click at [1111, 218] on button "Next" at bounding box center [1108, 224] width 19 height 44
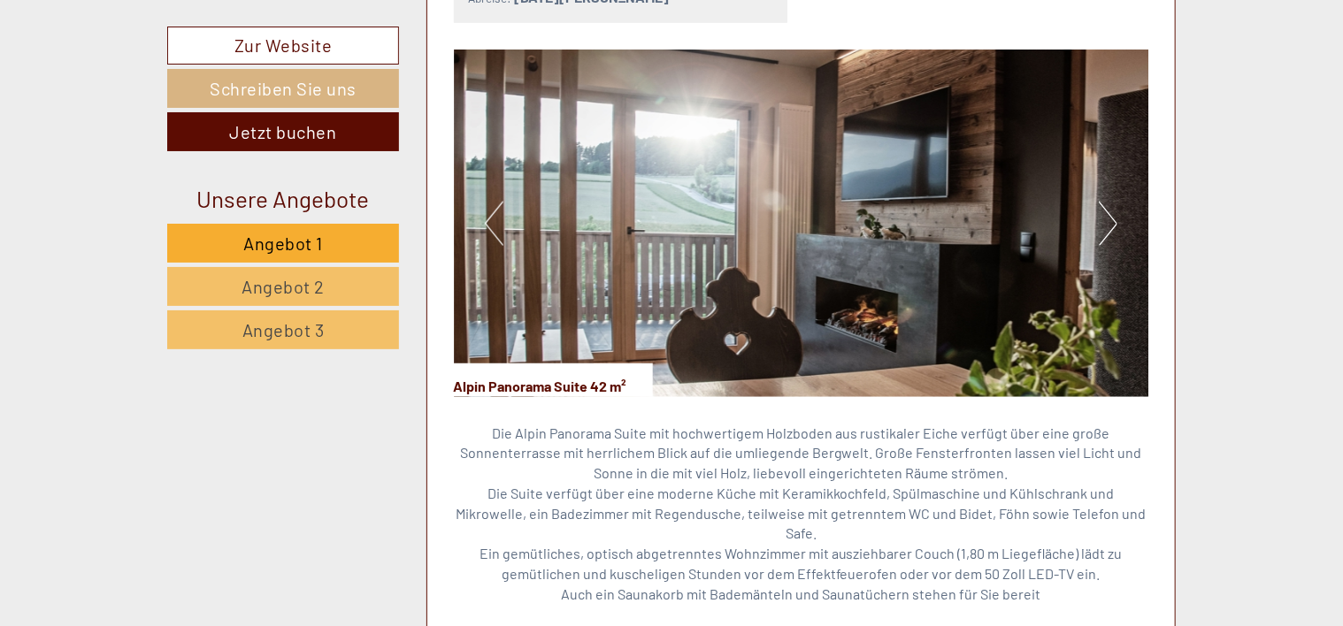
click at [1111, 218] on button "Next" at bounding box center [1108, 224] width 19 height 44
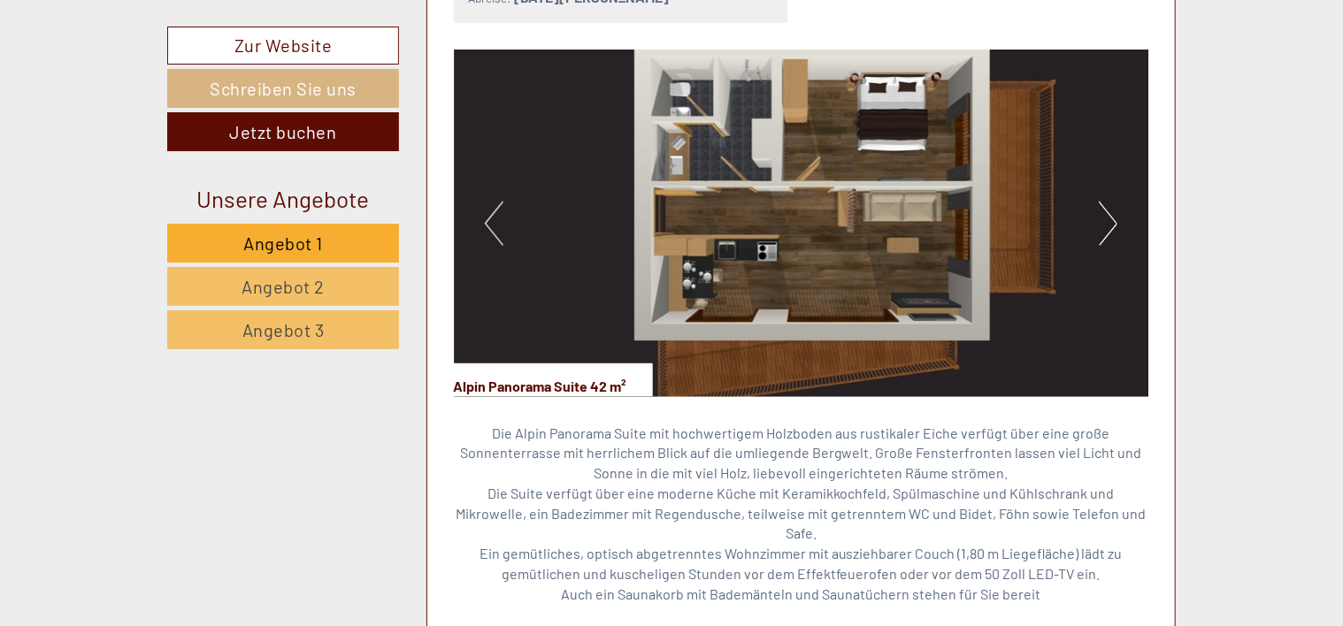
click at [1107, 226] on button "Next" at bounding box center [1108, 224] width 19 height 44
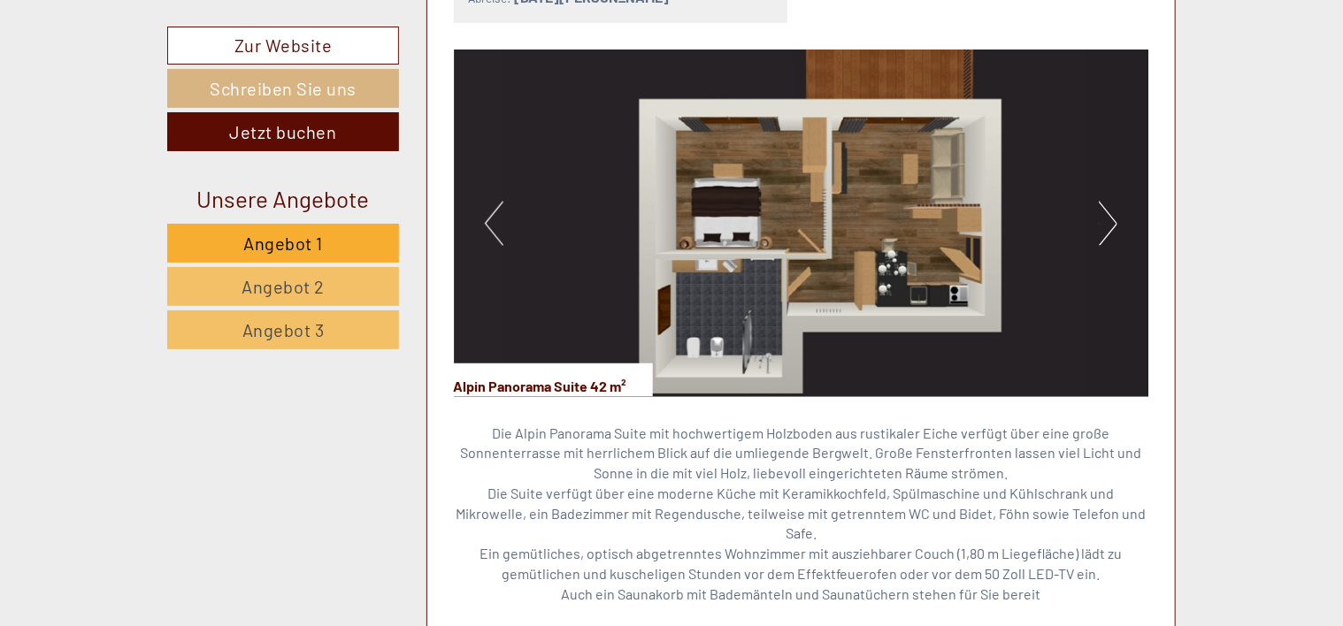
click at [1107, 226] on button "Next" at bounding box center [1108, 224] width 19 height 44
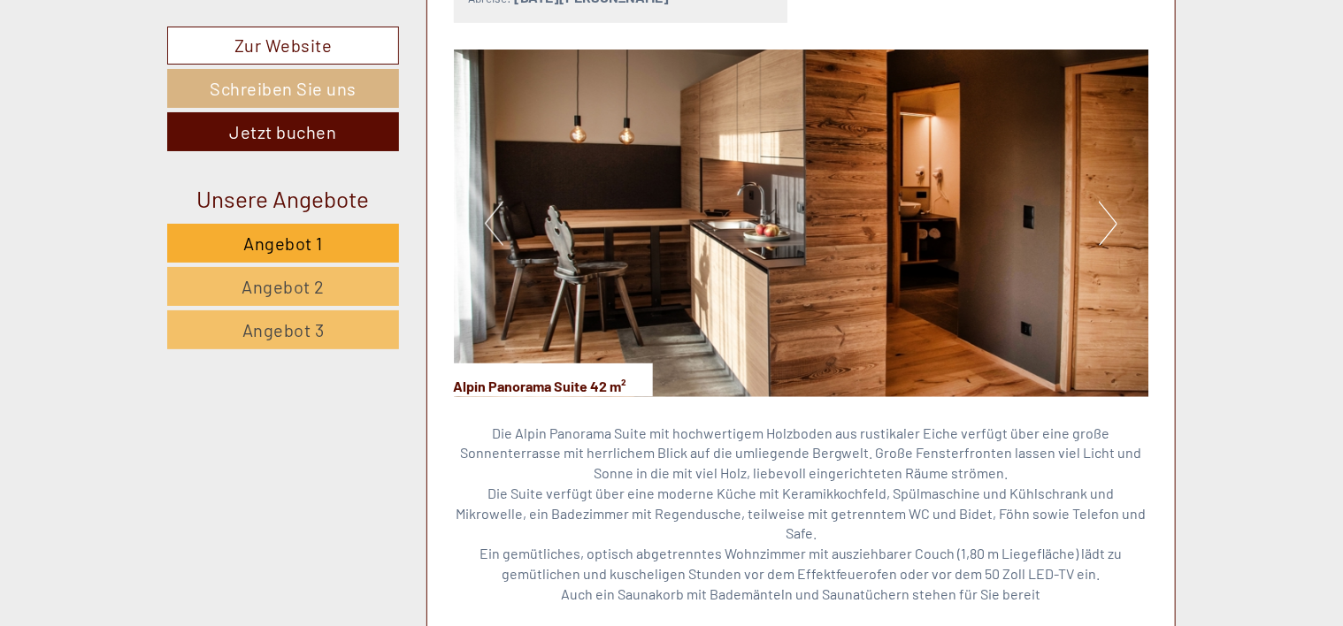
click at [1107, 226] on button "Next" at bounding box center [1108, 224] width 19 height 44
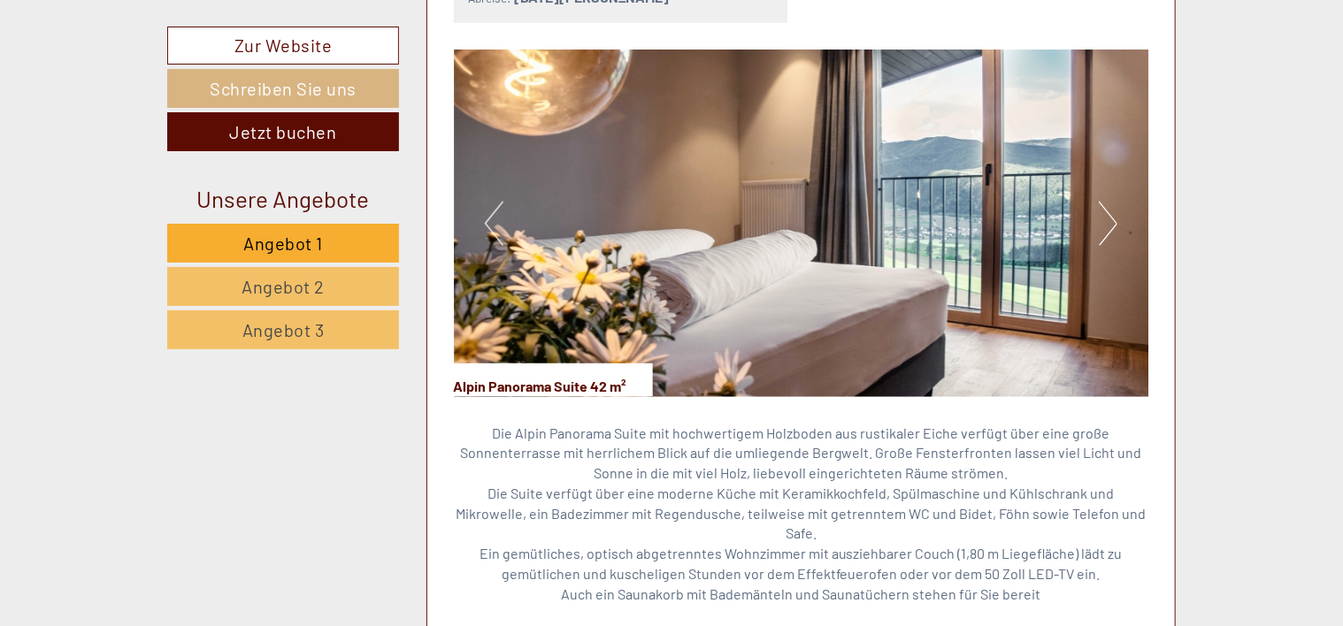
click at [1107, 226] on button "Next" at bounding box center [1108, 224] width 19 height 44
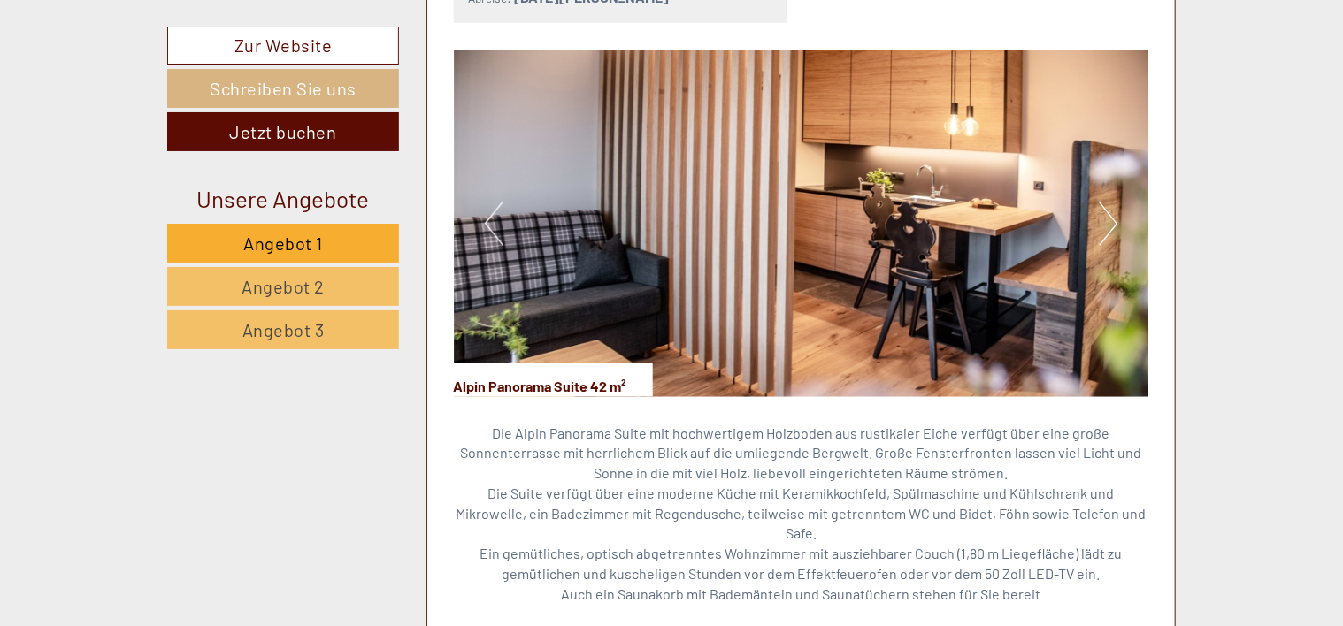
click at [1107, 226] on button "Next" at bounding box center [1108, 224] width 19 height 44
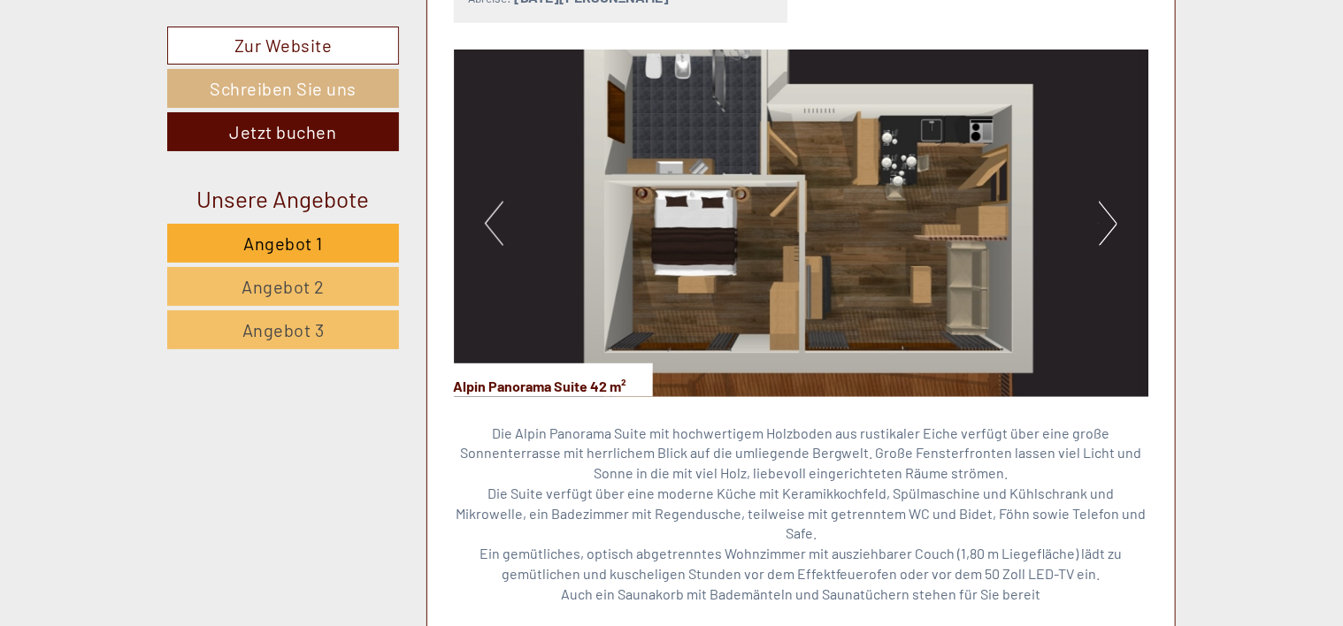
click at [1107, 226] on button "Next" at bounding box center [1108, 224] width 19 height 44
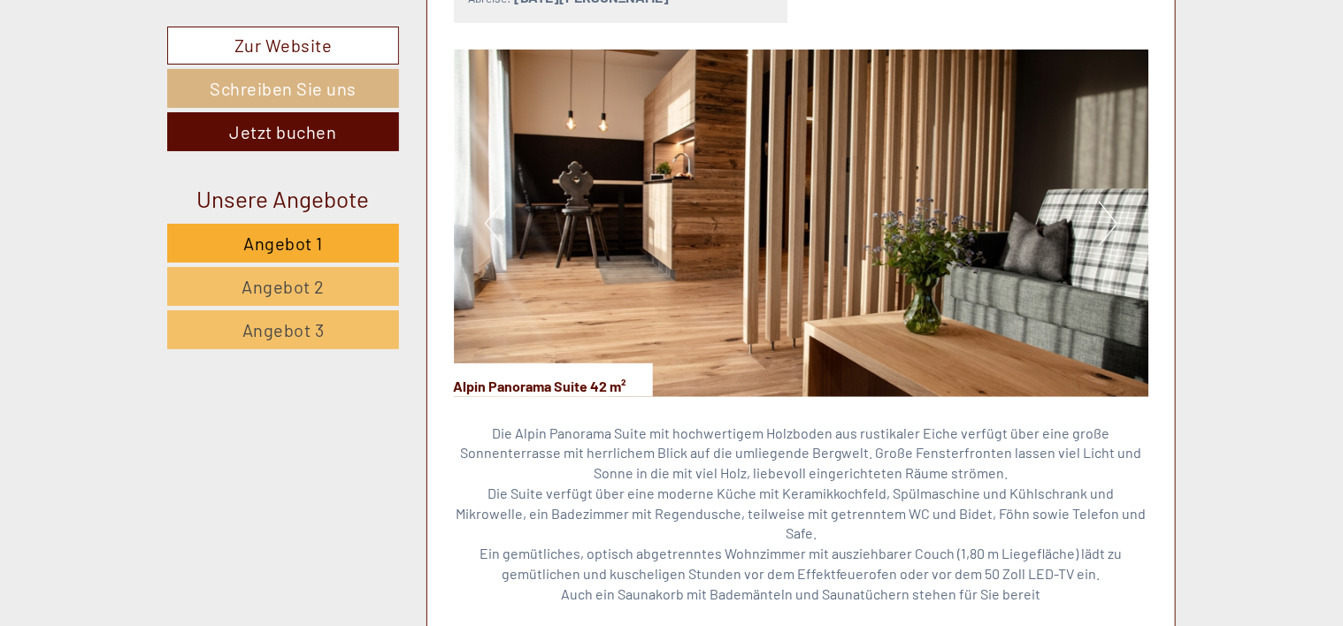
click at [1107, 226] on button "Next" at bounding box center [1108, 224] width 19 height 44
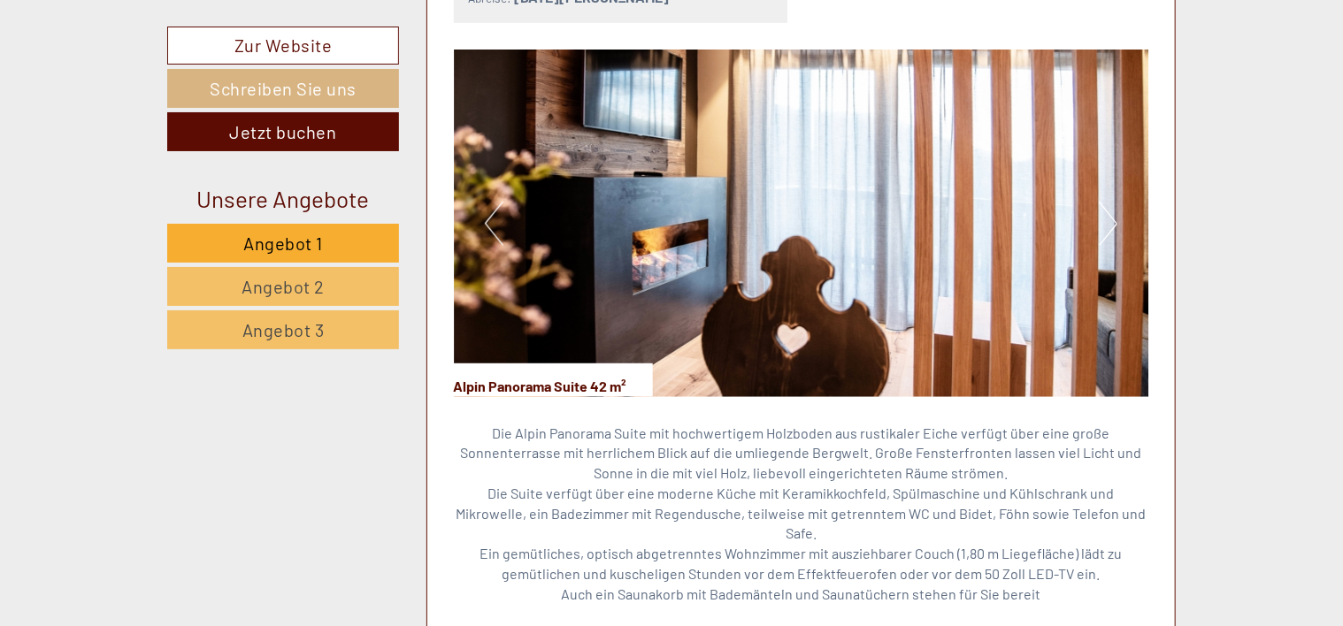
click at [1107, 224] on button "Next" at bounding box center [1108, 224] width 19 height 44
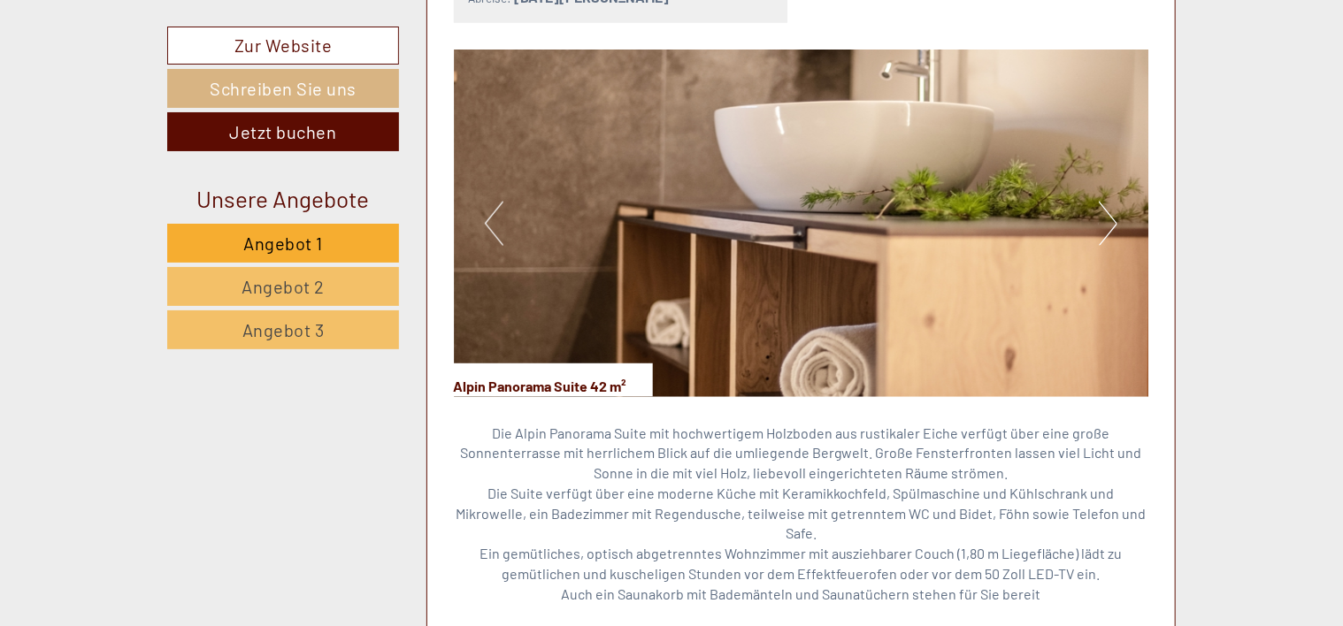
click at [1107, 224] on button "Next" at bounding box center [1108, 224] width 19 height 44
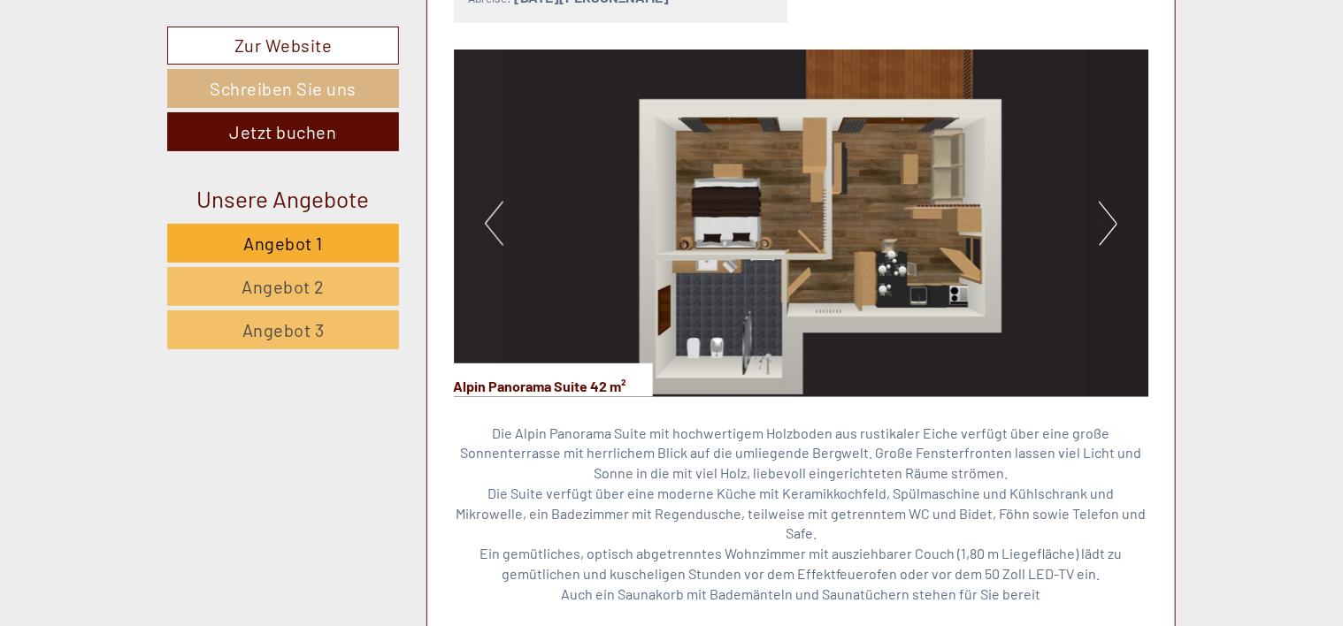
click at [1107, 224] on button "Next" at bounding box center [1108, 224] width 19 height 44
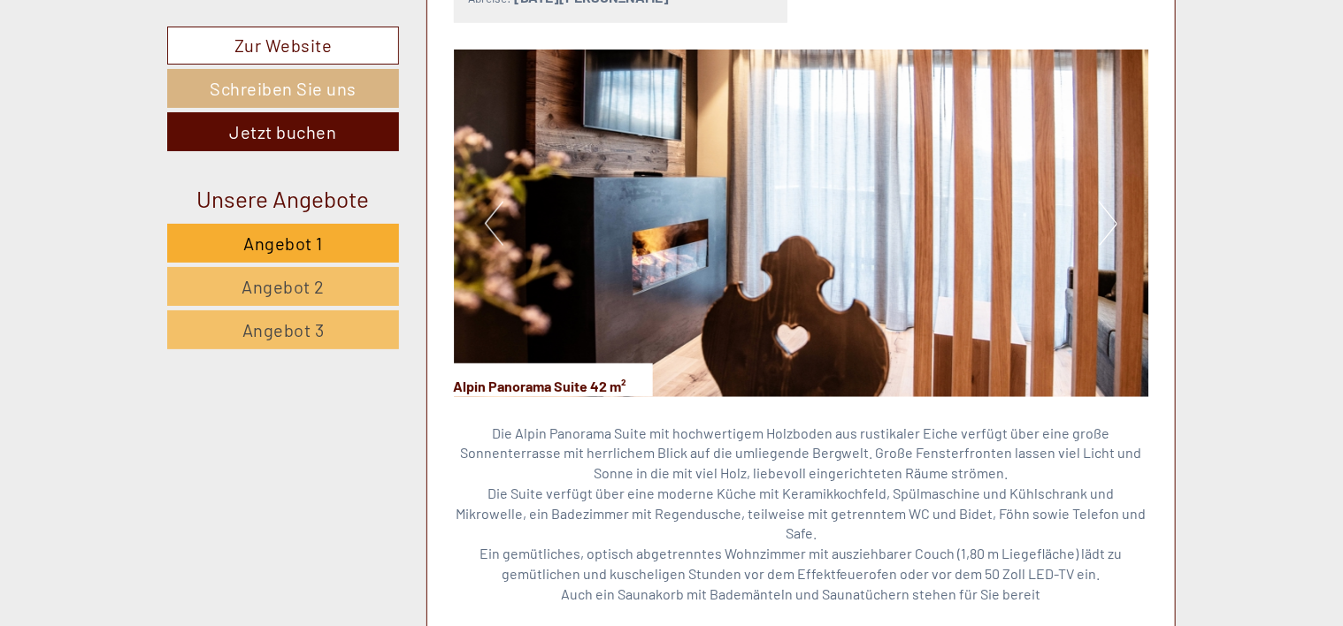
click at [1108, 220] on button "Next" at bounding box center [1108, 224] width 19 height 44
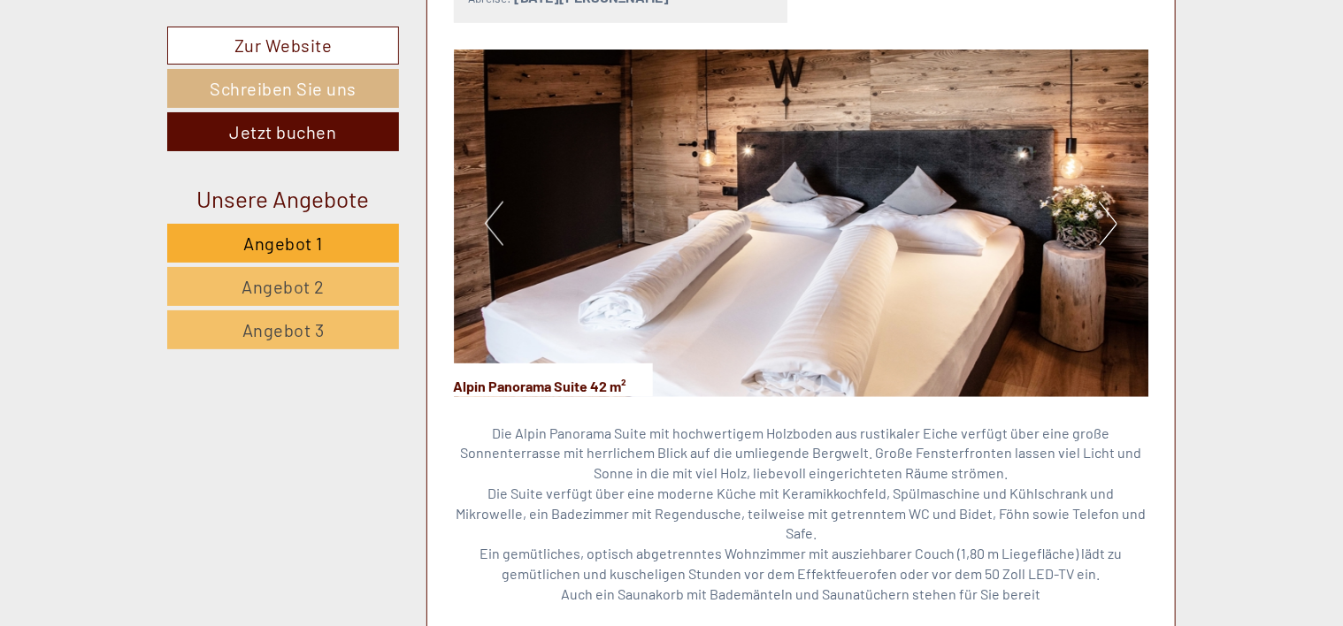
click at [1108, 220] on button "Next" at bounding box center [1108, 224] width 19 height 44
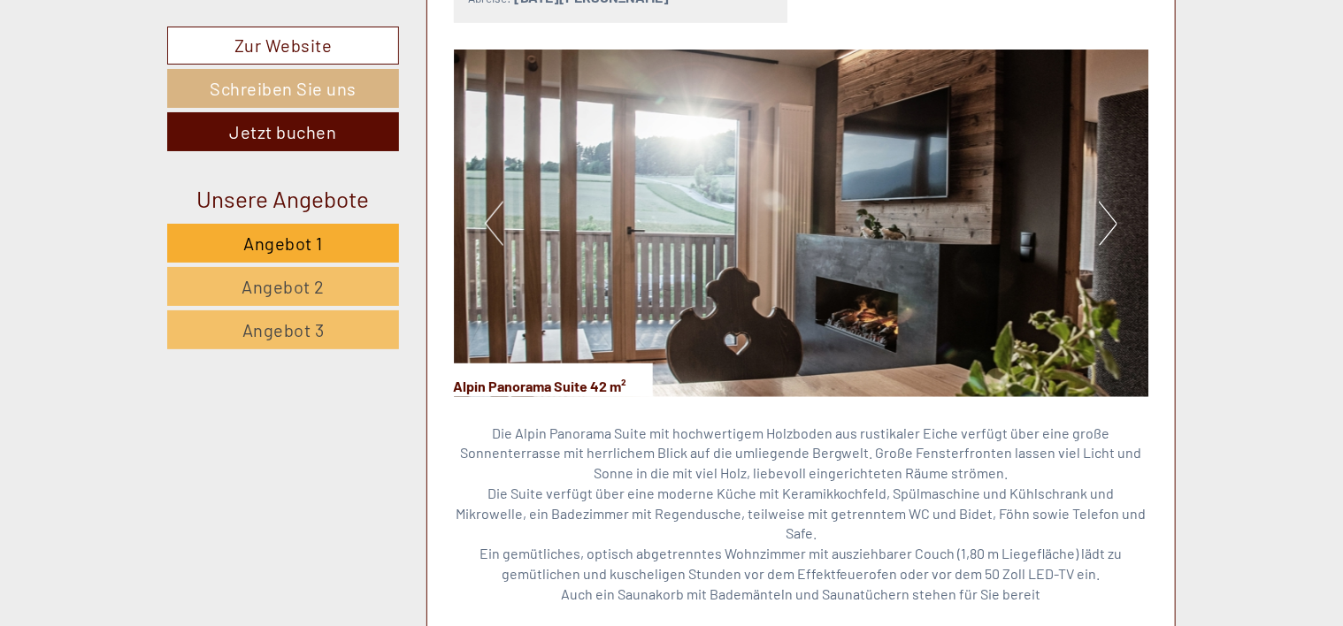
click at [1108, 220] on button "Next" at bounding box center [1108, 224] width 19 height 44
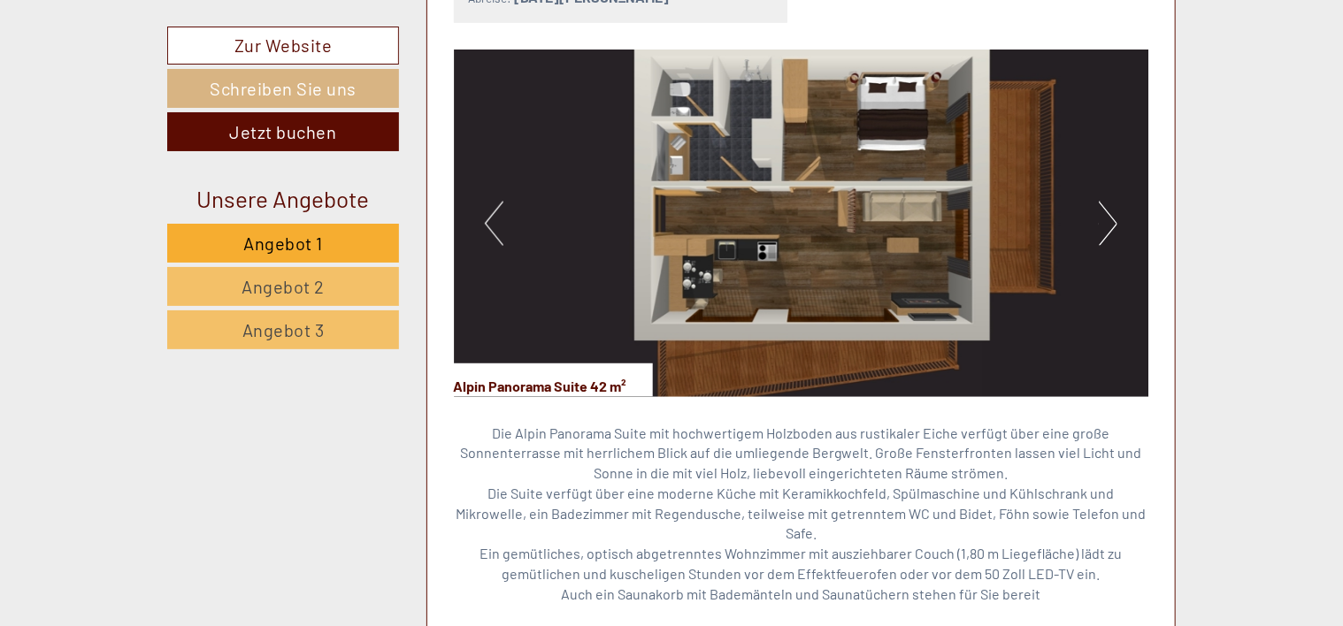
click at [1108, 220] on button "Next" at bounding box center [1108, 224] width 19 height 44
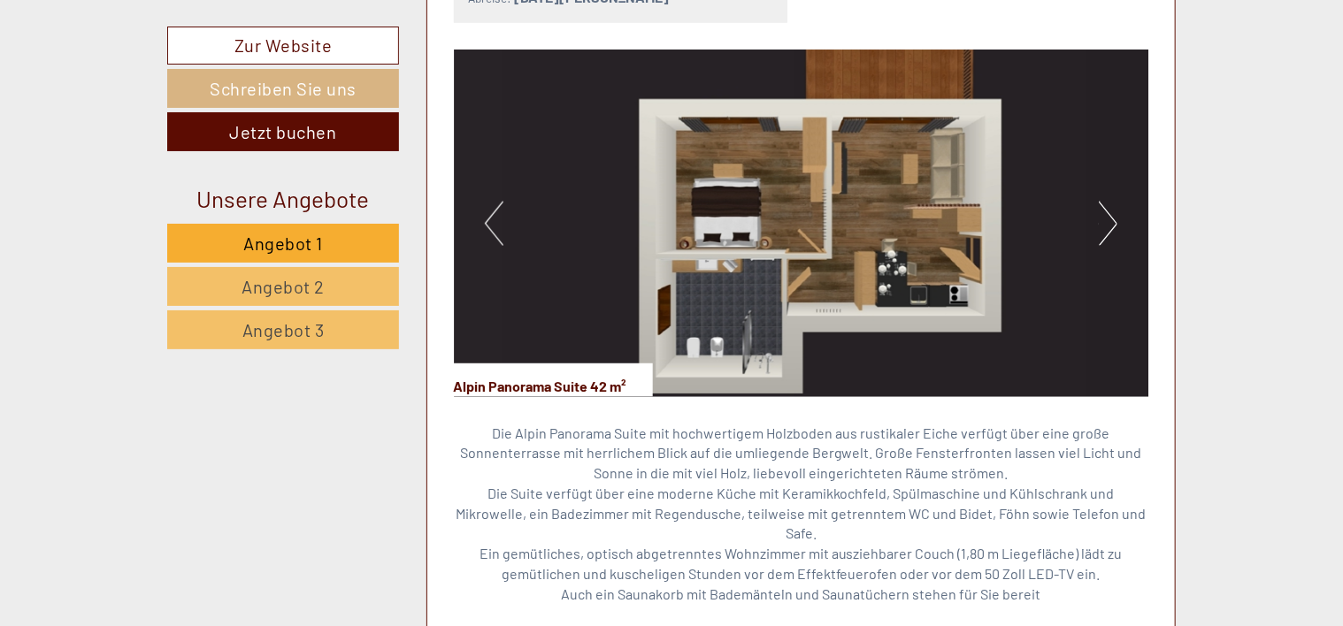
click at [1108, 220] on button "Next" at bounding box center [1108, 224] width 19 height 44
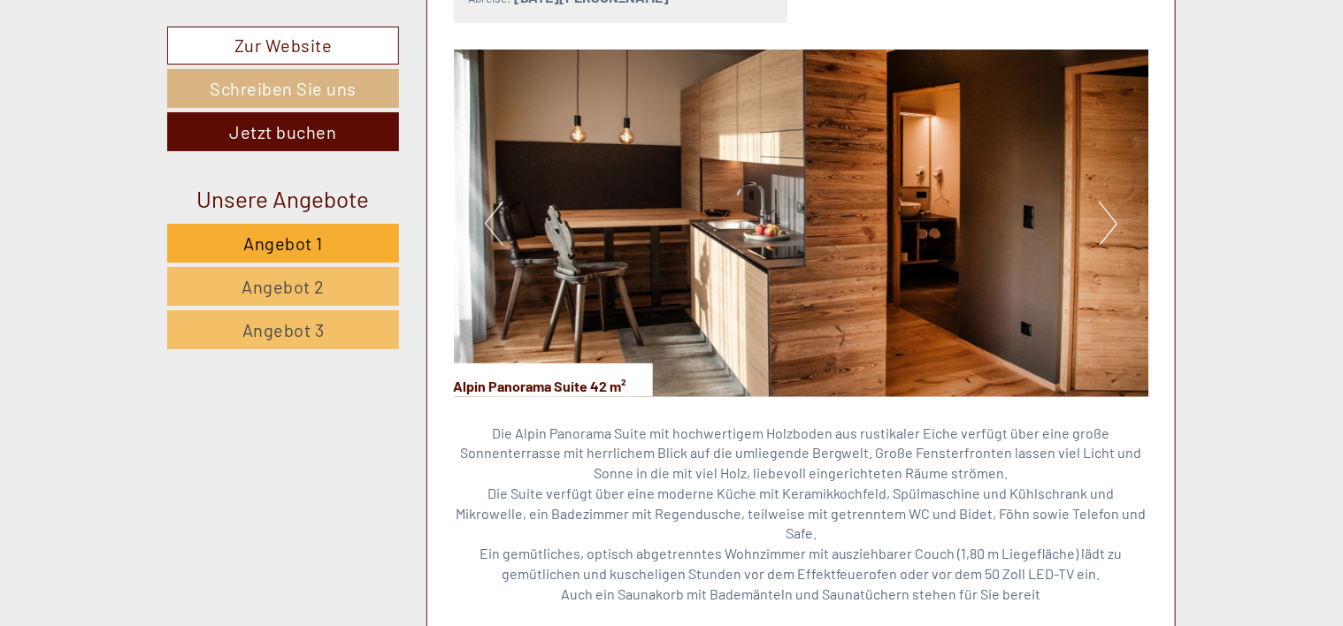
click at [1108, 220] on button "Next" at bounding box center [1108, 224] width 19 height 44
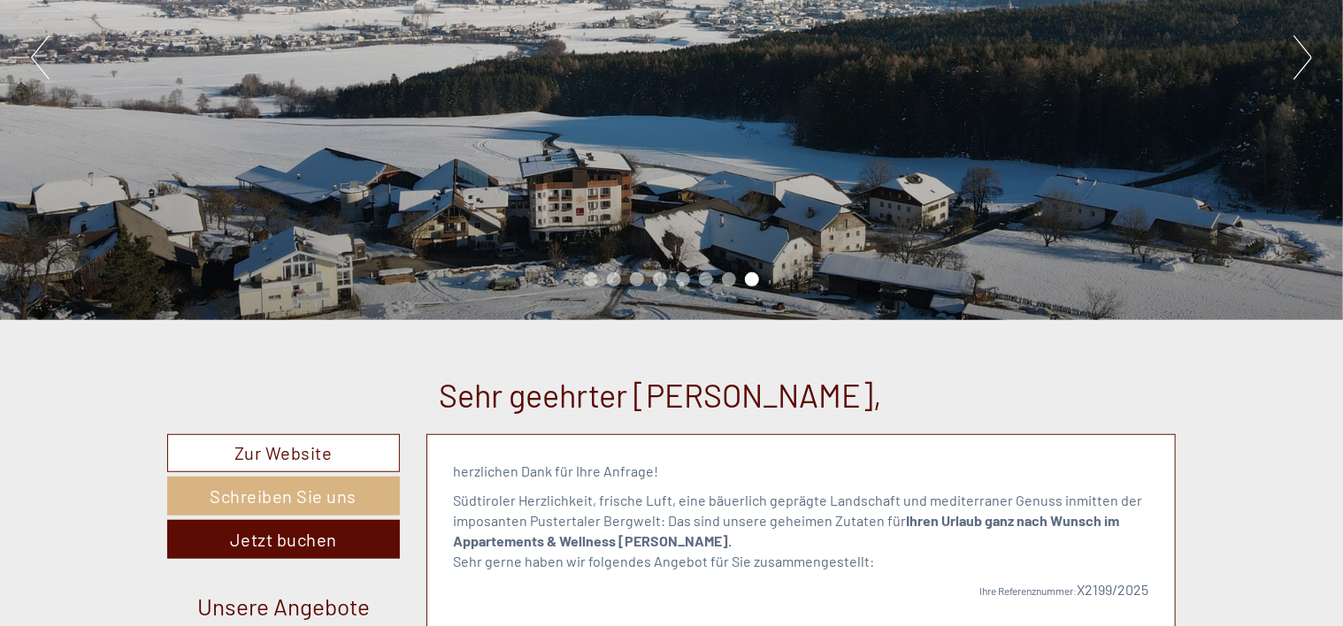
scroll to position [304, 0]
